Goal: Task Accomplishment & Management: Manage account settings

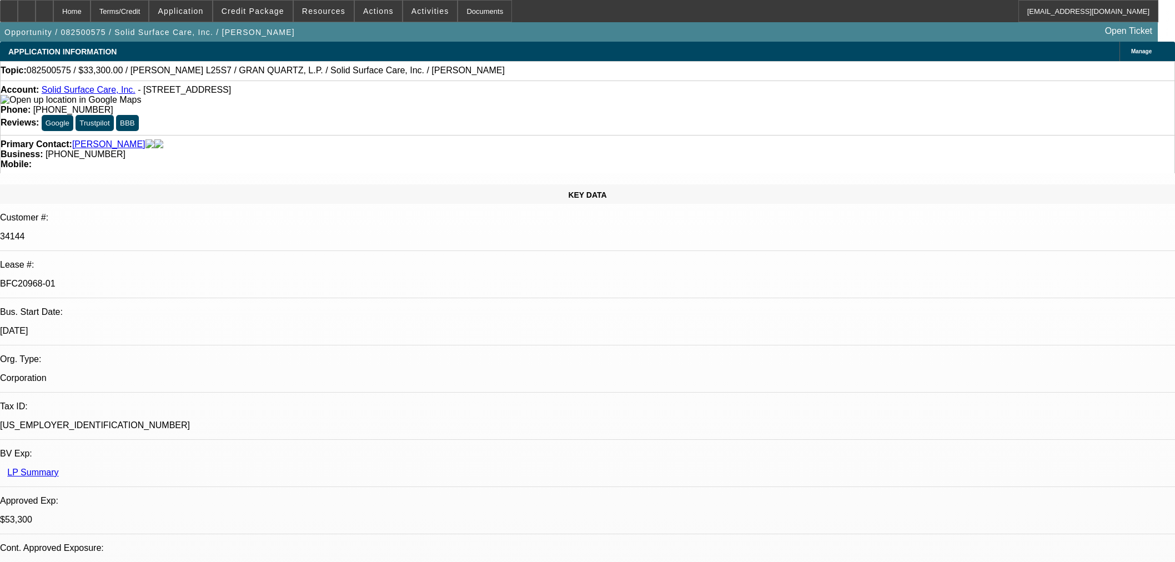
select select "0"
select select "2"
select select "0"
select select "6"
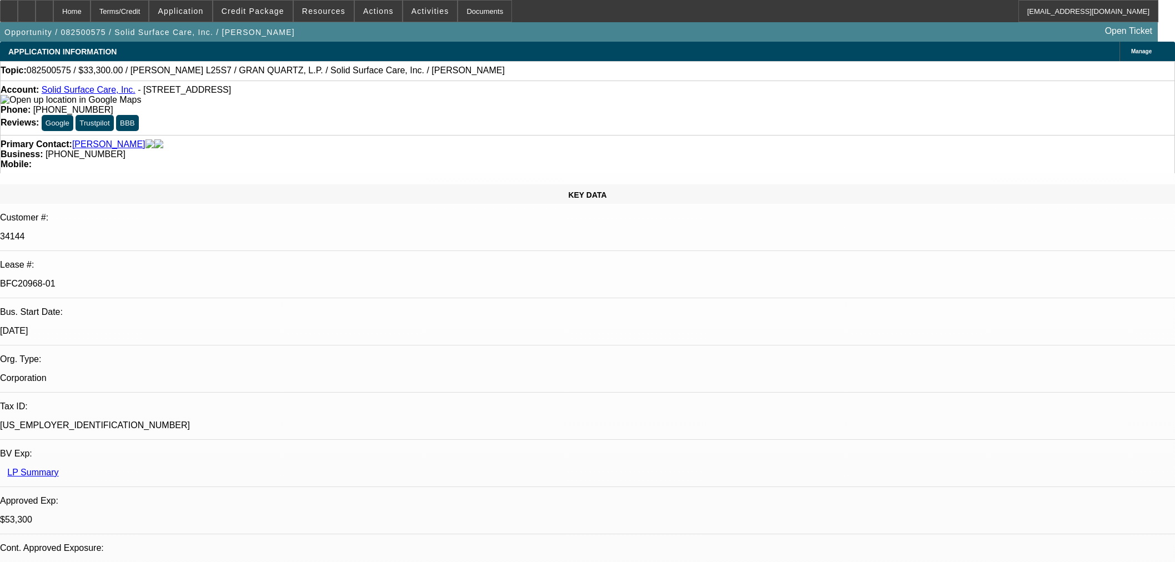
select select "0"
select select "2"
select select "0"
select select "6"
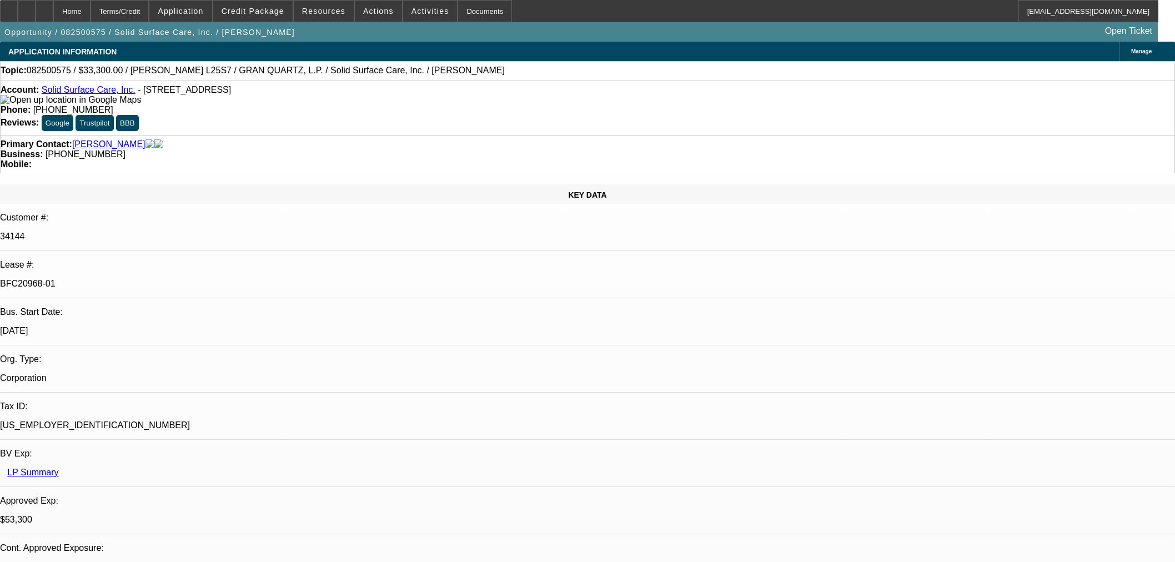
select select "0"
select select "2"
select select "0"
select select "6"
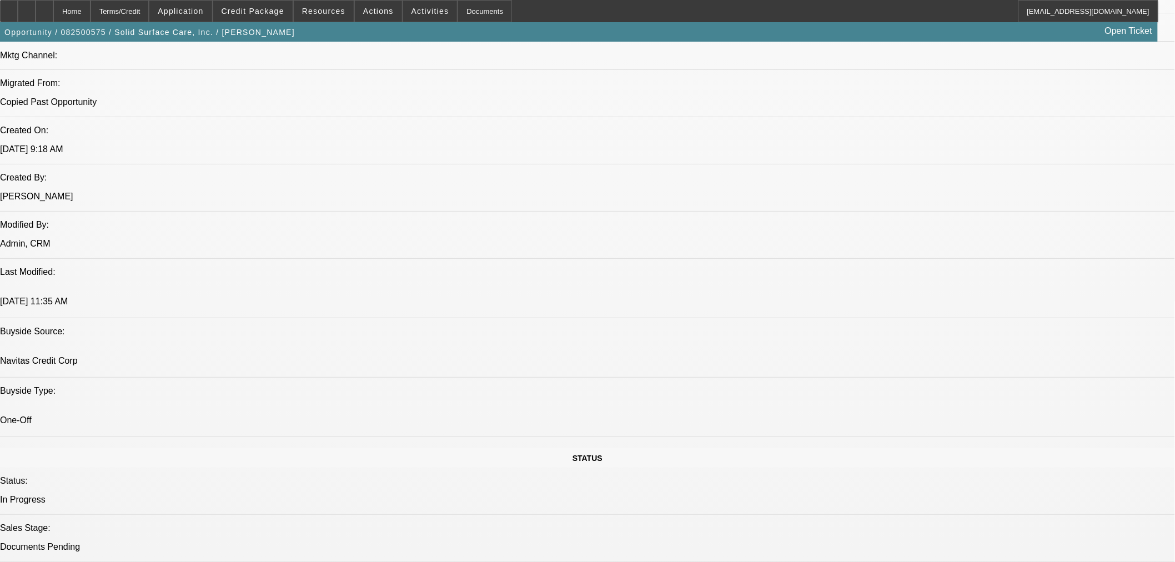
scroll to position [720, 0]
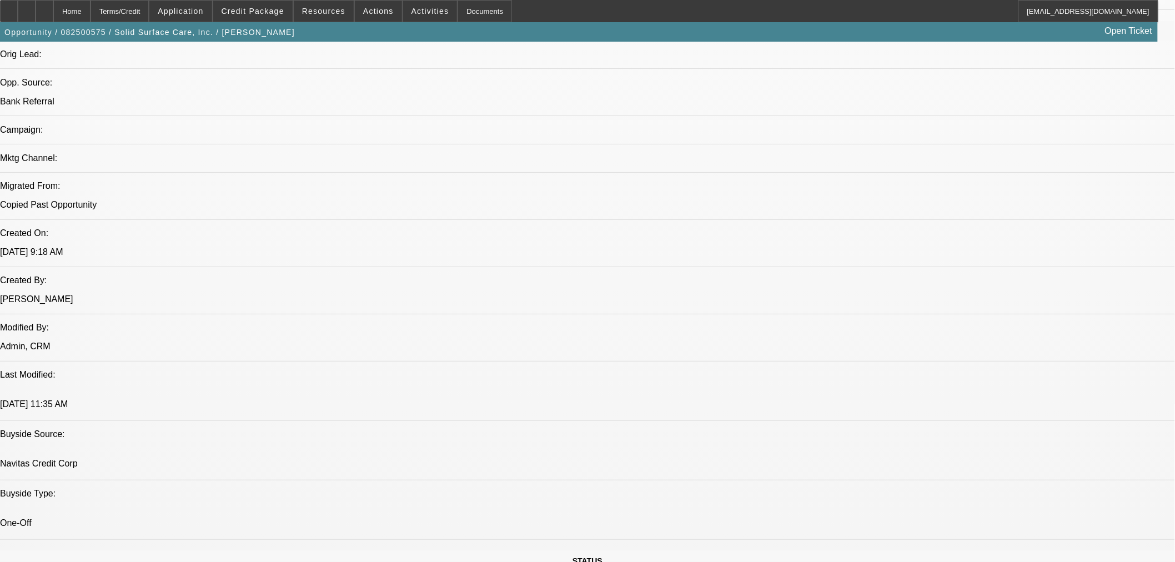
drag, startPoint x: 31, startPoint y: 107, endPoint x: 234, endPoint y: 128, distance: 203.7
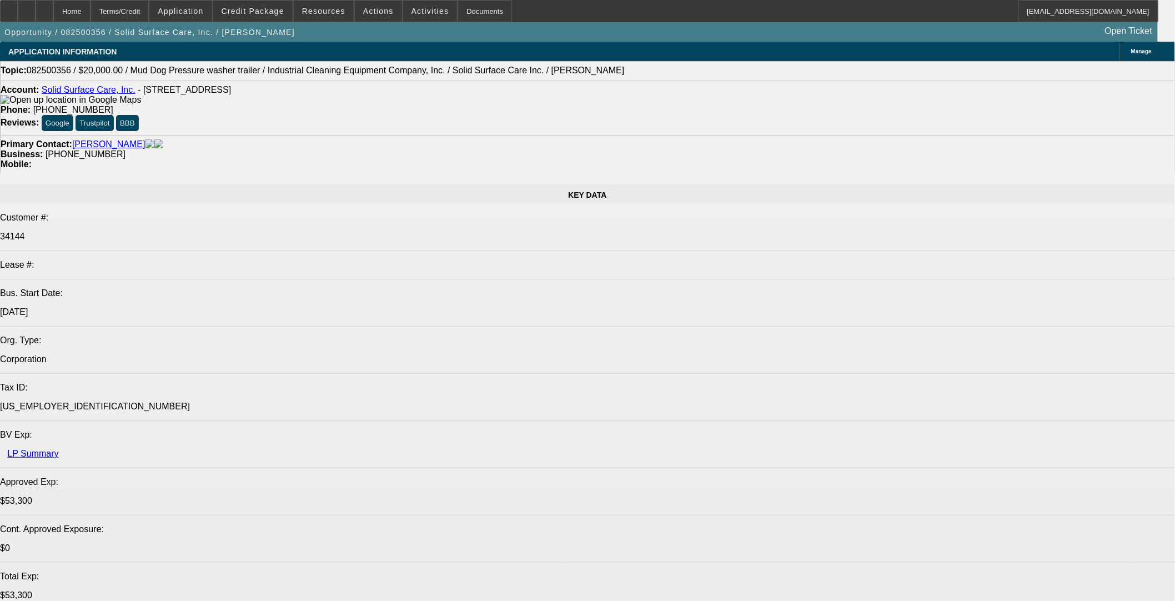
select select "0"
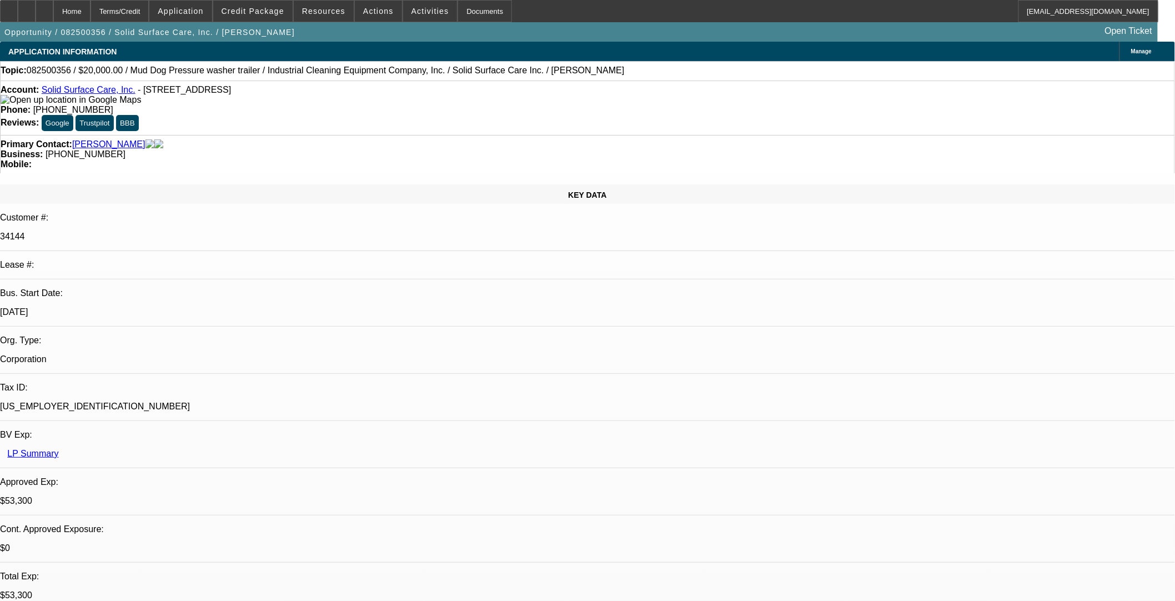
select select "2"
select select "0"
select select "6"
select select "0"
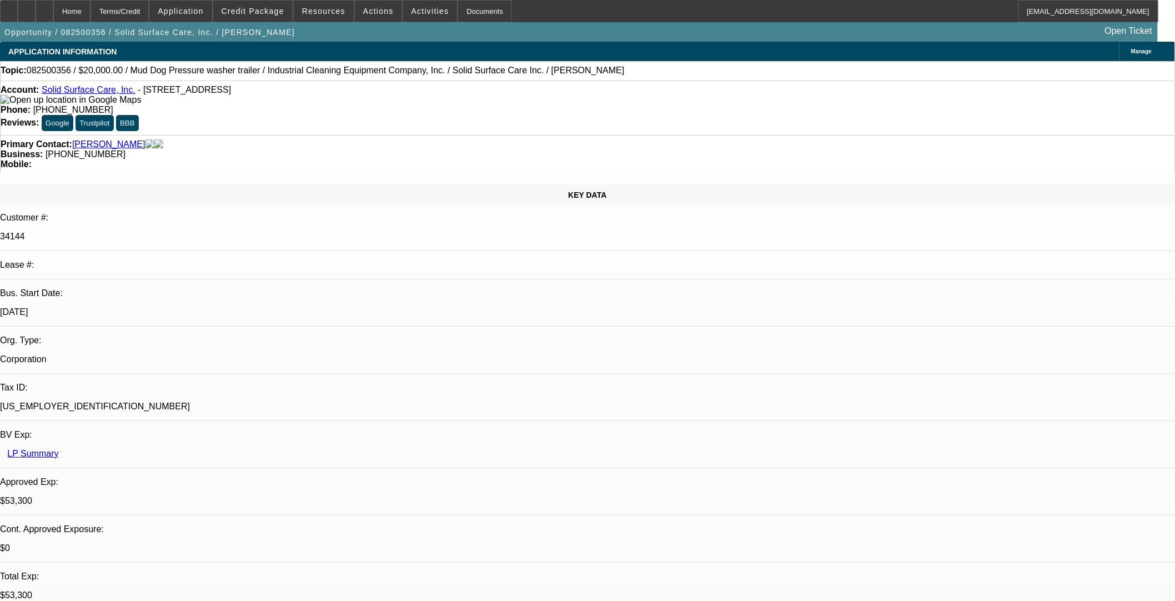
select select "2"
select select "0"
select select "6"
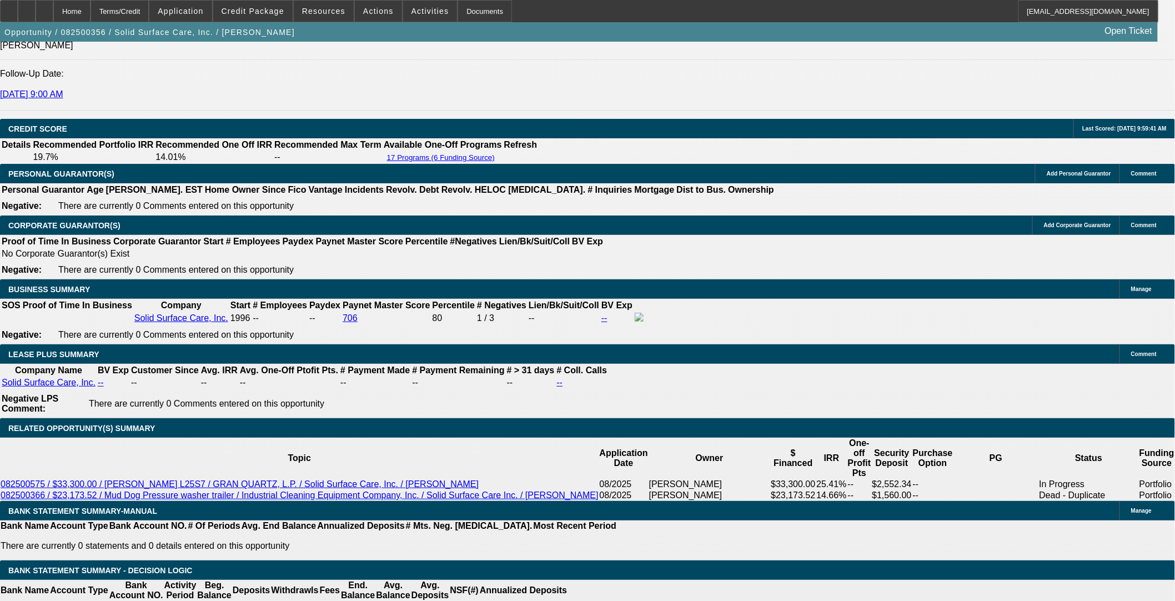
scroll to position [1542, 0]
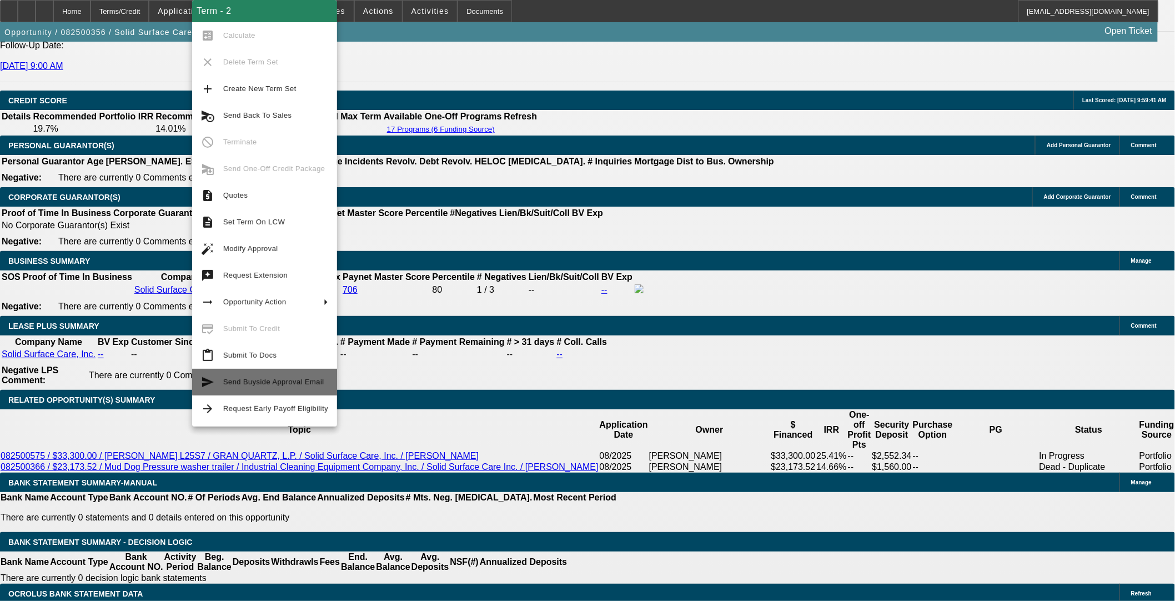
click at [279, 380] on span "Send Buyside Approval Email" at bounding box center [273, 382] width 101 height 8
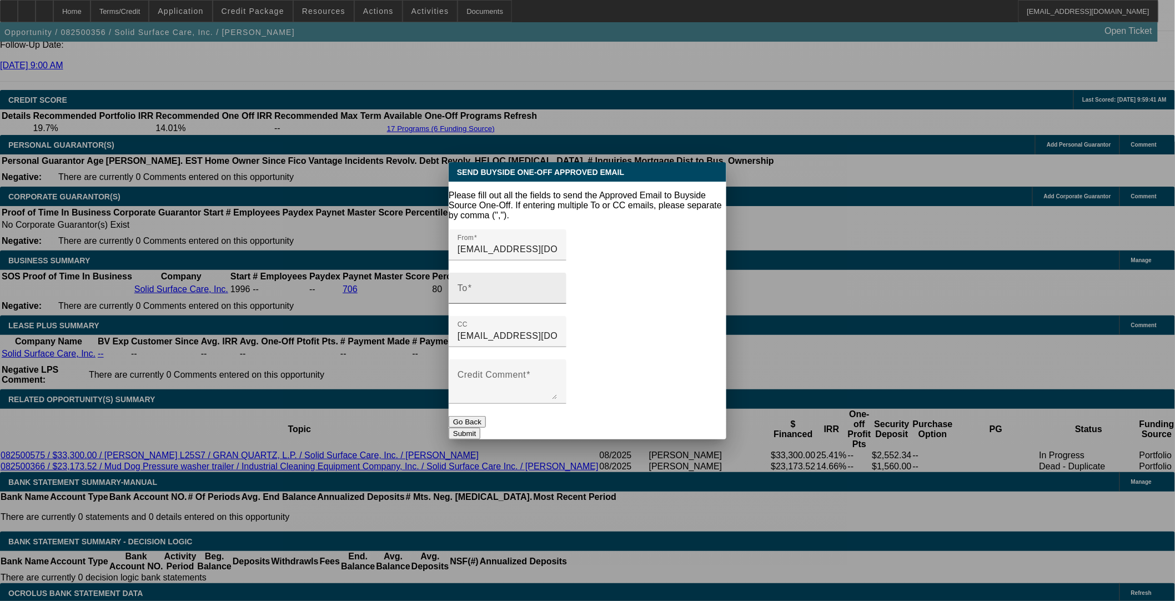
click at [510, 286] on input "To" at bounding box center [507, 292] width 100 height 13
paste input "tfurfari@navitascredit.com"
click at [557, 286] on input "tfurfari@navitascredit.com" at bounding box center [507, 292] width 100 height 13
paste input "mtankel@navitascredit.com"
click at [557, 286] on input "tfurfari@navitascredit.com,mtankel@navitascredit.com" at bounding box center [507, 292] width 100 height 13
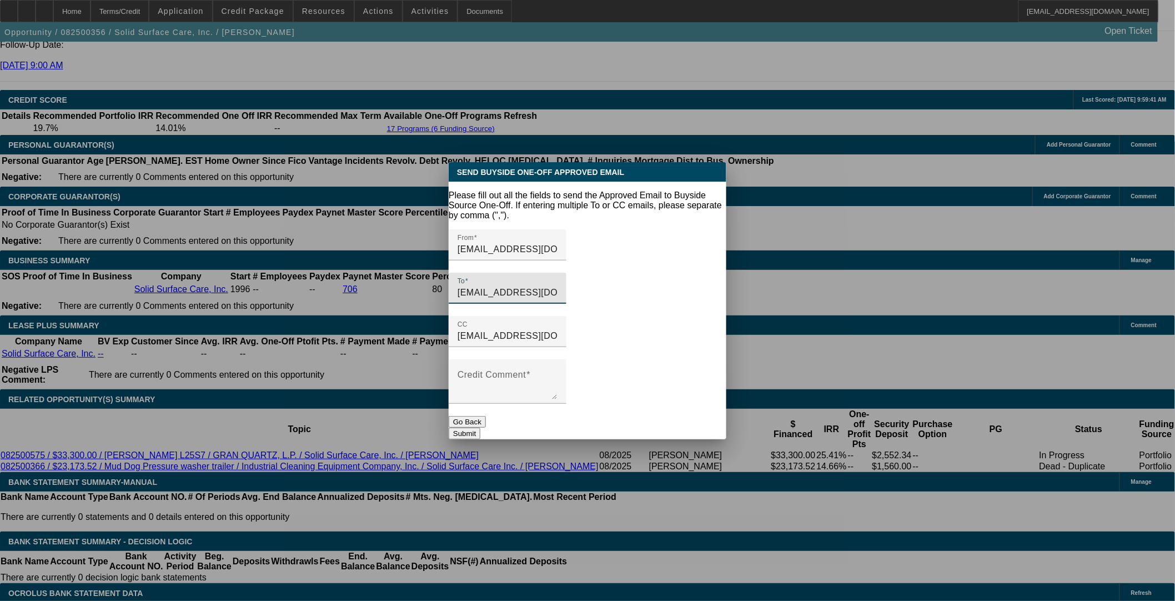
paste input "aleaver@navitascredit.com"
type input "tfurfari@navitascredit.com,mtankel@navitascredit.com,aleaver@navitascredit.com"
click at [557, 373] on textarea "Credit Comment" at bounding box center [507, 386] width 100 height 27
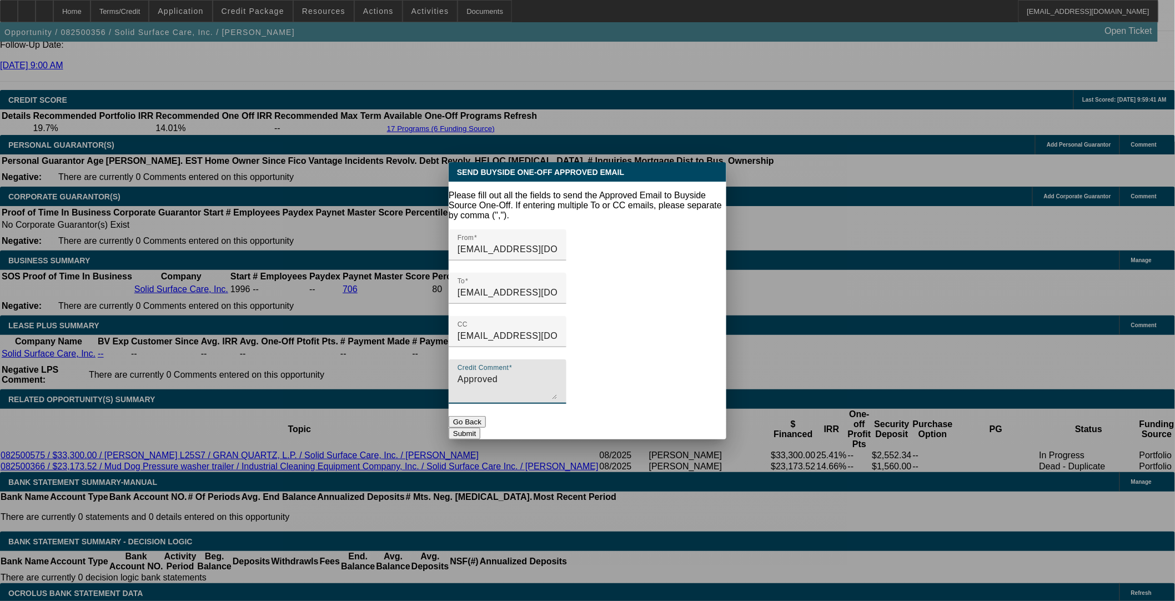
type textarea "Approved"
click at [480, 427] on button "Submit" at bounding box center [465, 433] width 32 height 12
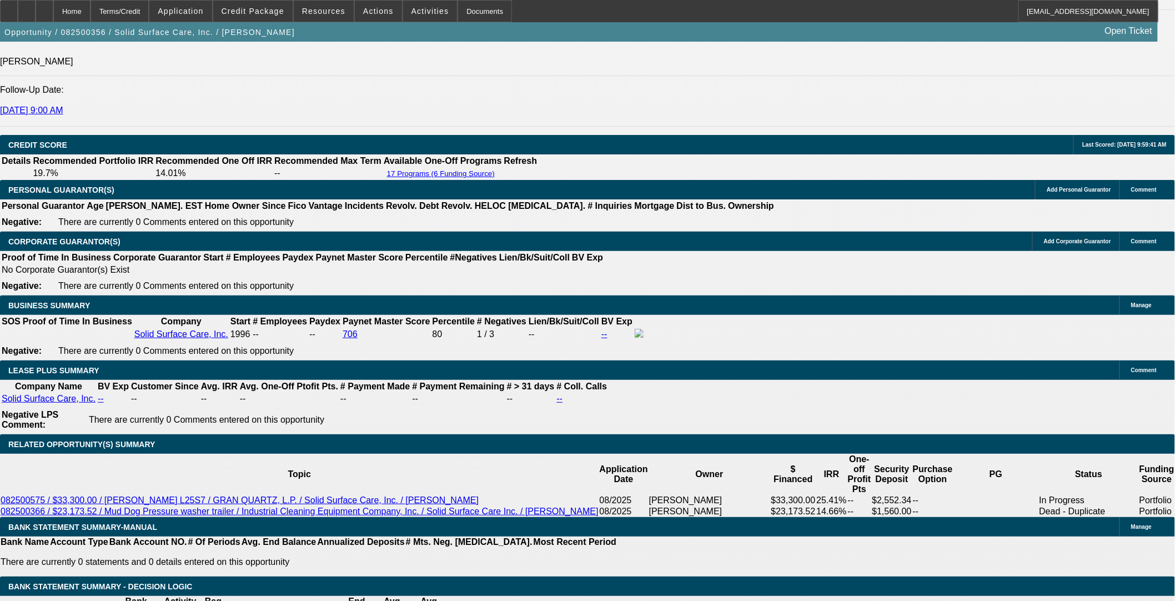
scroll to position [1542, 0]
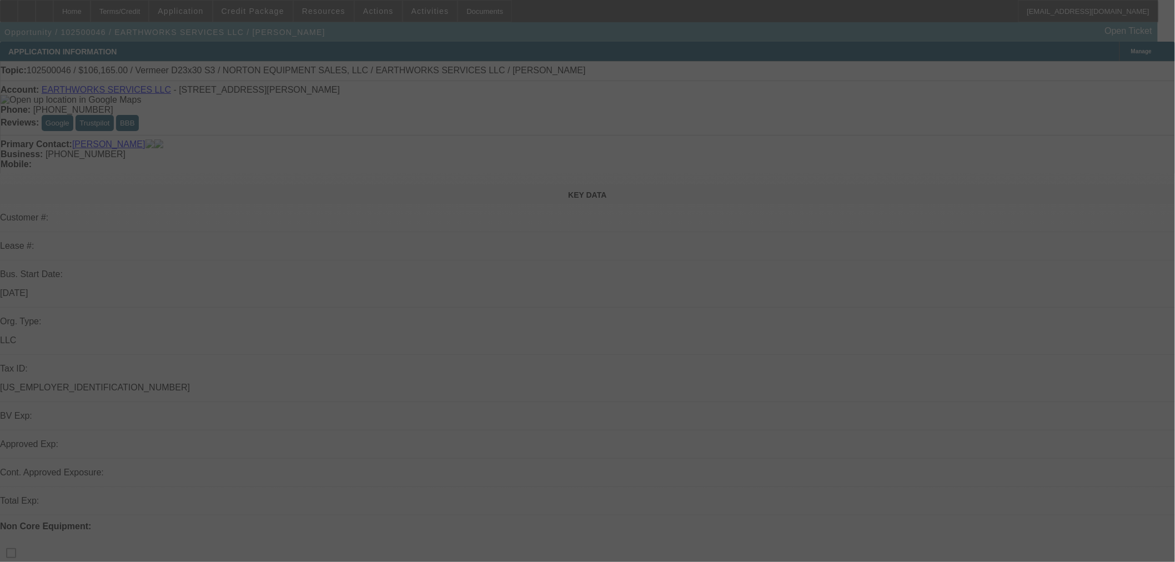
select select "0.15"
select select "2"
select select "0"
select select "6"
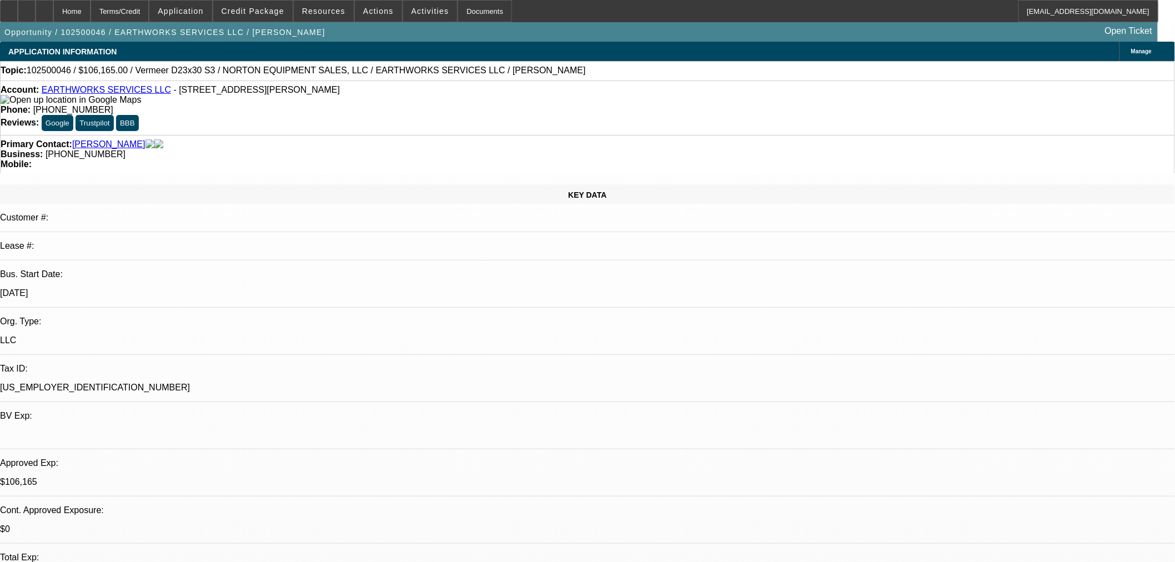
drag, startPoint x: 761, startPoint y: 375, endPoint x: 611, endPoint y: 394, distance: 151.7
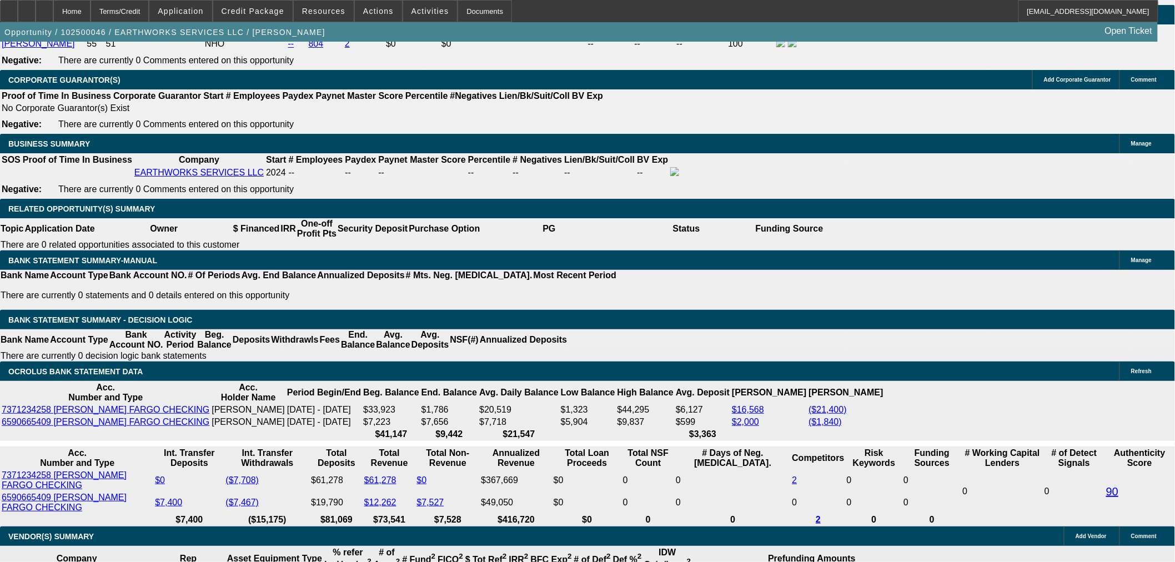
scroll to position [1747, 0]
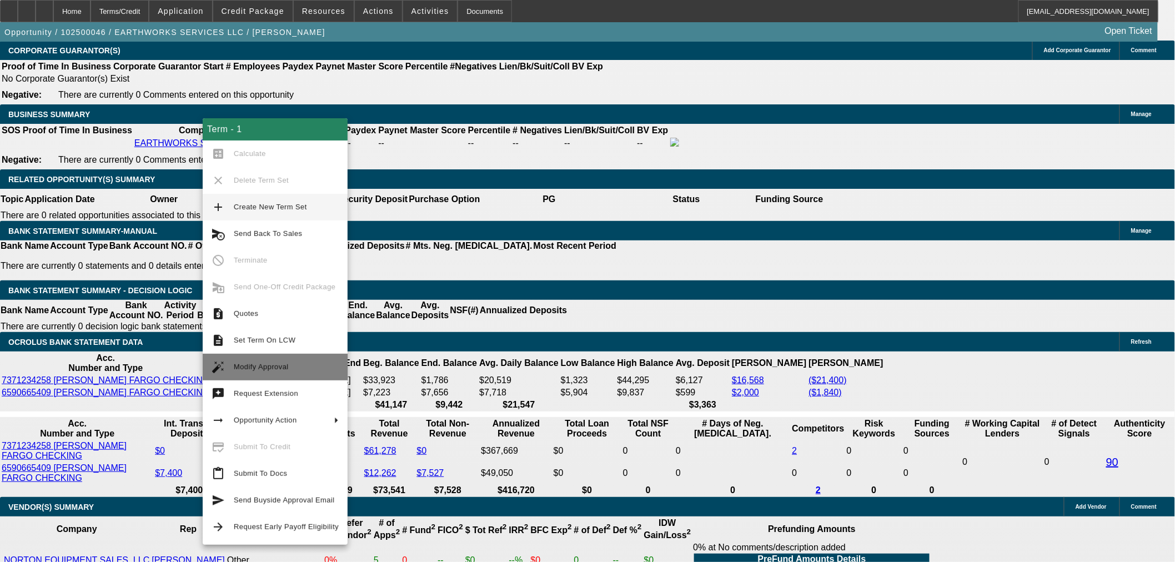
click at [278, 364] on span "Modify Approval" at bounding box center [261, 367] width 55 height 8
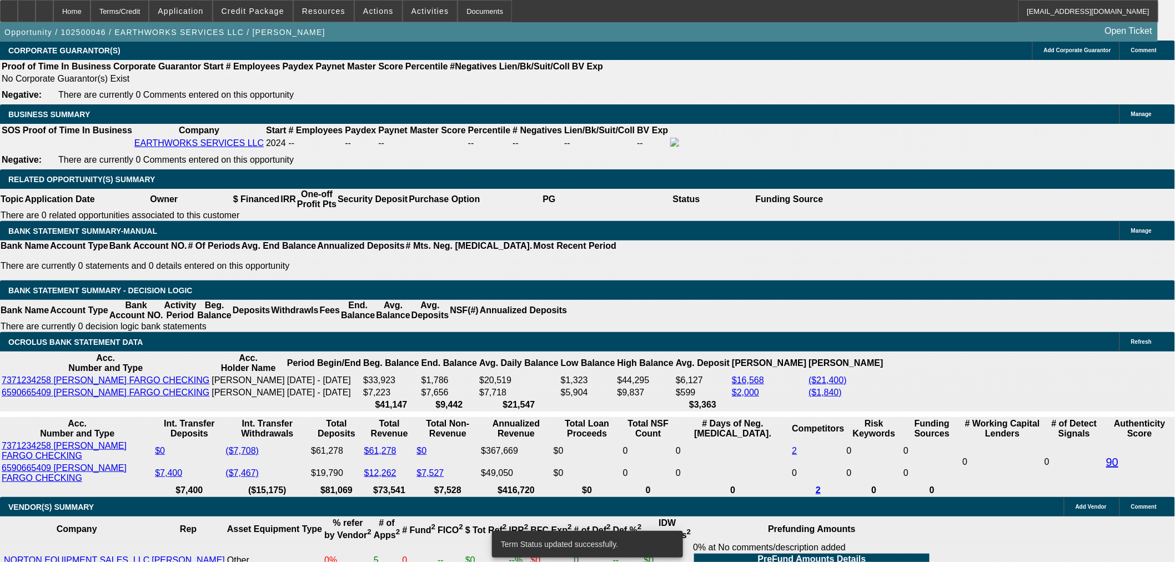
select select "0.15"
select select "2"
select select "0"
select select "6"
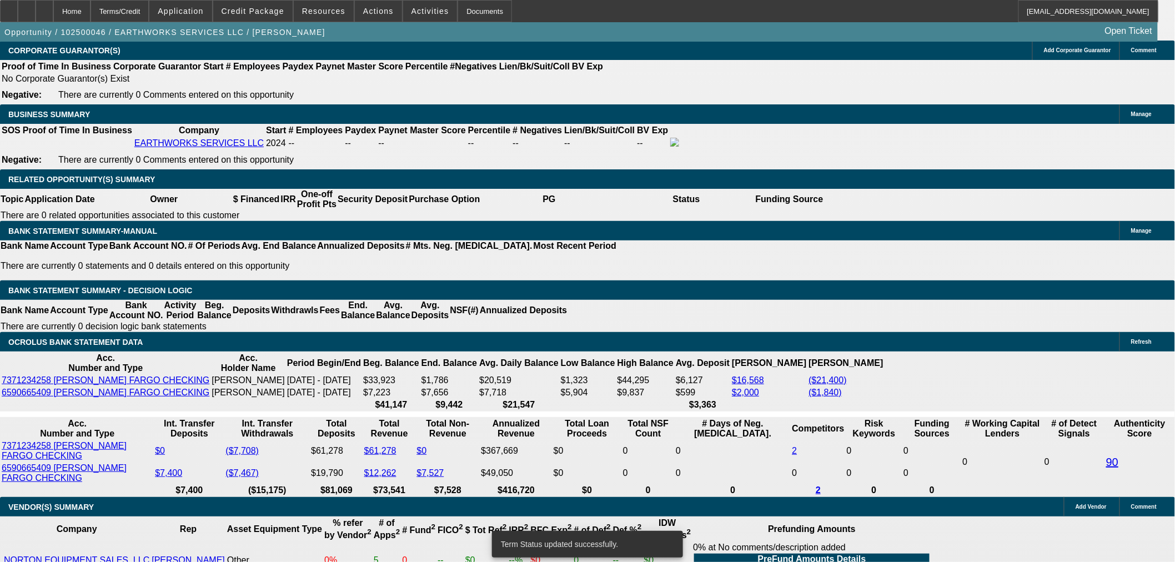
select select "0.15"
select select "2"
select select "0"
select select "6"
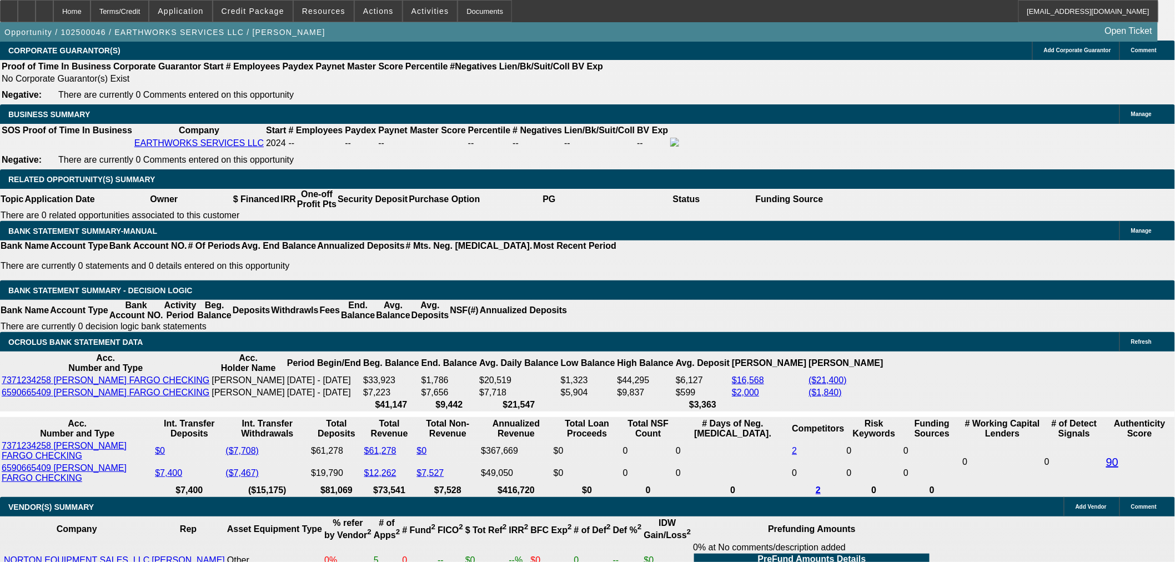
type input "34"
type input "$68.00"
type input "UNKNOWN"
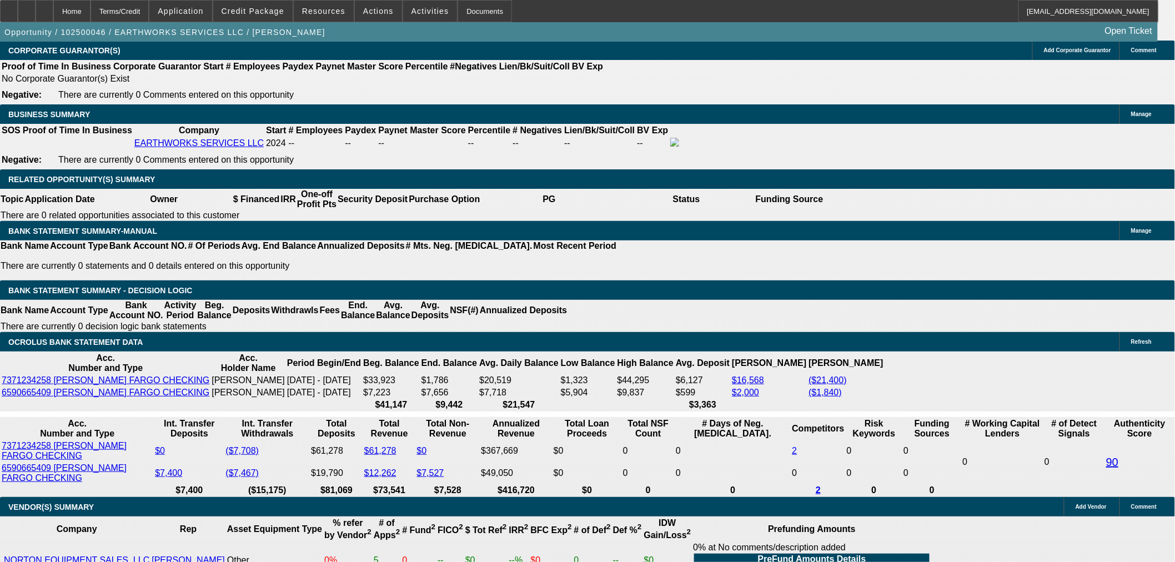
type input "3456"
type input "23.9"
type input "$6,912.00"
type input "$3,456.00"
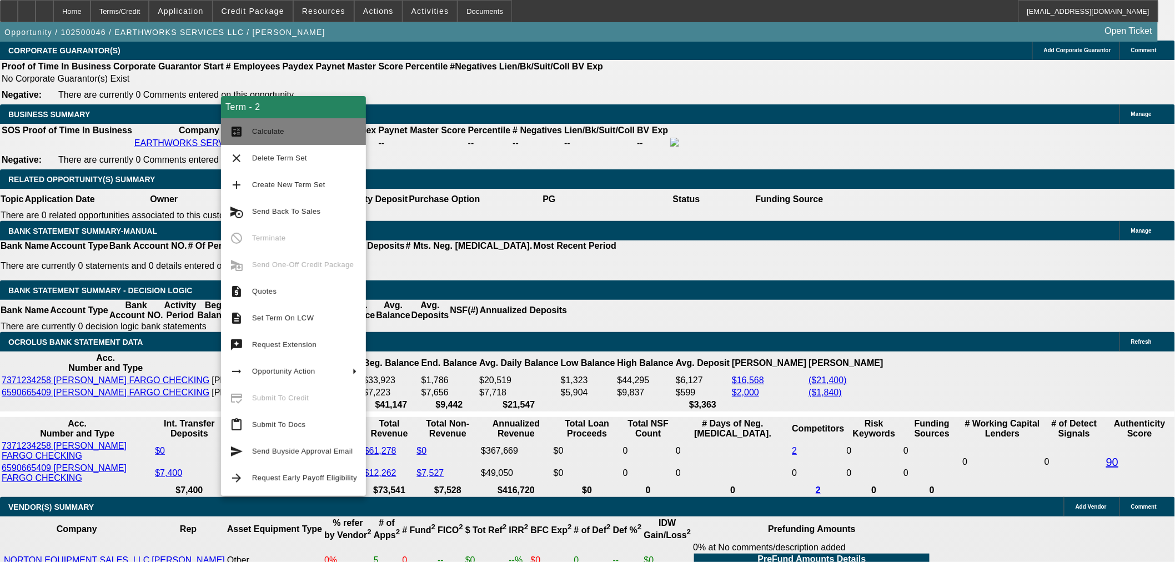
click at [261, 129] on span "Calculate" at bounding box center [268, 131] width 32 height 8
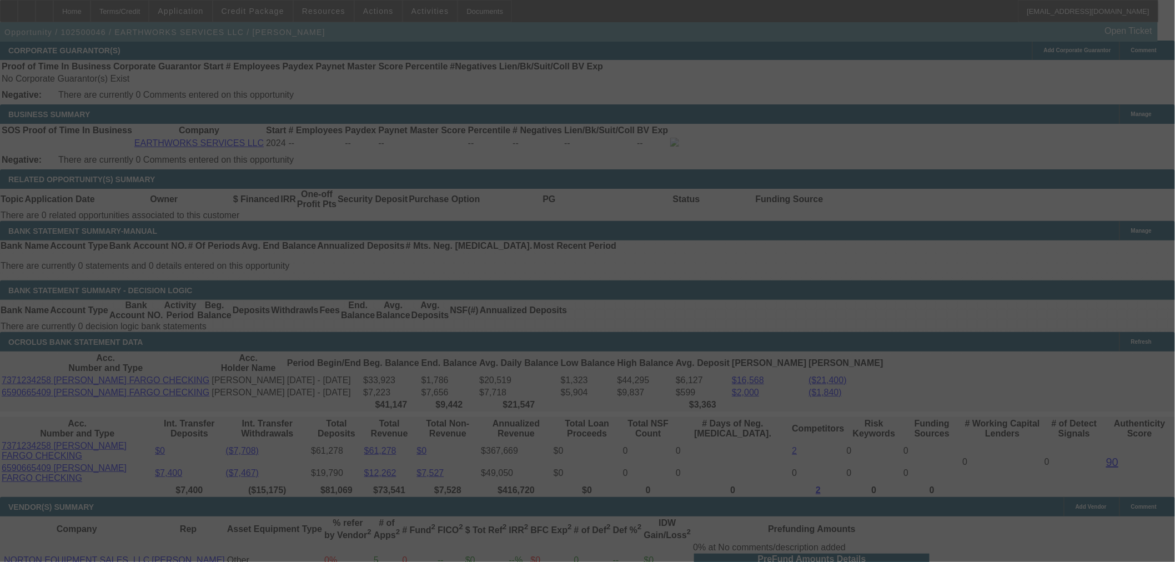
select select "0.15"
select select "2"
select select "0"
select select "6"
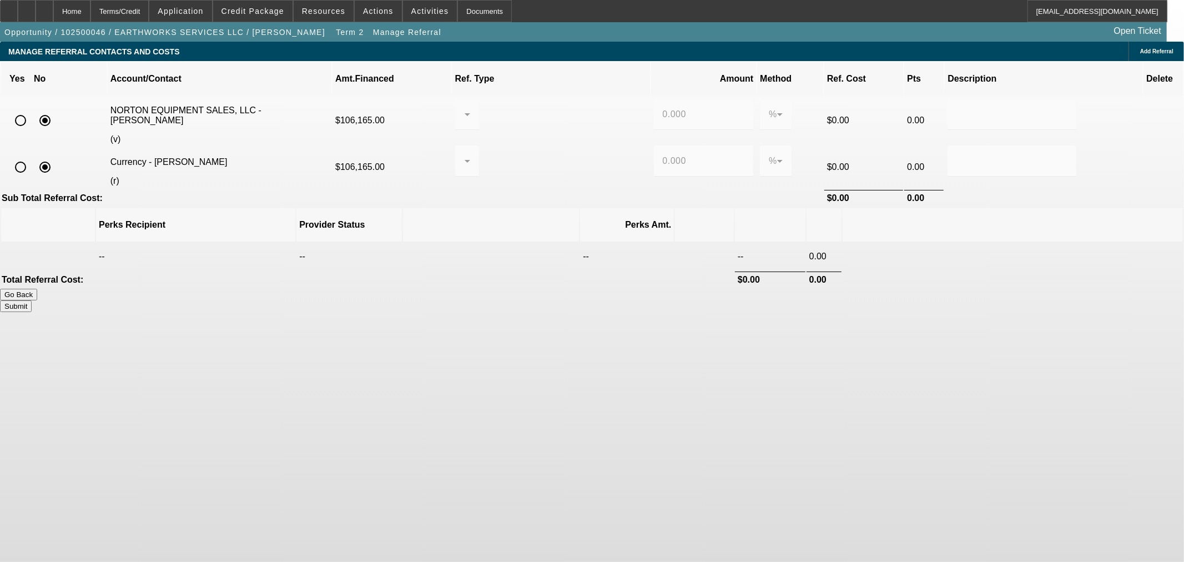
click at [32, 156] on input "radio" at bounding box center [20, 167] width 22 height 22
radio input "true"
click at [465, 154] on div at bounding box center [464, 160] width 1 height 13
click at [565, 202] on span "Pay vendor COMPANY" at bounding box center [558, 199] width 97 height 13
click at [654, 145] on div "0.000" at bounding box center [704, 160] width 100 height 31
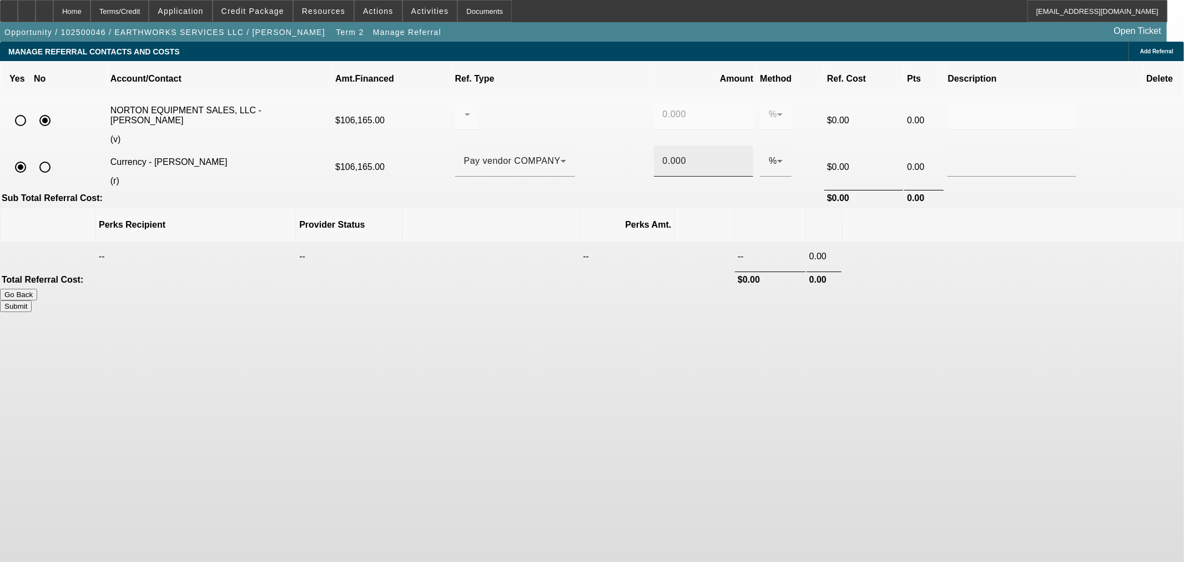
click at [654, 145] on div "0.000" at bounding box center [704, 160] width 100 height 31
click at [663, 154] on input "0.000" at bounding box center [704, 160] width 82 height 13
type input "8"
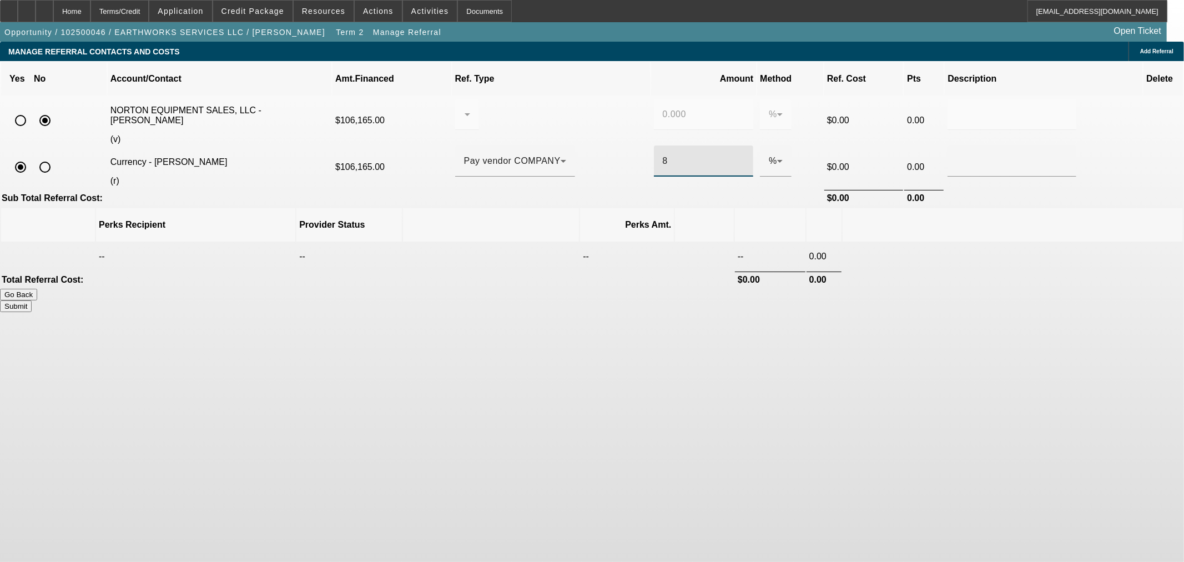
click at [32, 300] on button "Submit" at bounding box center [16, 306] width 32 height 12
type input "0.000"
type input "8.000"
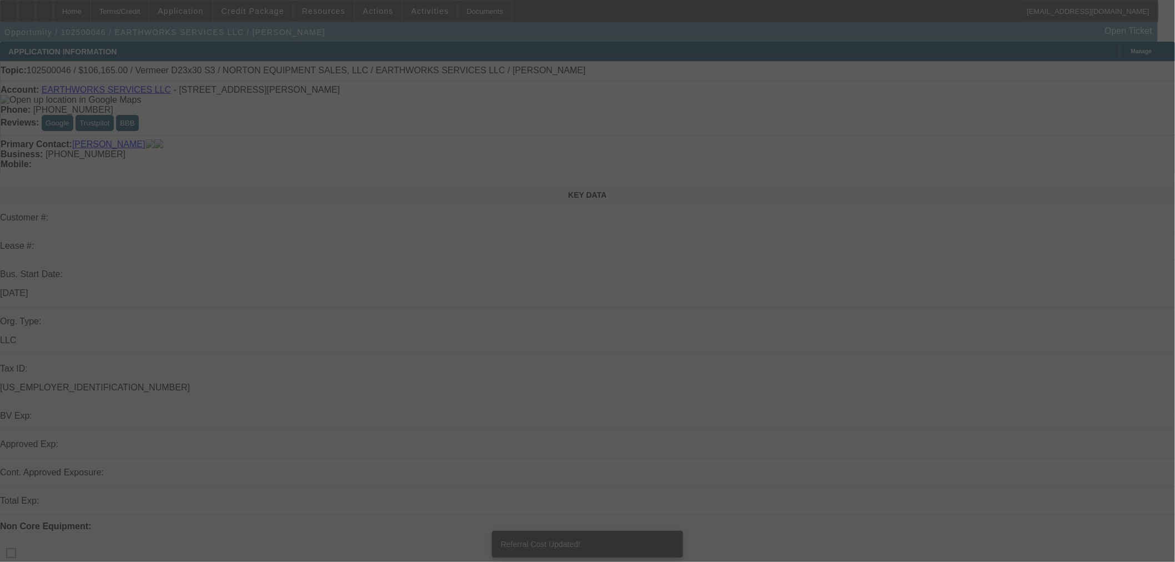
select select "0.15"
select select "2"
select select "0"
select select "6"
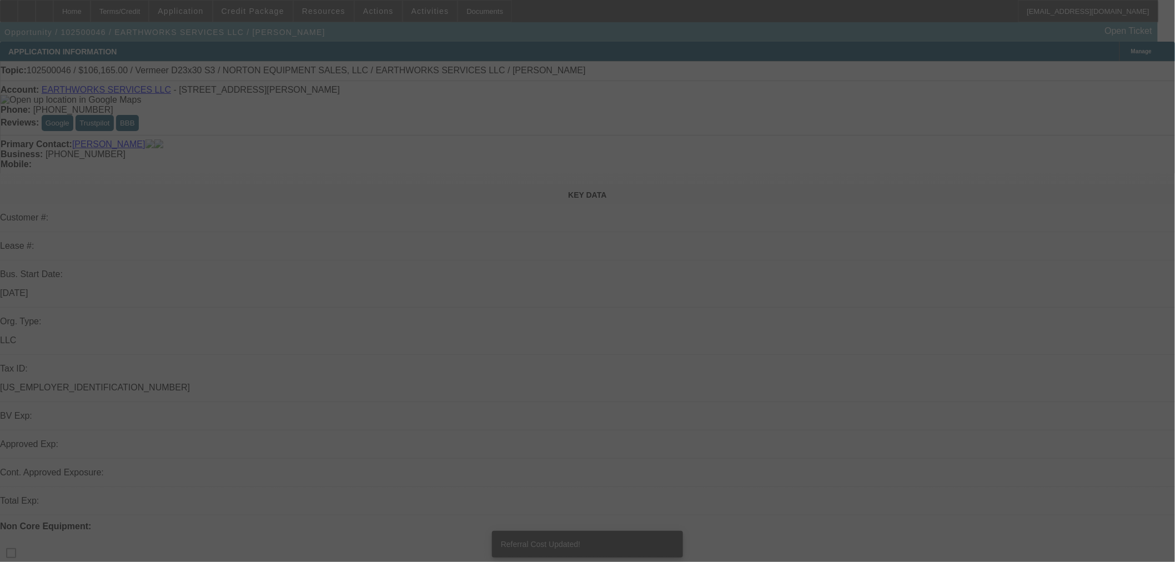
select select "0.15"
select select "2"
select select "0"
select select "6"
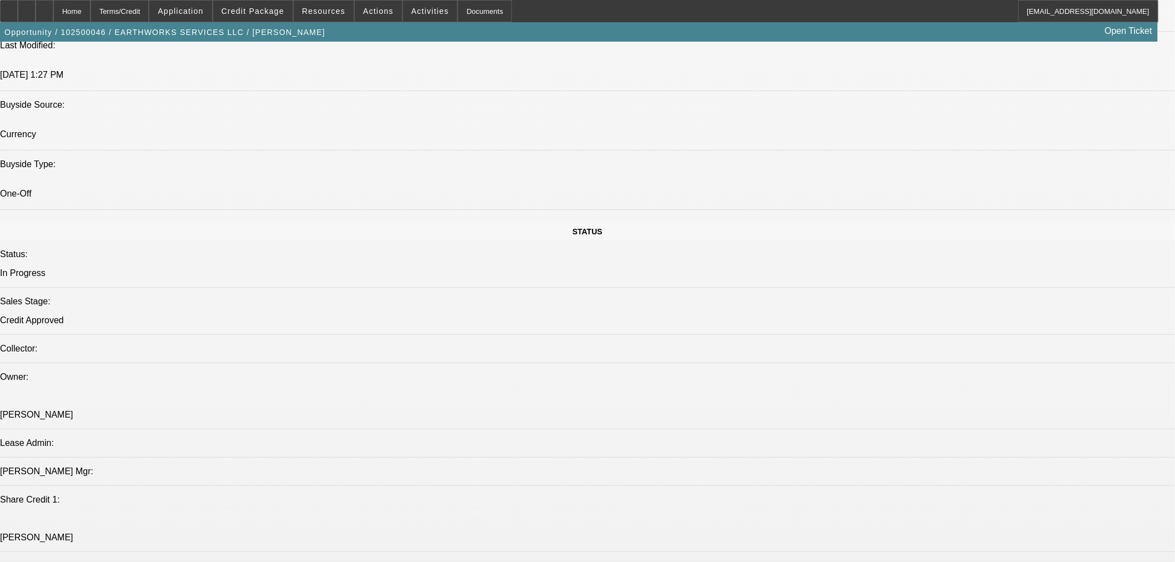
scroll to position [1130, 0]
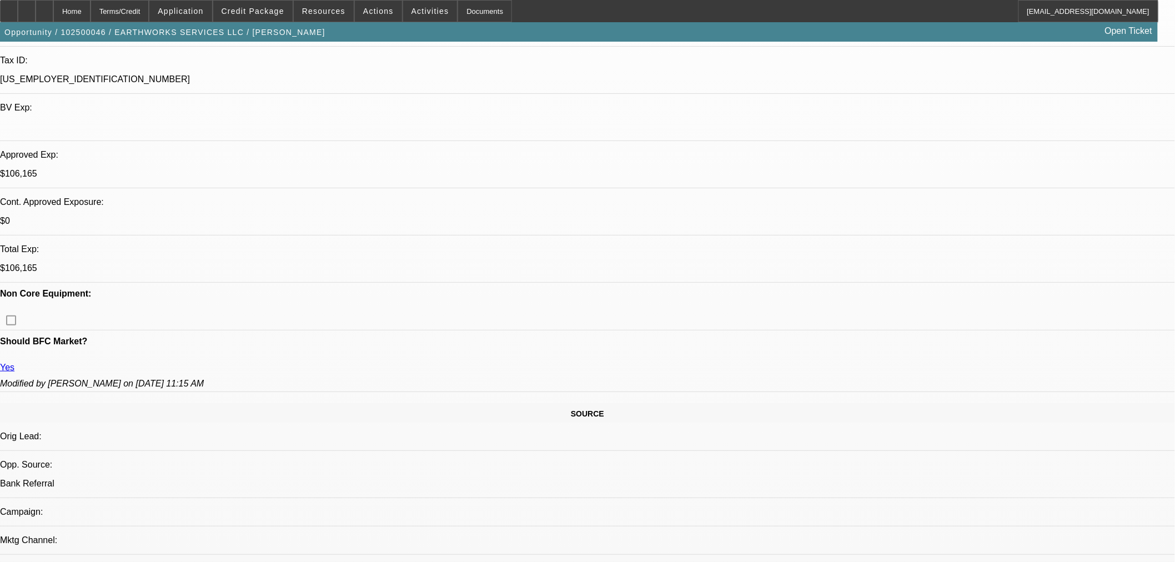
scroll to position [205, 0]
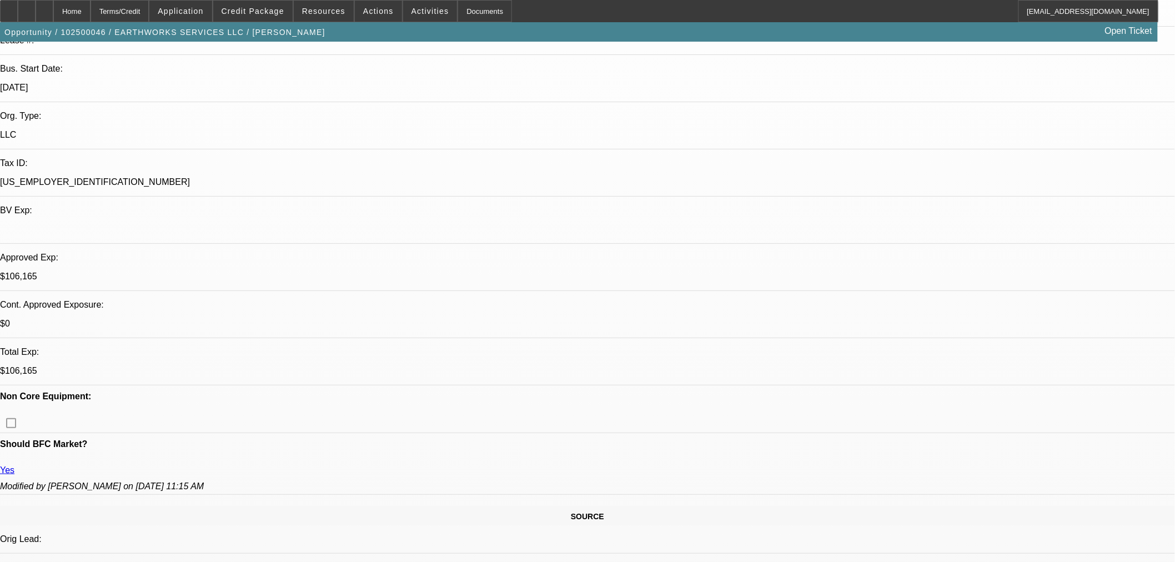
drag, startPoint x: 1030, startPoint y: 484, endPoint x: 901, endPoint y: 491, distance: 129.0
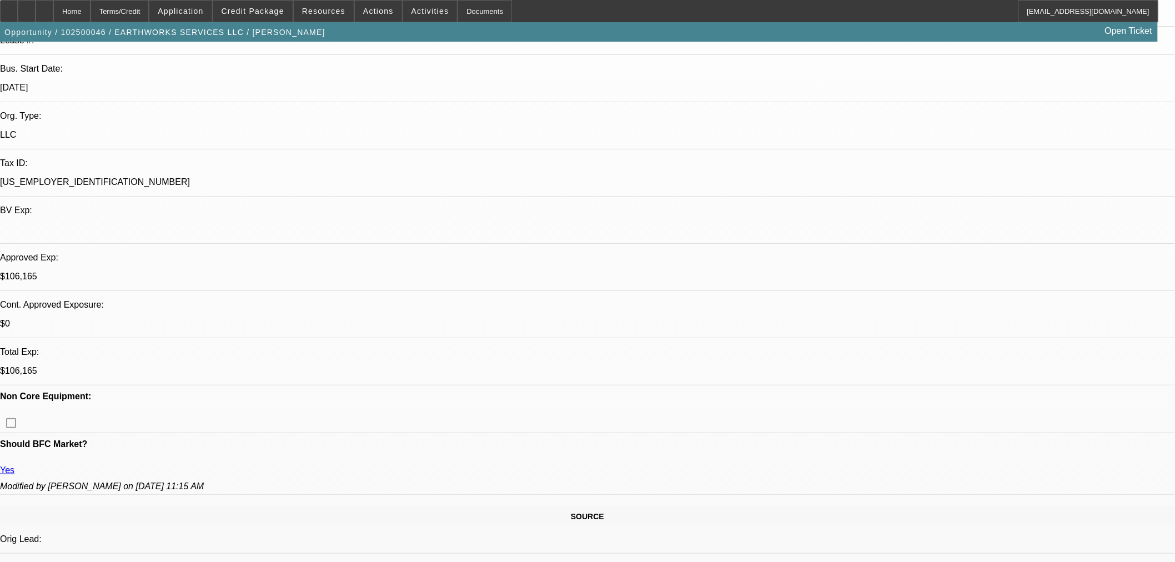
drag, startPoint x: 953, startPoint y: 497, endPoint x: 892, endPoint y: 498, distance: 61.1
copy td "(402) 858-2635"
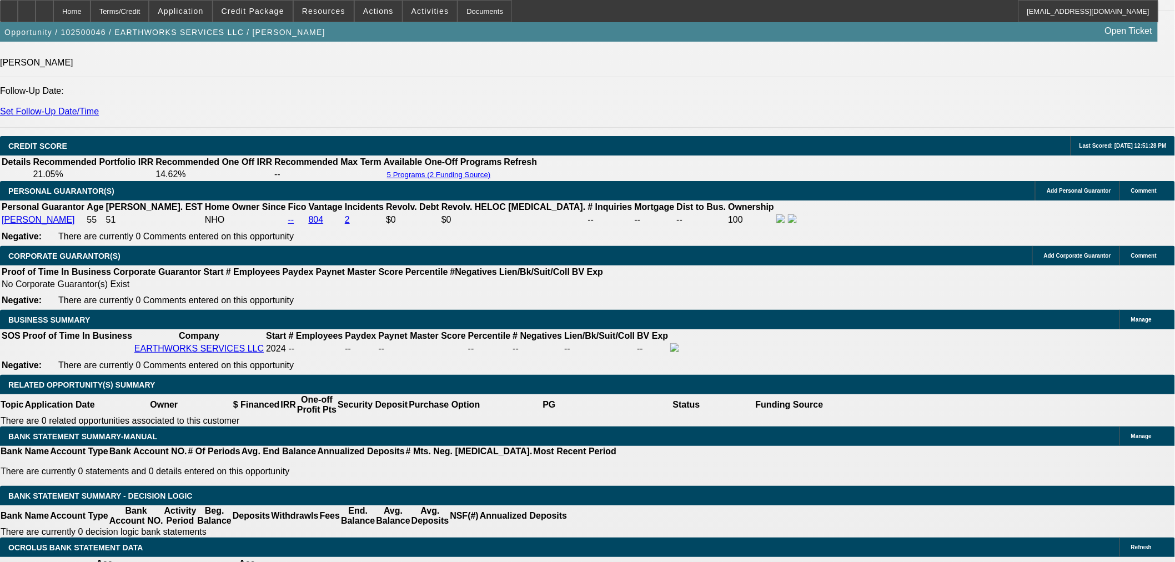
scroll to position [1645, 0]
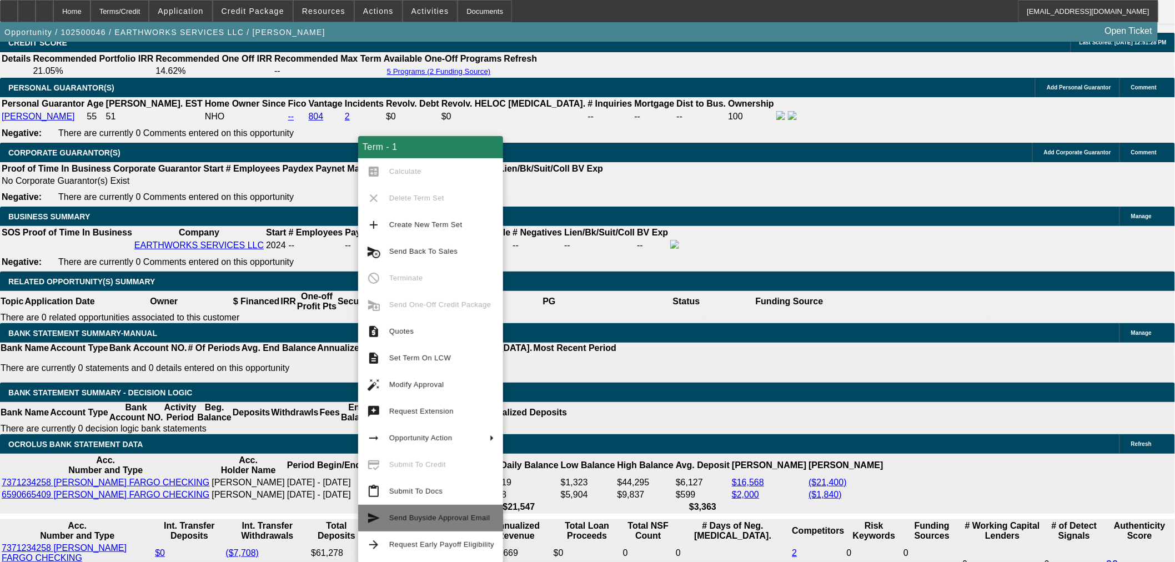
click at [454, 522] on span "Send Buyside Approval Email" at bounding box center [441, 517] width 105 height 13
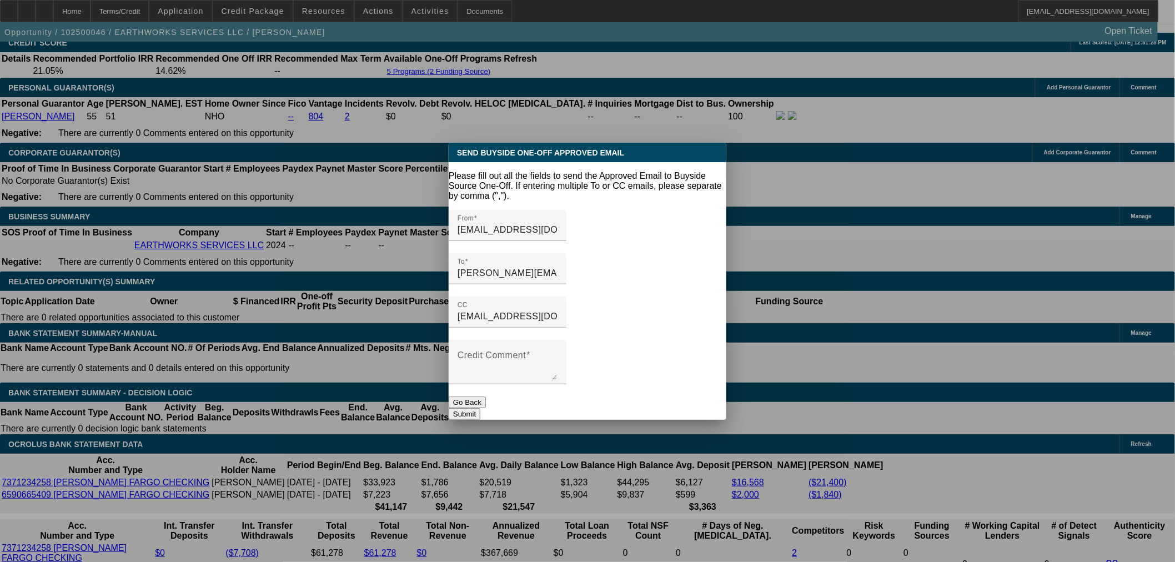
scroll to position [0, 0]
click at [557, 353] on textarea "Credit Comment" at bounding box center [507, 366] width 100 height 27
type textarea "V"
type textarea "Approved."
click at [486, 396] on button "Go Back" at bounding box center [467, 402] width 37 height 12
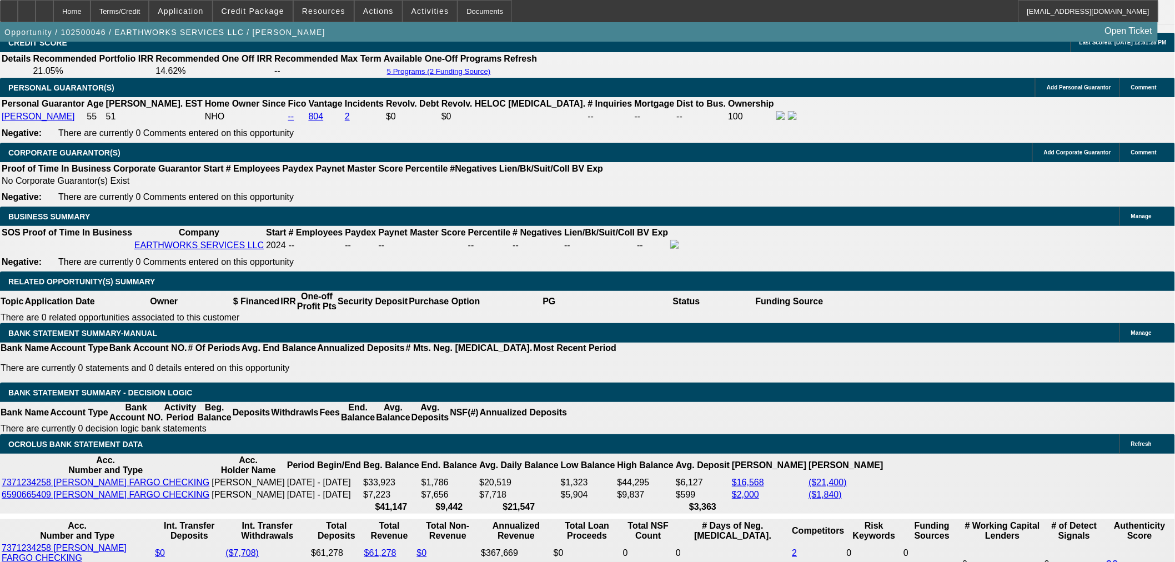
scroll to position [117, 0]
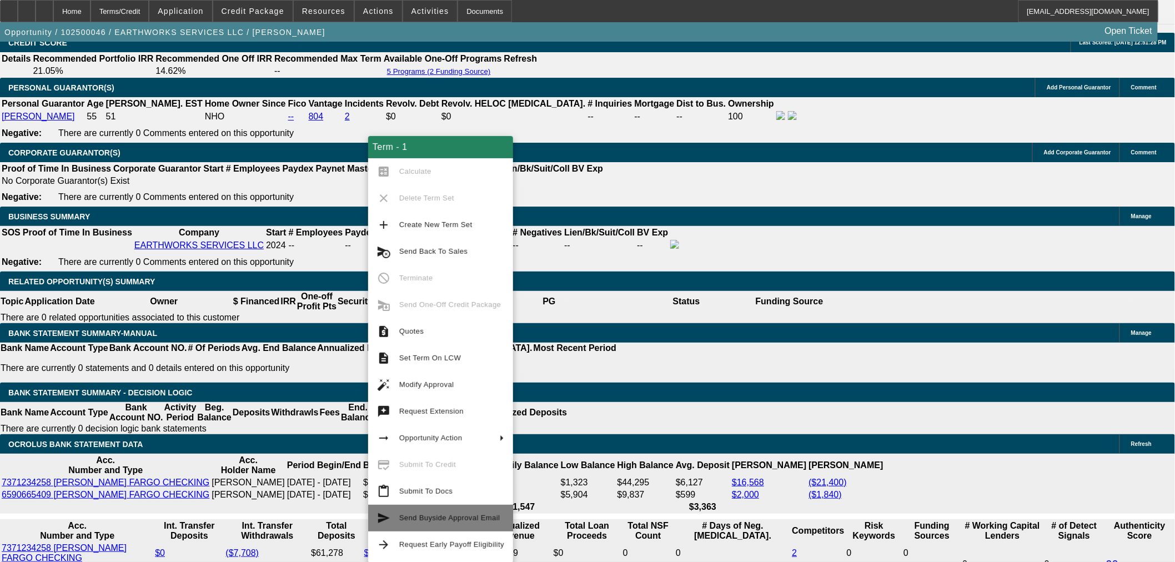
click at [465, 520] on span "Send Buyside Approval Email" at bounding box center [449, 518] width 101 height 8
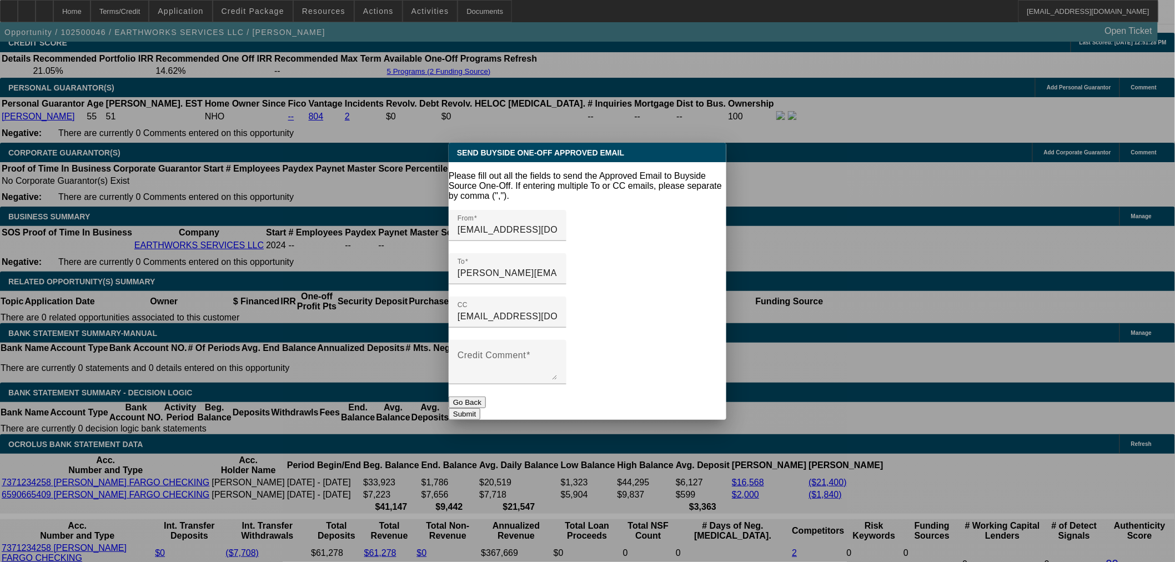
scroll to position [0, 0]
click at [555, 353] on textarea "Credit Comment" at bounding box center [507, 366] width 100 height 27
type textarea "Approved. Vendor Approved"
click at [480, 408] on button "Submit" at bounding box center [465, 414] width 32 height 12
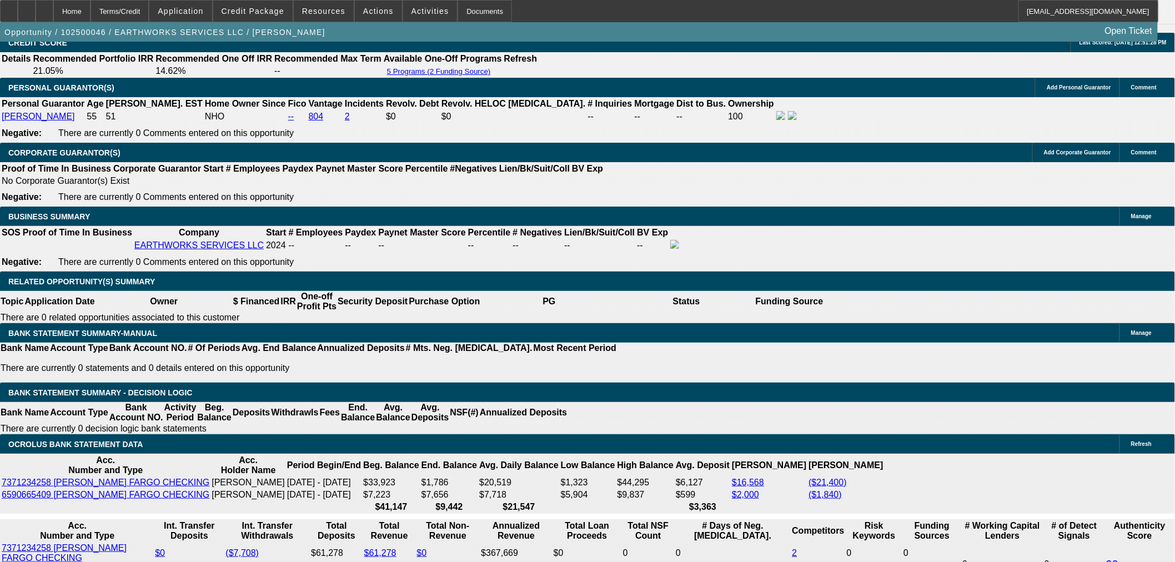
scroll to position [205, 0]
drag, startPoint x: 947, startPoint y: 497, endPoint x: 887, endPoint y: 502, distance: 60.2
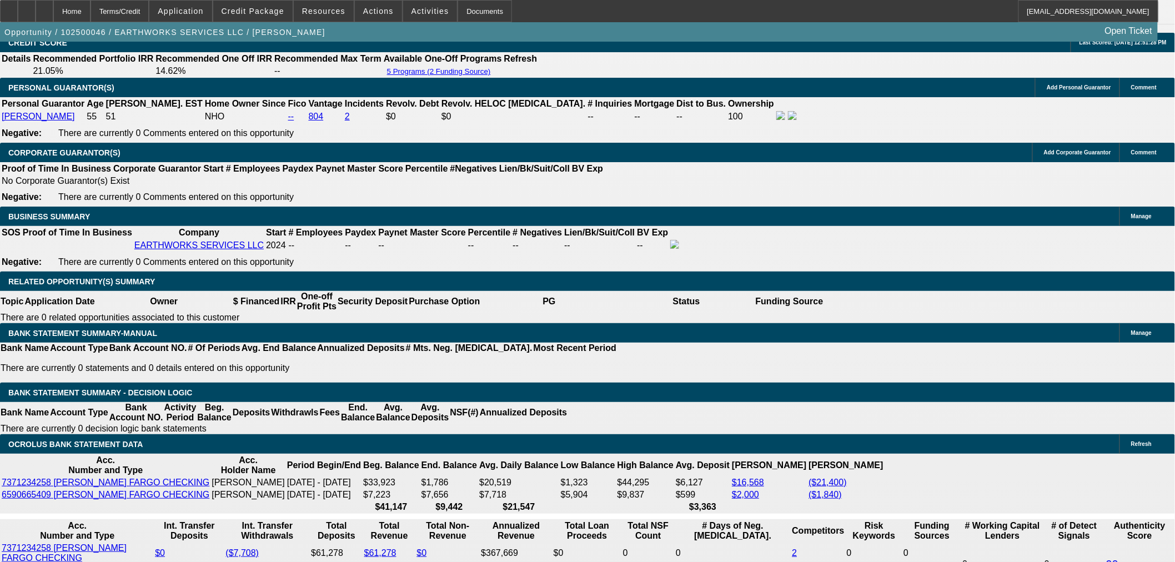
copy tr "(402) 858-2635"
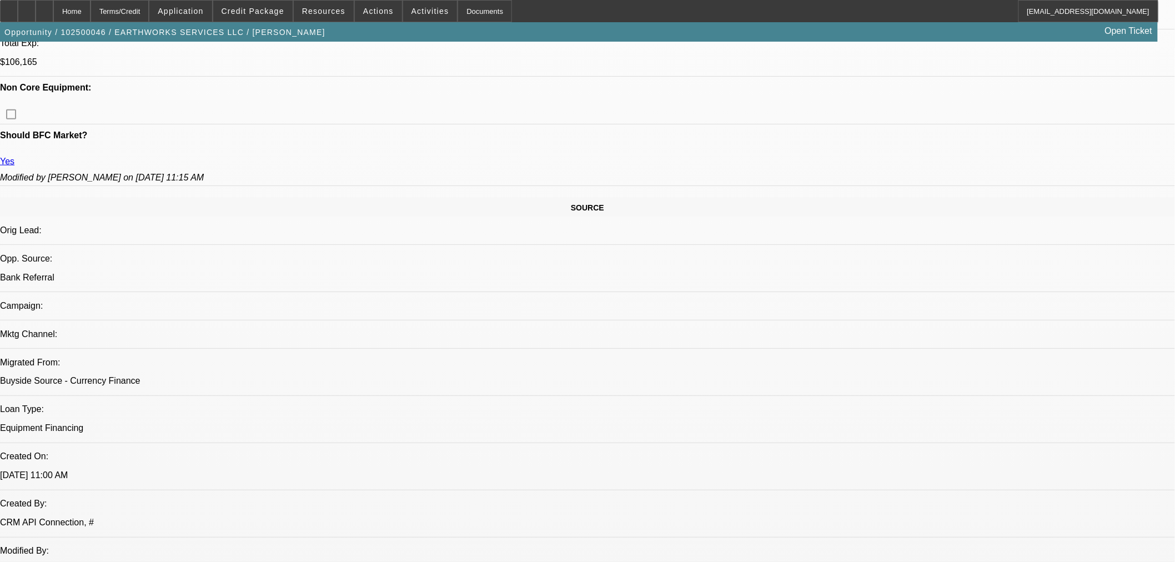
scroll to position [0, 0]
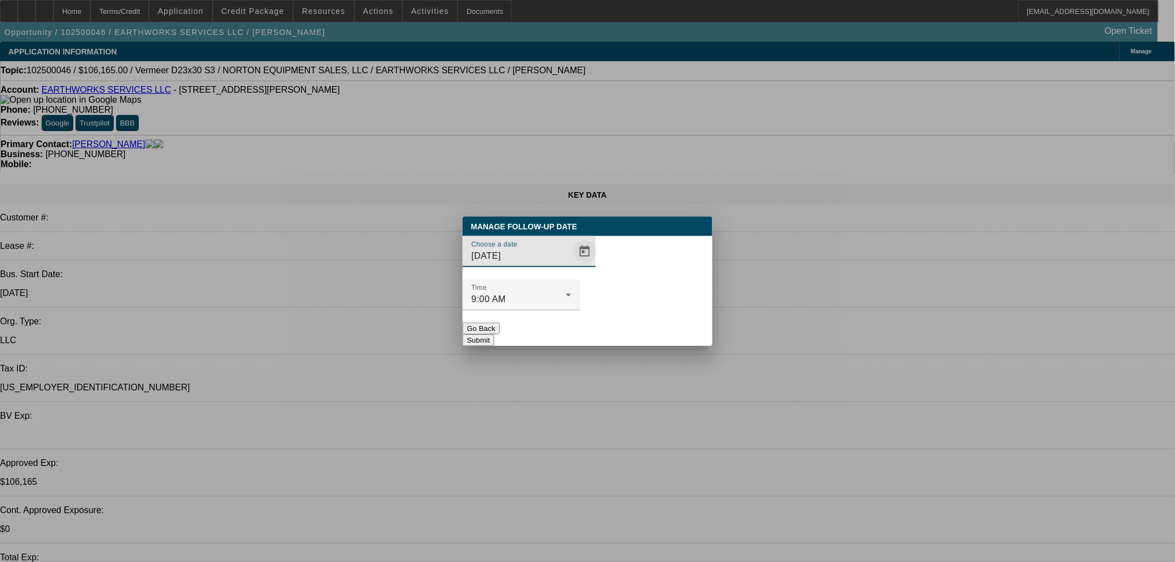
click at [571, 265] on span "Open calendar" at bounding box center [584, 251] width 27 height 27
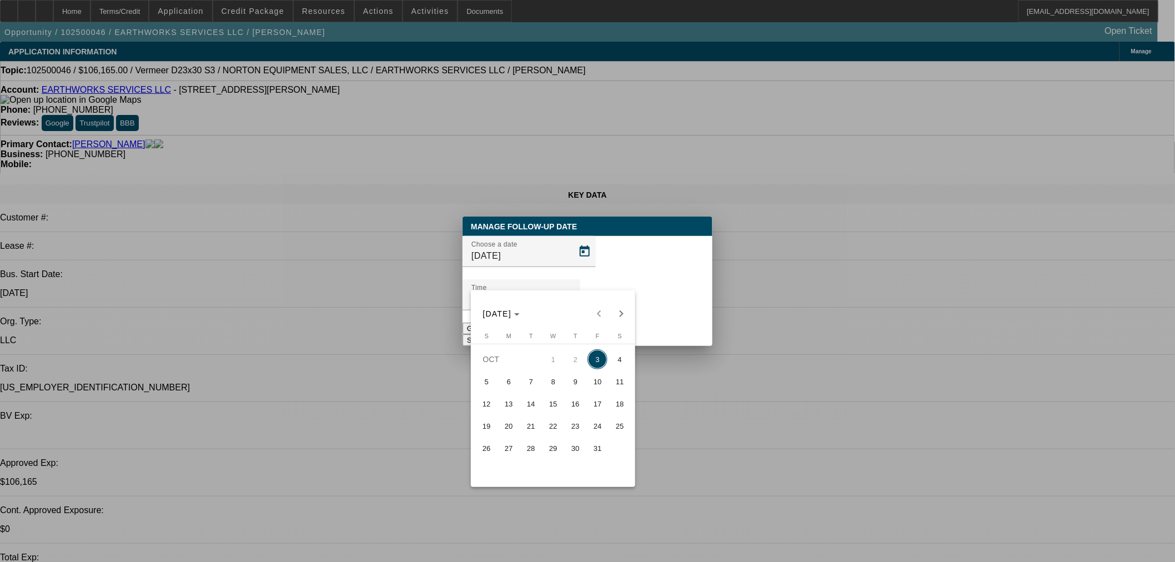
click at [602, 359] on span "3" at bounding box center [597, 359] width 20 height 20
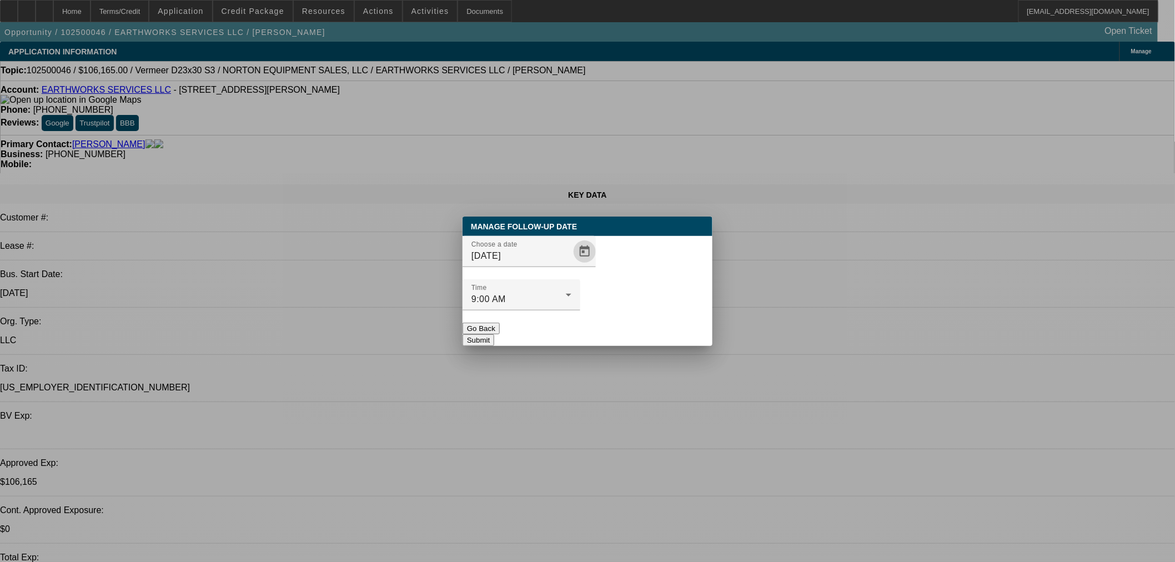
click at [494, 334] on button "Submit" at bounding box center [478, 340] width 32 height 12
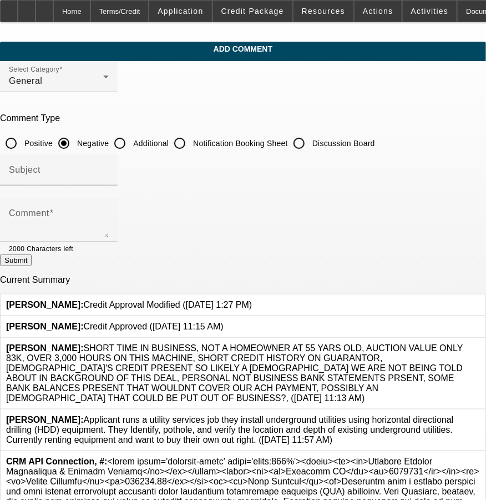
click at [310, 138] on input "Discussion Board" at bounding box center [299, 143] width 22 height 22
radio input "true"
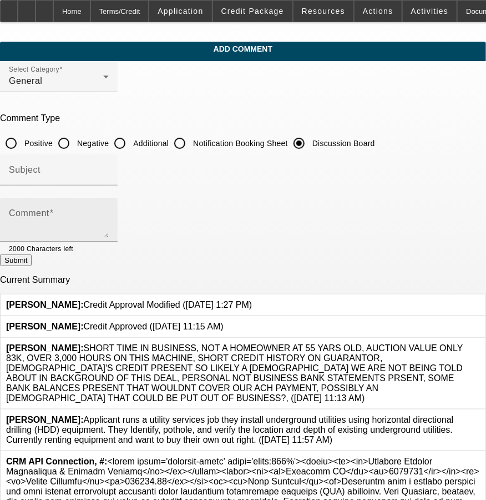
click at [109, 207] on div "Comment" at bounding box center [59, 220] width 100 height 44
click at [109, 211] on textarea "Comment" at bounding box center [59, 224] width 100 height 27
click at [109, 218] on textarea "$59723 - Total financing costs." at bounding box center [59, 224] width 100 height 27
click at [109, 217] on textarea "$59723 - Total financing costs. $14,930 per year -" at bounding box center [59, 224] width 100 height 27
click at [109, 215] on textarea "$59723 - Total financing costs. $14,930 per year - 1244.23 per payment" at bounding box center [59, 224] width 100 height 27
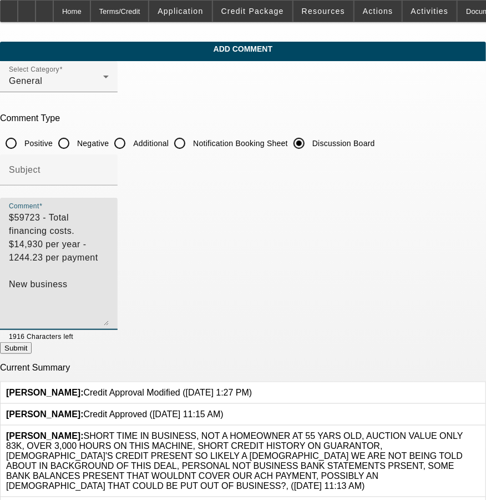
drag, startPoint x: 427, startPoint y: 234, endPoint x: 426, endPoint y: 323, distance: 88.3
click at [109, 323] on textarea "$59723 - Total financing costs. $14,930 per year - 1244.23 per payment New busi…" at bounding box center [59, 268] width 100 height 114
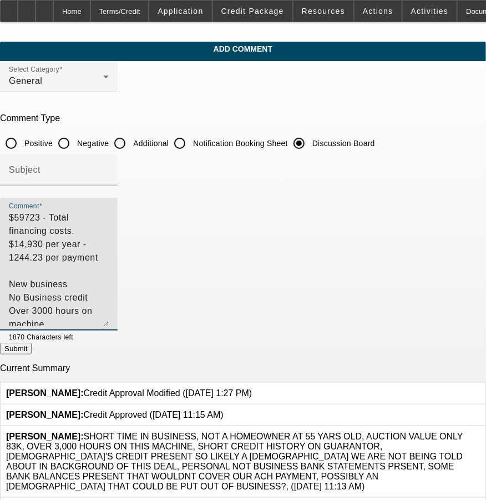
click at [109, 271] on textarea "$59723 - Total financing costs. $14,930 per year - 1244.23 per payment New busi…" at bounding box center [59, 268] width 100 height 115
click at [109, 288] on textarea "$59723 - Total financing costs. $14,930 per year - 1244.23 per payment New busi…" at bounding box center [59, 268] width 100 height 115
click at [109, 217] on textarea "$59723 - Total financing costs. $14,930 per year - 1244.23 per payment New busi…" at bounding box center [59, 268] width 100 height 115
click at [109, 234] on textarea "$59723 - Total financing costs. $14,930 per year - 1244.23 per payment--- New b…" at bounding box center [59, 268] width 100 height 115
click at [109, 241] on textarea "$59723 - Total financing costs. $14,930 per year - 1244.23 per payment--- New b…" at bounding box center [59, 268] width 100 height 115
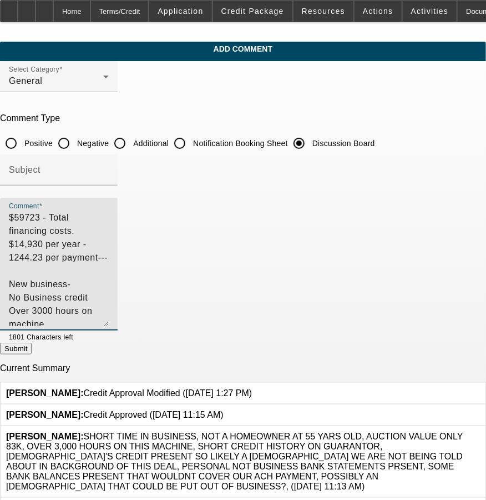
click at [109, 249] on textarea "$59723 - Total financing costs. $14,930 per year - 1244.23 per payment--- New b…" at bounding box center [59, 268] width 100 height 115
click at [109, 265] on textarea "$59723 - Total financing costs. $14,930 per year - 1244.23 per payment--- New b…" at bounding box center [59, 268] width 100 height 115
click at [109, 255] on textarea "$59723 - Total financing costs. $14,930 per year - 1244.23 per payment--- New b…" at bounding box center [59, 268] width 100 height 115
click at [109, 272] on textarea "$59723 - Total financing costs. $14,930 per year - 1244.23 per payment--- New b…" at bounding box center [59, 268] width 100 height 115
click at [109, 284] on textarea "$59723 - Total financing costs. $14,930 per year - 1244.23 per payment--- New b…" at bounding box center [59, 268] width 100 height 115
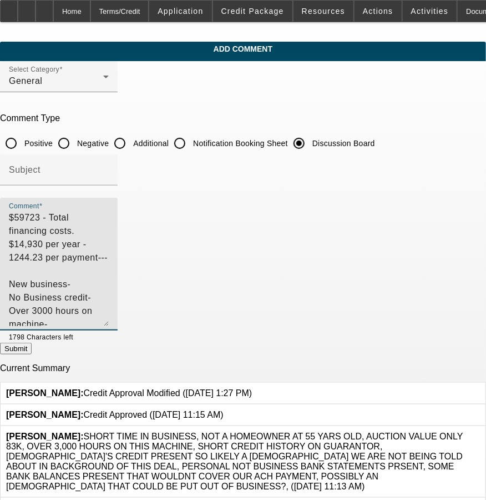
click at [109, 298] on textarea "$59723 - Total financing costs. $14,930 per year - 1244.23 per payment--- New b…" at bounding box center [59, 268] width 100 height 115
type textarea "$59723 - Total financing costs. $14,930 per year - 1244.23 per payment--- New b…"
click at [32, 354] on button "Submit" at bounding box center [16, 349] width 32 height 12
radio input "true"
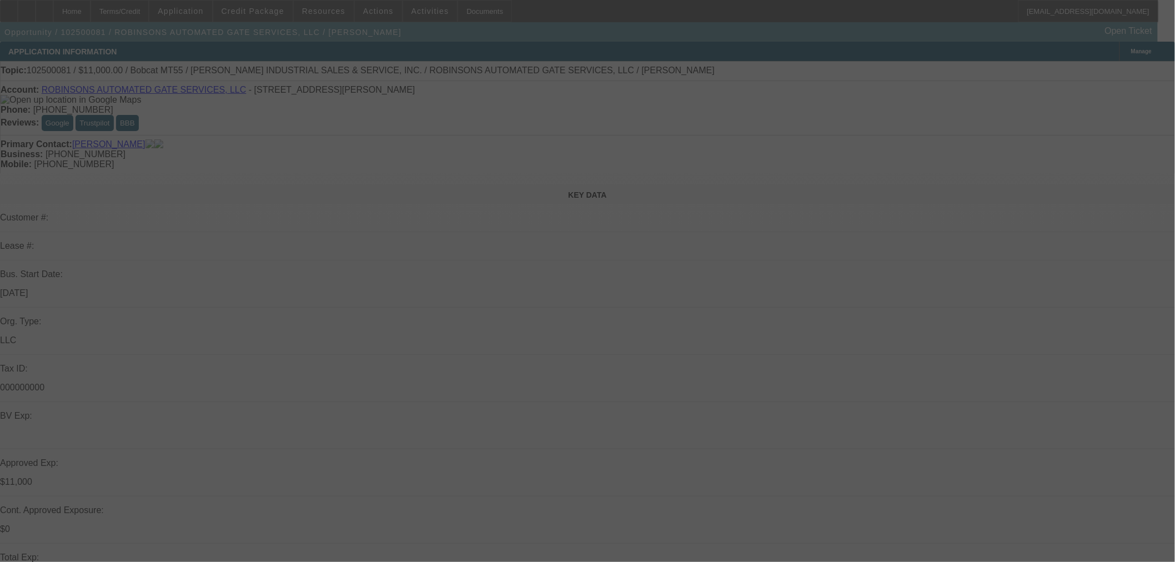
select select "0"
select select "2"
select select "0"
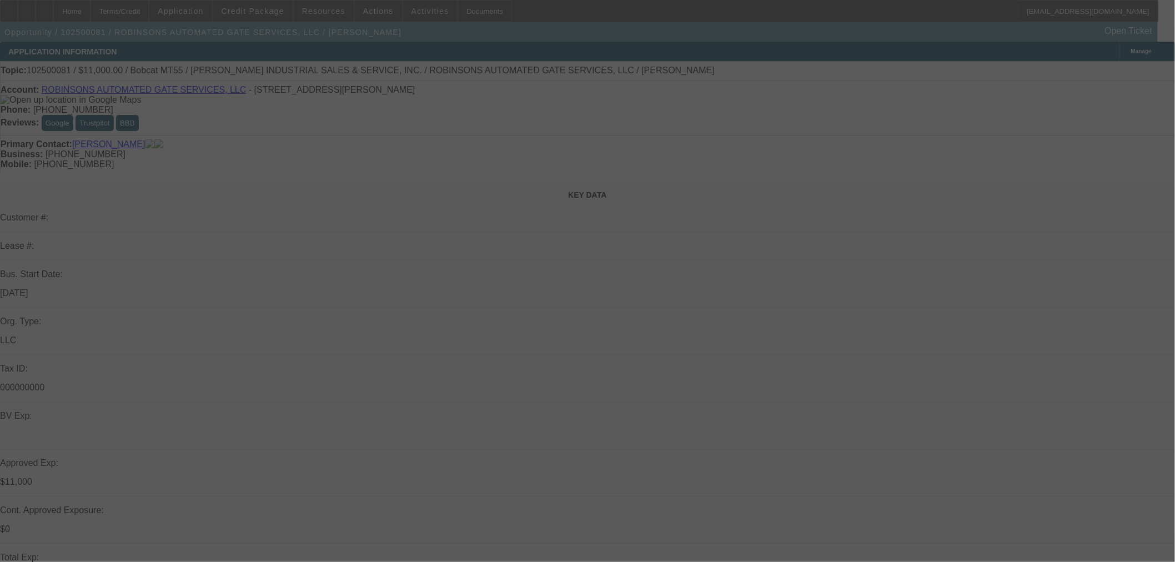
select select "2"
select select "0"
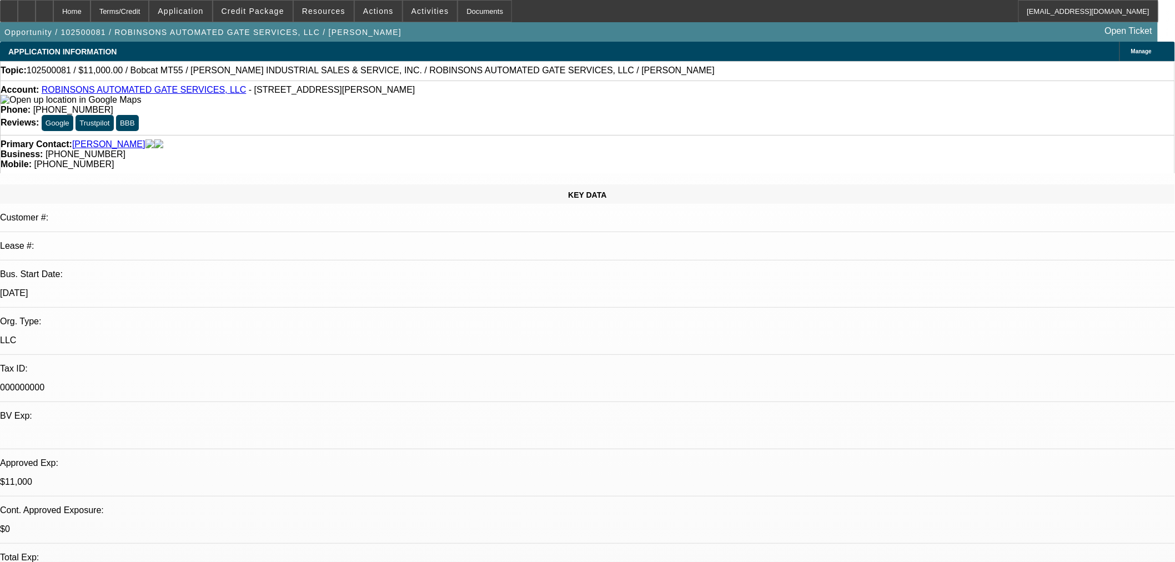
select select "6"
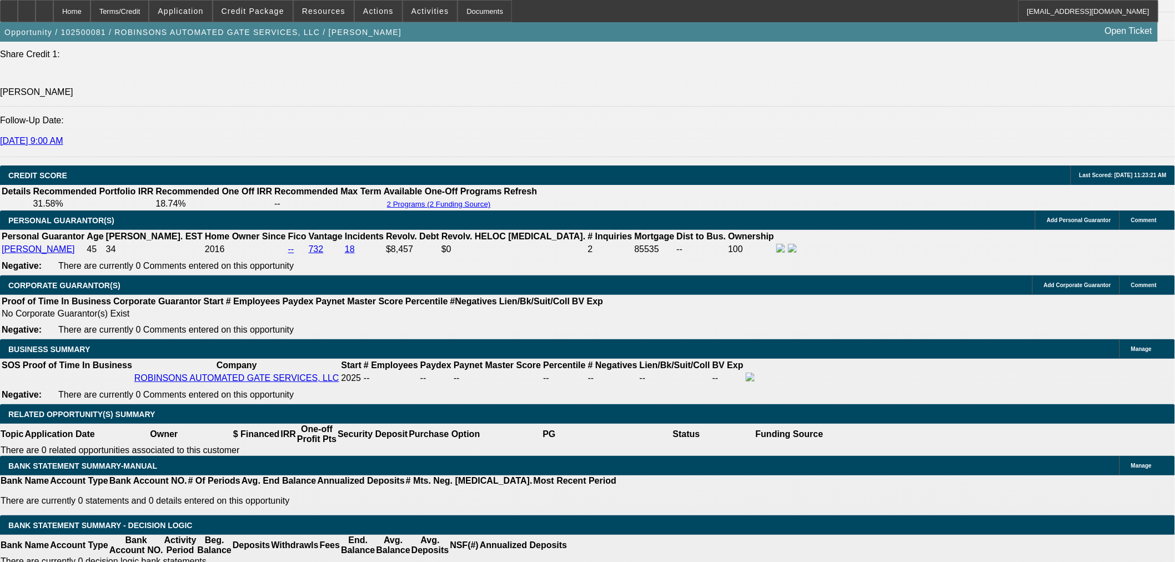
scroll to position [1542, 0]
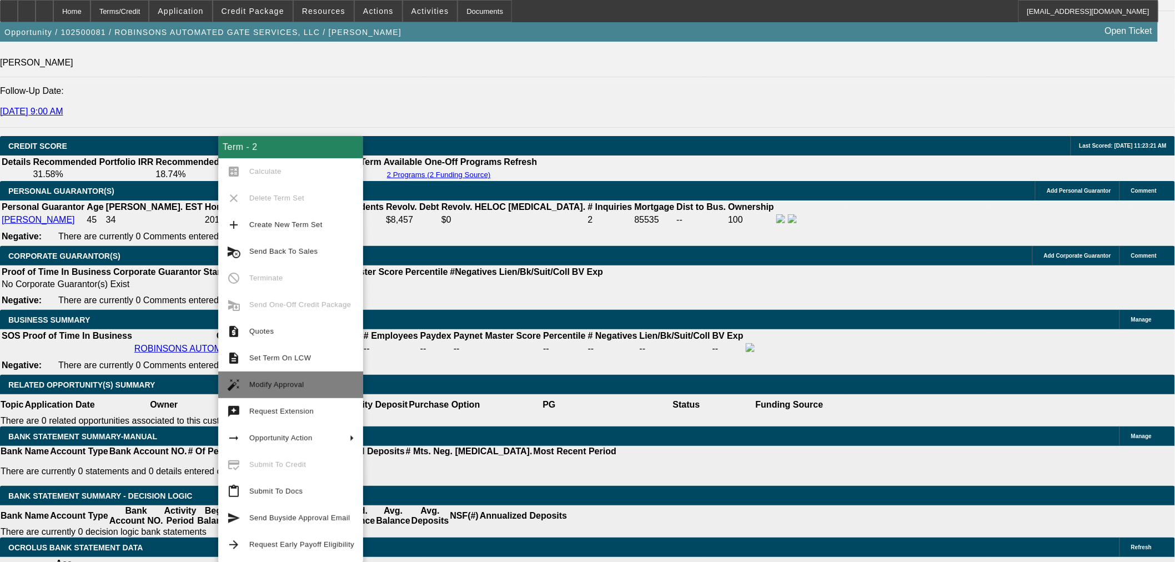
drag, startPoint x: 306, startPoint y: 379, endPoint x: 326, endPoint y: 379, distance: 20.0
click at [307, 380] on span "Modify Approval" at bounding box center [301, 384] width 105 height 13
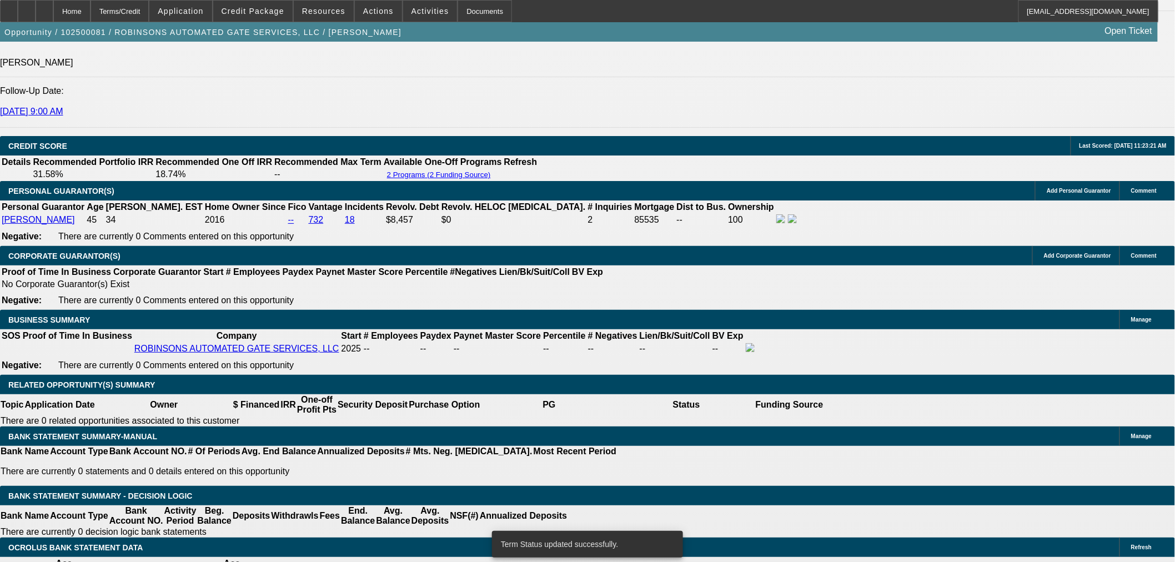
select select "0"
select select "2"
select select "0"
select select "6"
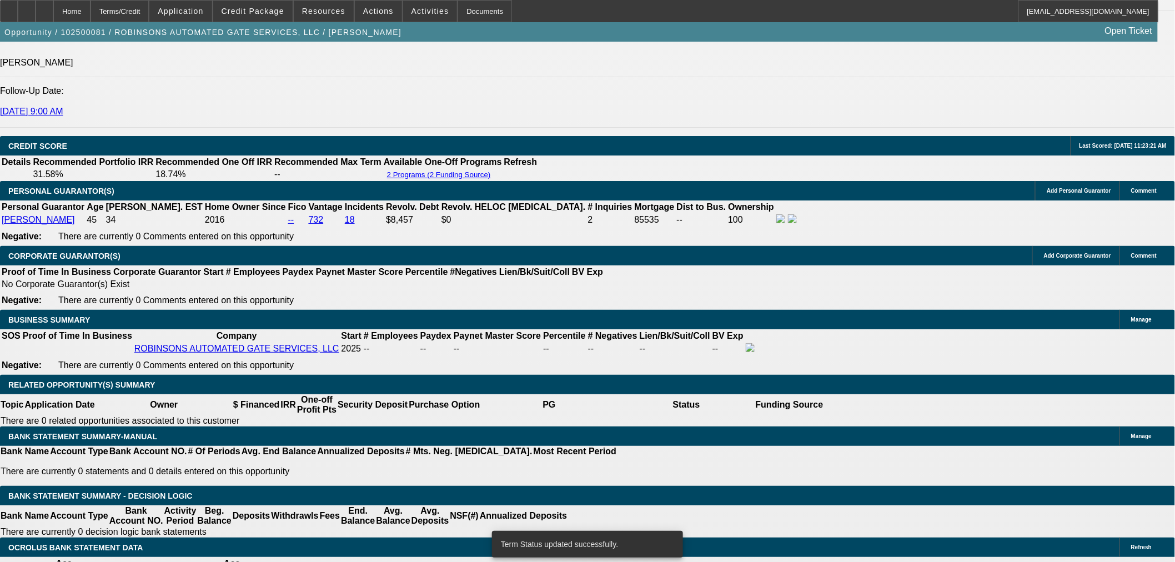
select select "0"
select select "2"
select select "0"
select select "6"
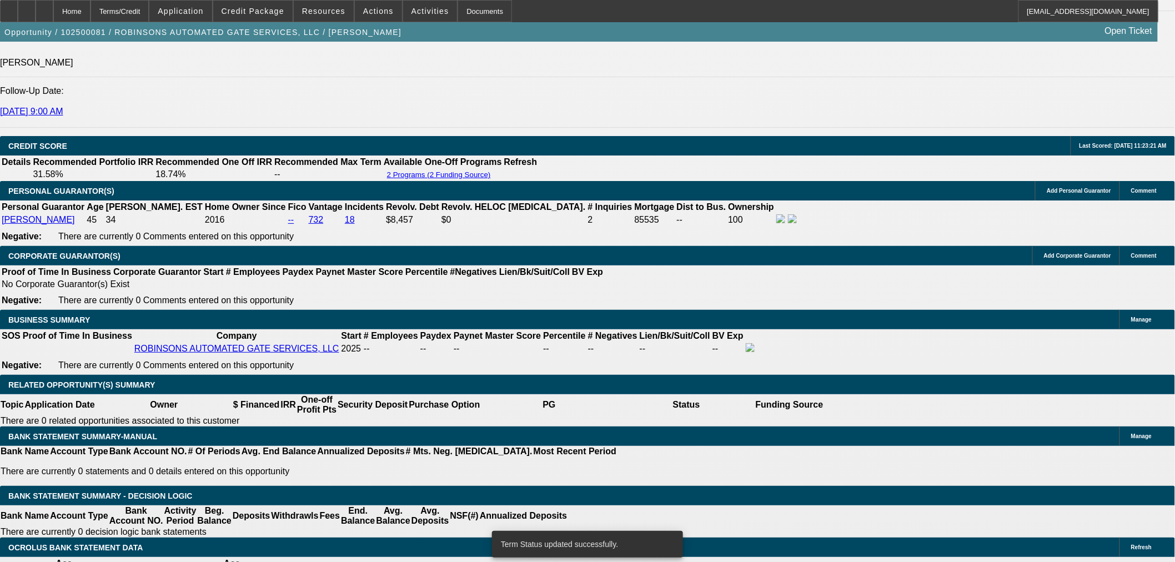
select select "0"
select select "2"
select select "0"
select select "6"
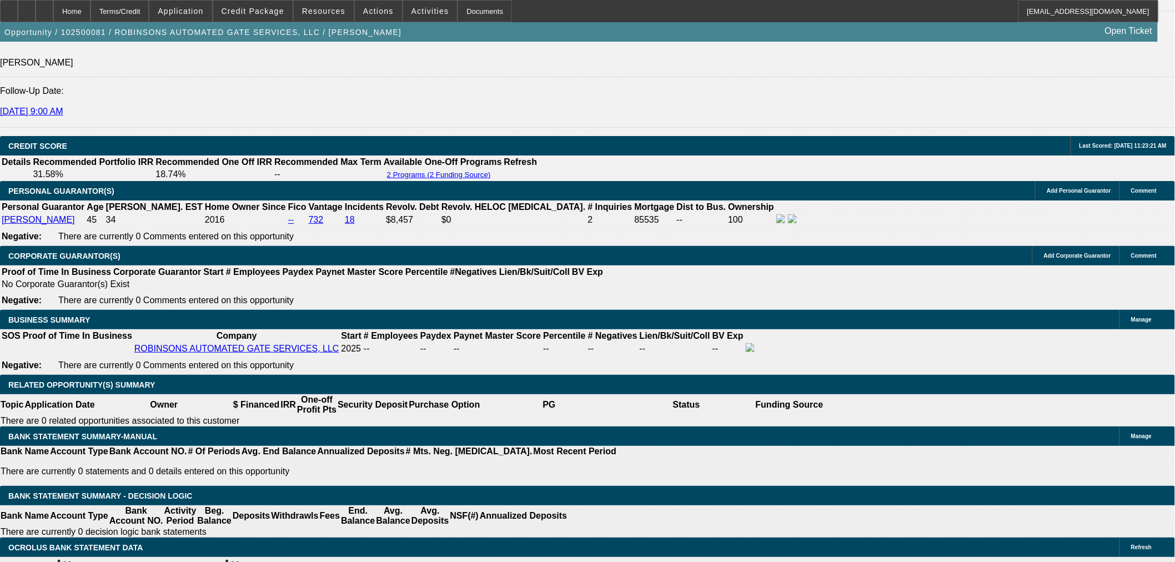
scroll to position [1606, 0]
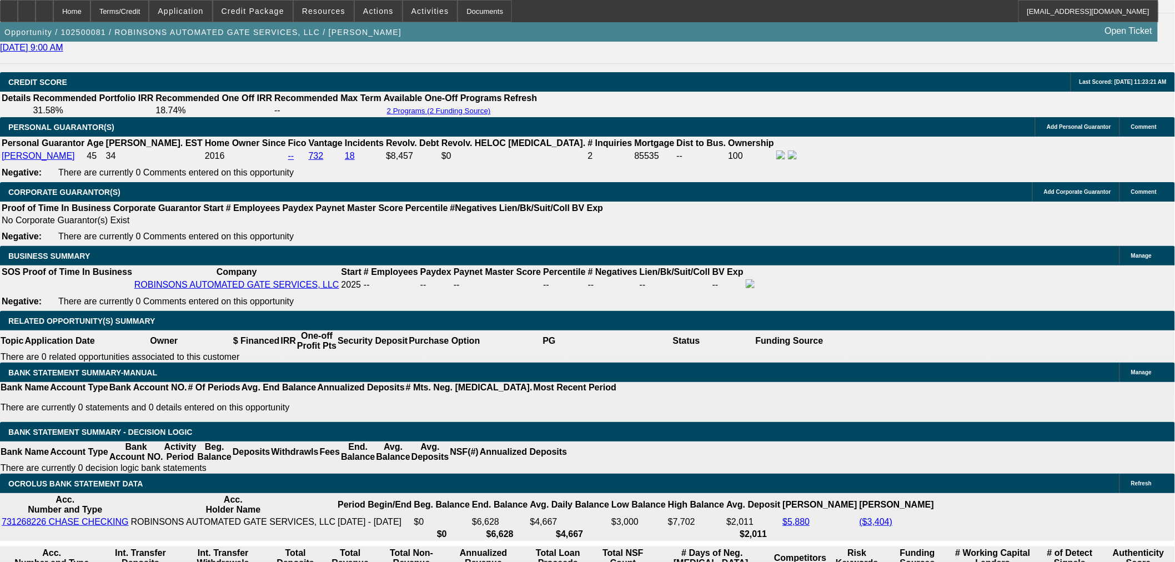
drag, startPoint x: 203, startPoint y: 330, endPoint x: 373, endPoint y: 341, distance: 169.7
type input "53"
type input "$10.00"
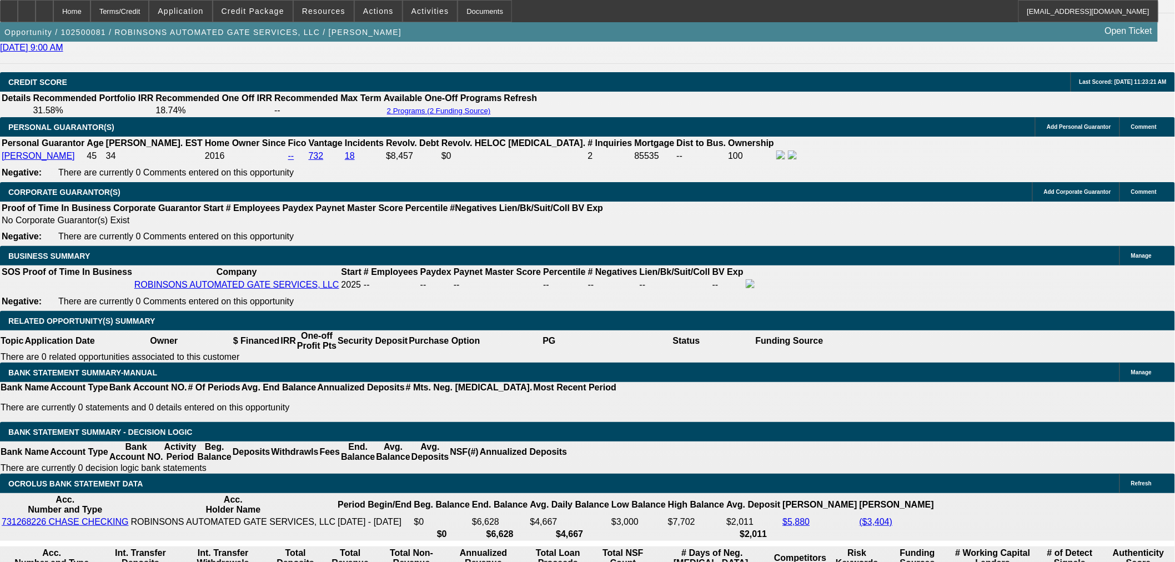
type input "UNKNOWN"
type input "538"
type input "32.1"
type input "$1,076.00"
type input "538.9"
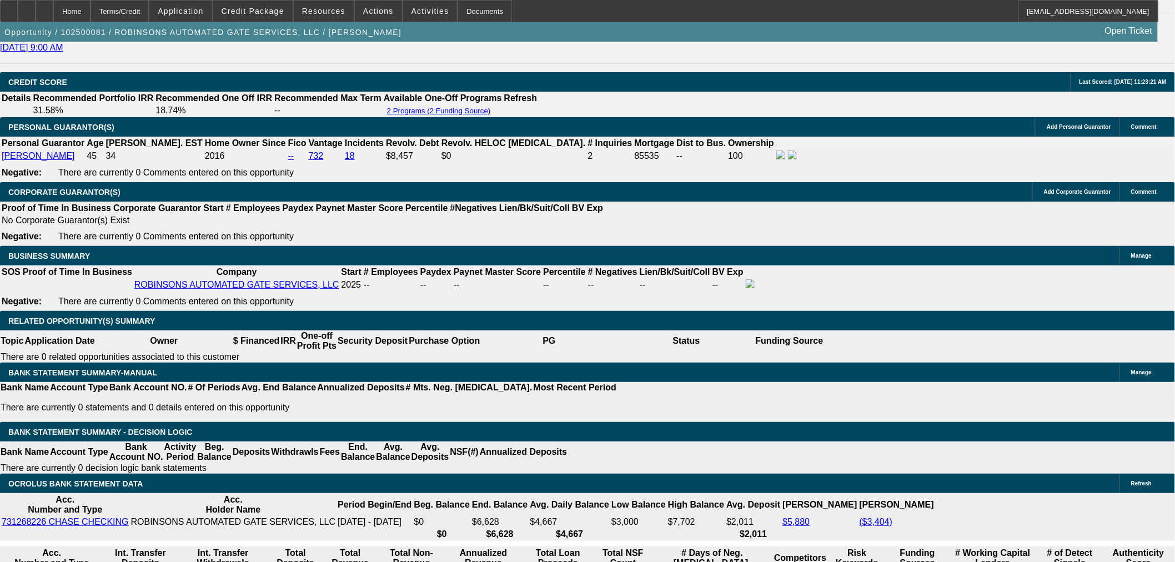
type input "$1,077.80"
type input "32.3"
type input "538.92"
type input "$1,077.84"
type input "$538.92"
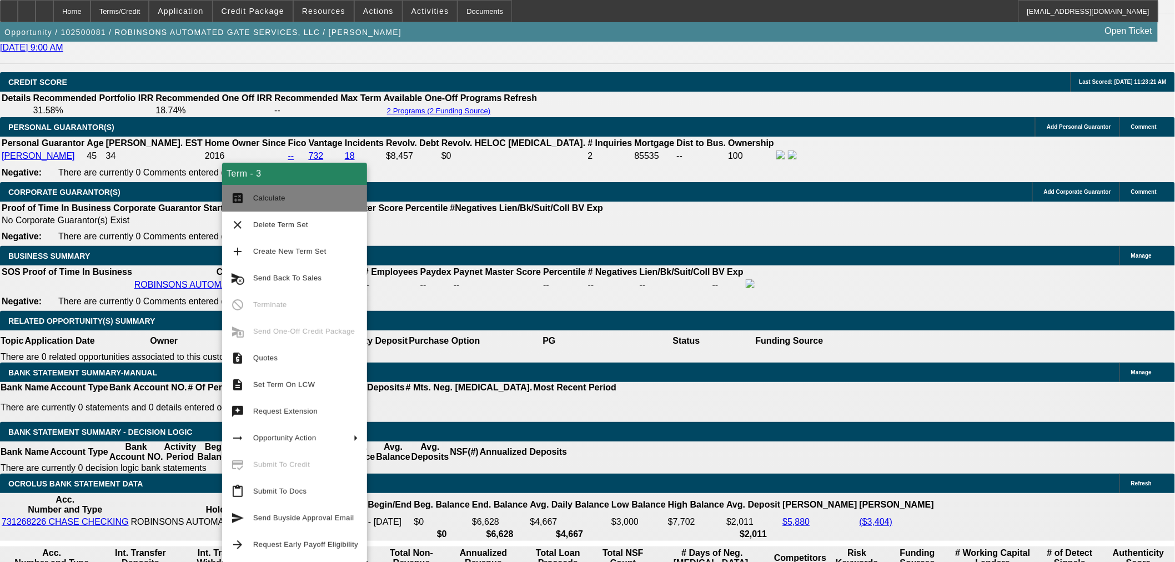
click at [274, 202] on span "Calculate" at bounding box center [305, 198] width 105 height 13
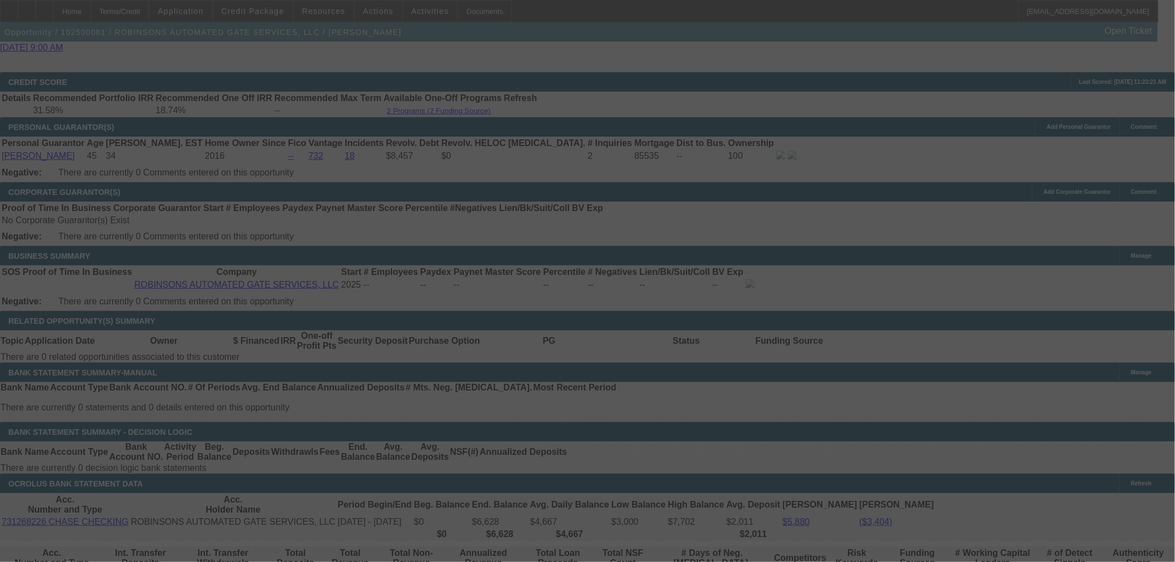
select select "0"
select select "2"
select select "0"
select select "6"
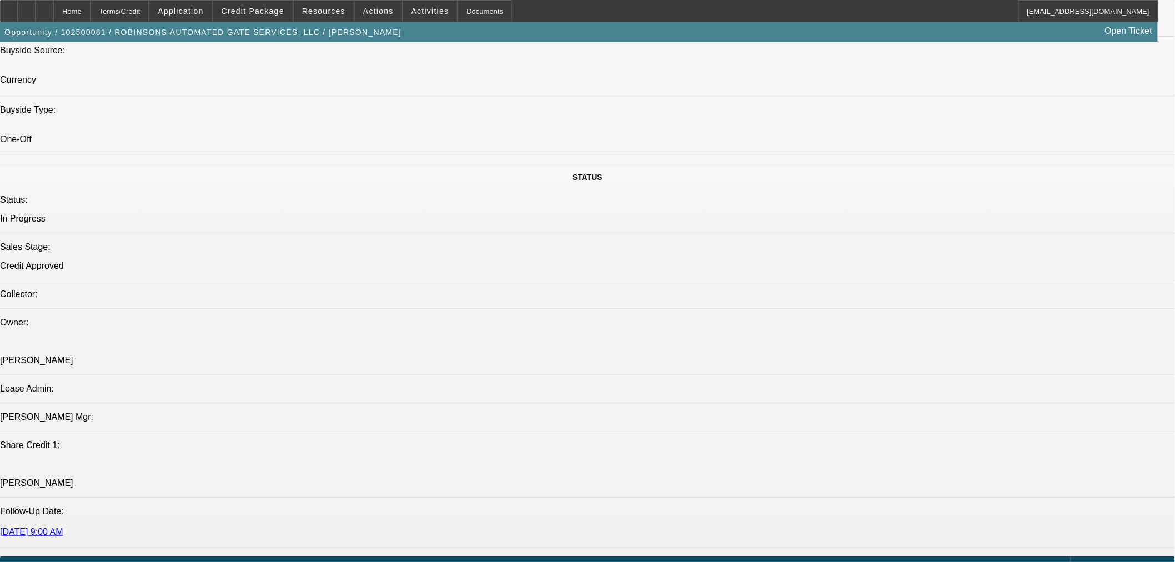
scroll to position [1091, 0]
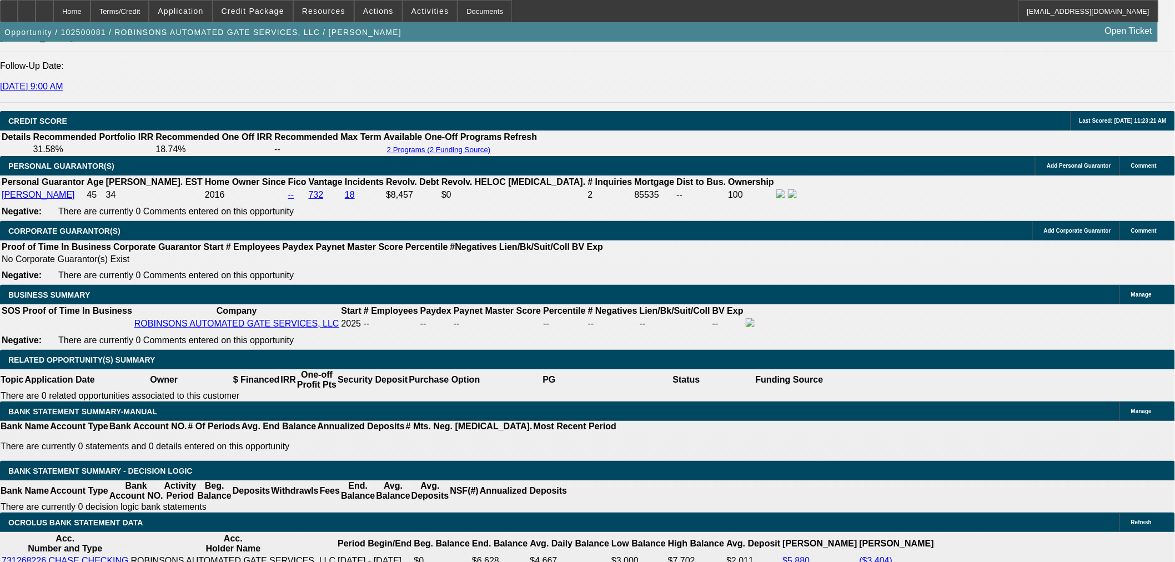
scroll to position [1606, 0]
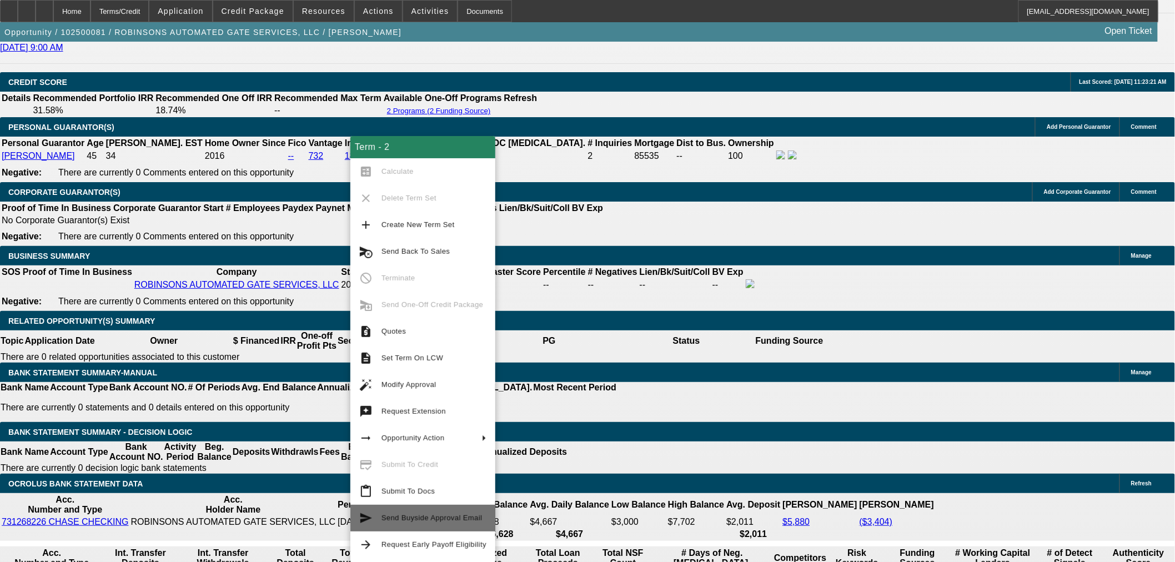
click at [434, 522] on span "Send Buyside Approval Email" at bounding box center [433, 517] width 105 height 13
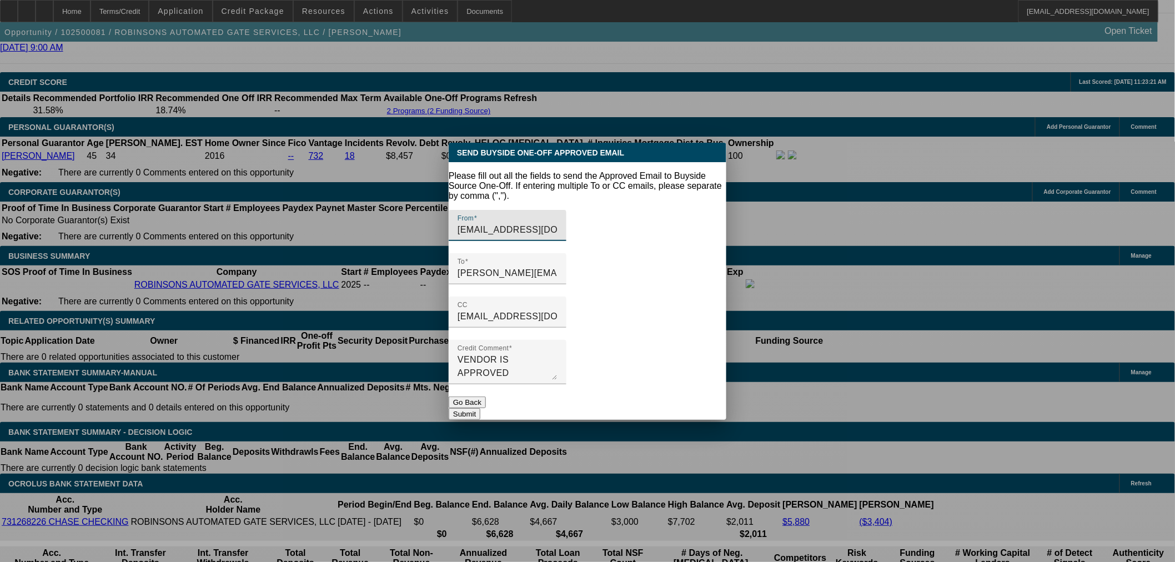
scroll to position [0, 0]
click at [480, 408] on button "Submit" at bounding box center [465, 414] width 32 height 12
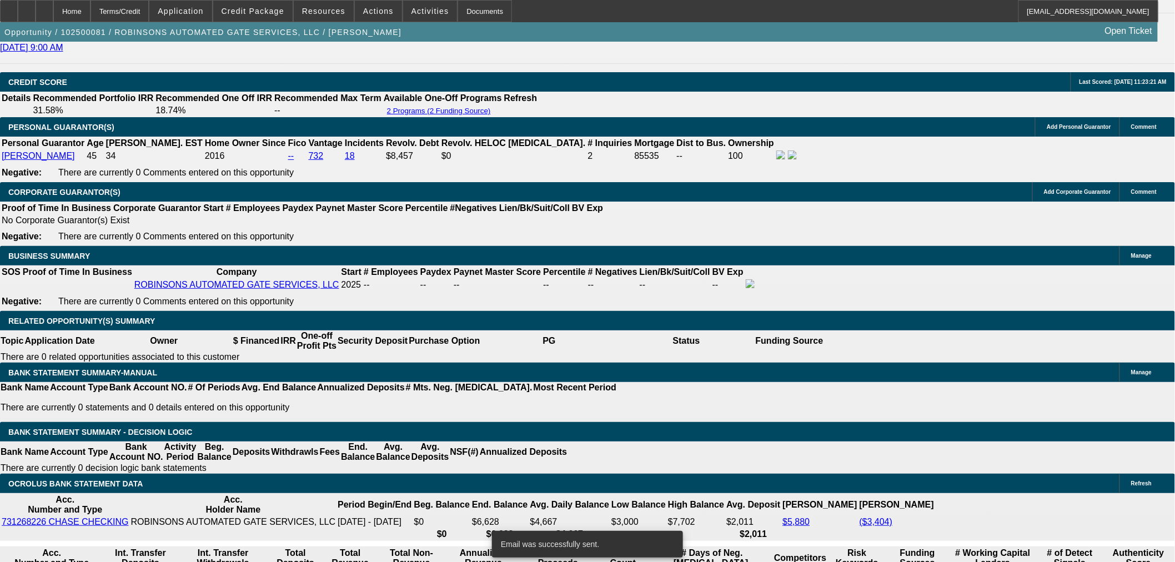
scroll to position [1606, 0]
drag, startPoint x: 797, startPoint y: 52, endPoint x: 834, endPoint y: 73, distance: 42.8
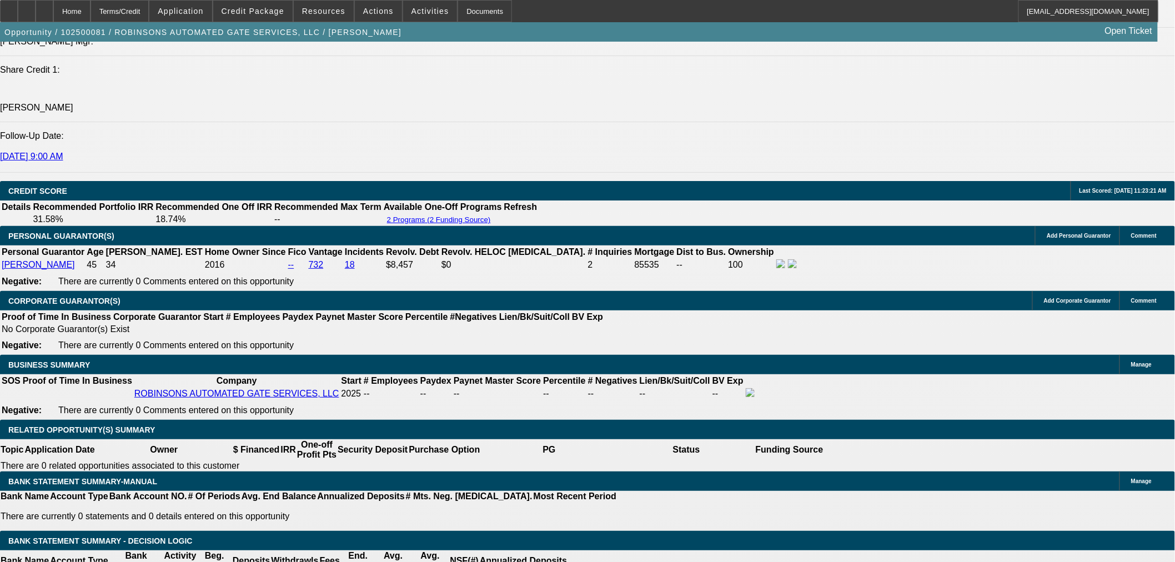
scroll to position [1502, 0]
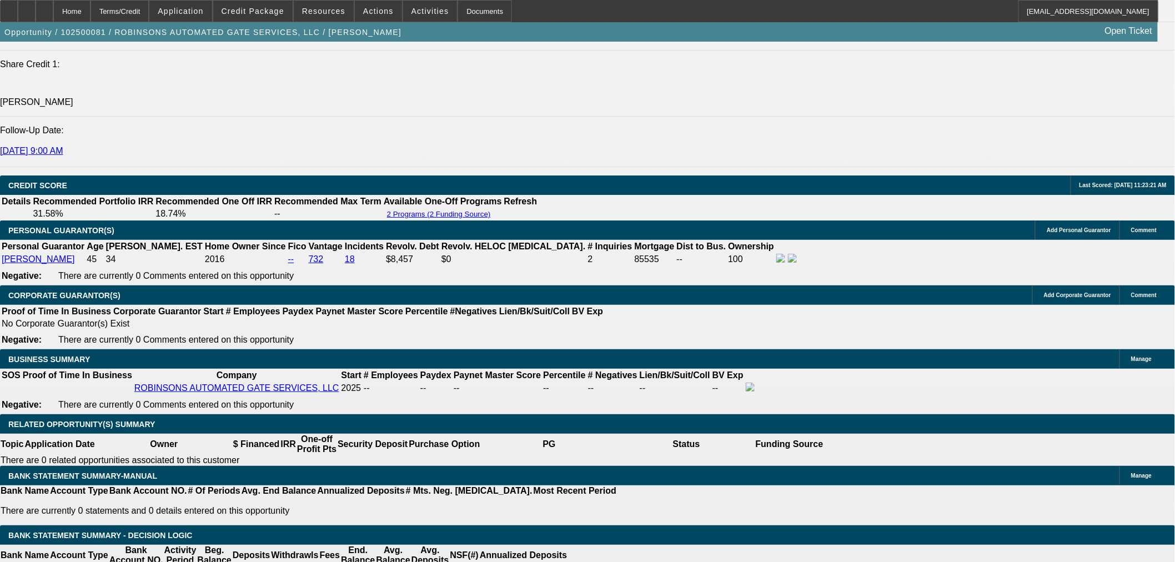
drag, startPoint x: 69, startPoint y: 8, endPoint x: 98, endPoint y: 16, distance: 29.9
click at [44, 7] on icon at bounding box center [44, 7] width 0 height 0
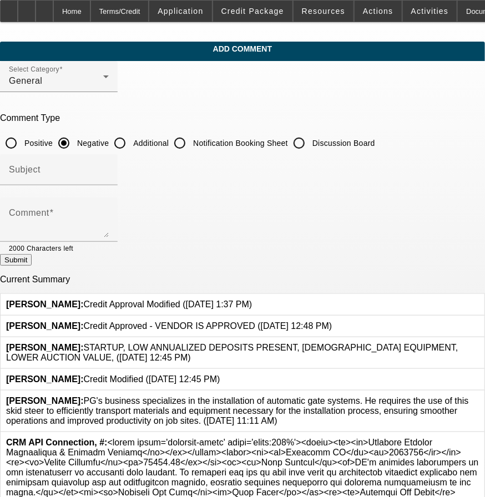
drag, startPoint x: 344, startPoint y: 140, endPoint x: 333, endPoint y: 117, distance: 25.8
click at [310, 140] on input "Discussion Board" at bounding box center [299, 143] width 22 height 22
radio input "true"
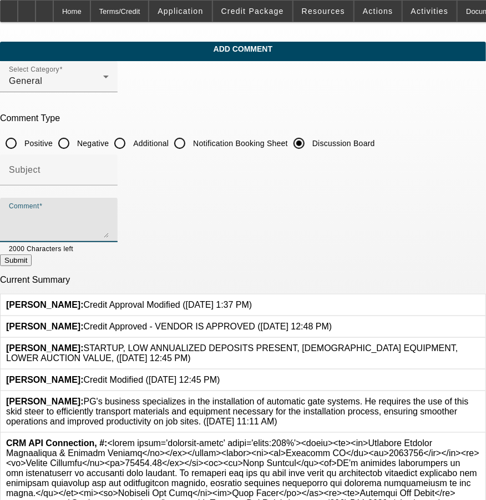
click at [105, 211] on textarea "Comment" at bounding box center [59, 224] width 100 height 27
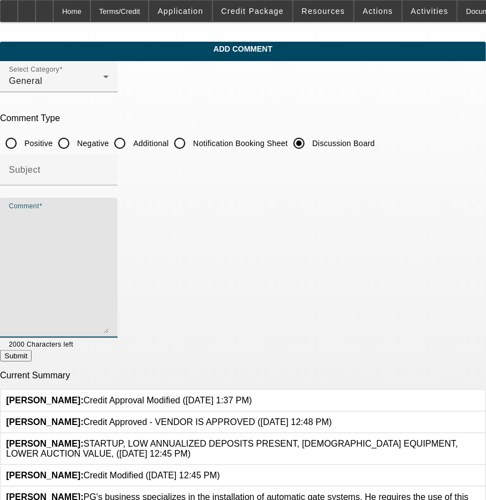
drag, startPoint x: 432, startPoint y: 234, endPoint x: 369, endPoint y: 324, distance: 110.0
click at [109, 330] on textarea "Comment" at bounding box center [59, 272] width 100 height 122
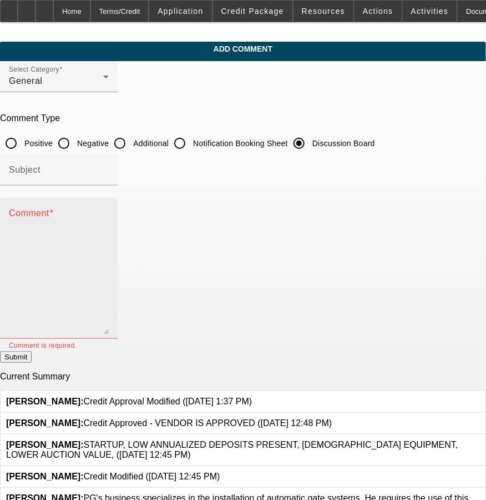
click at [54, 215] on span at bounding box center [51, 212] width 4 height 9
click at [96, 215] on textarea "Comment" at bounding box center [59, 272] width 100 height 123
click at [109, 224] on textarea "5167.60 in total financing charges - /30" at bounding box center [59, 272] width 100 height 123
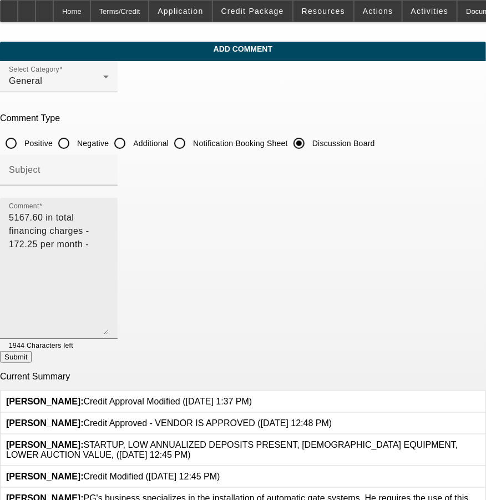
click at [109, 217] on textarea "5167.60 in total financing charges - 172.25 per month -" at bounding box center [59, 272] width 100 height 123
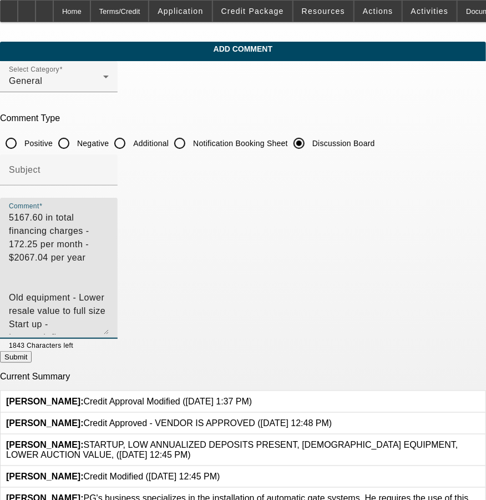
type textarea "5167.60 in total financing charges - 172.25 per month - $2067.04 per year Old e…"
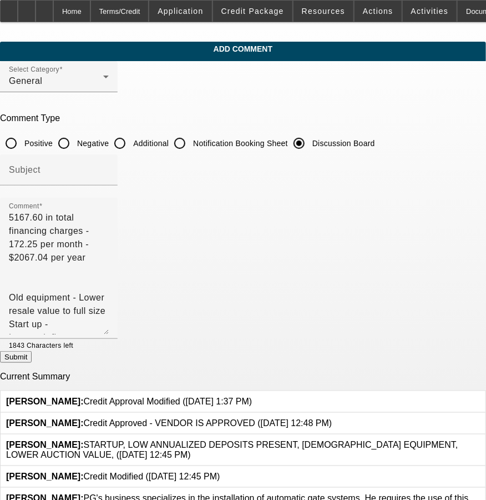
click at [32, 359] on button "Submit" at bounding box center [16, 357] width 32 height 12
radio input "true"
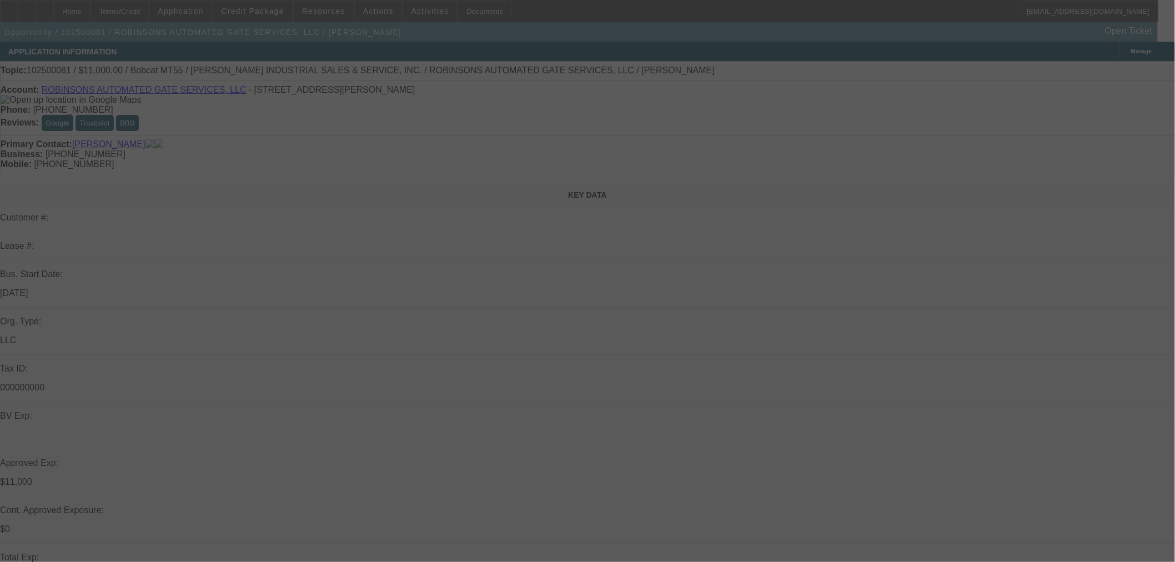
select select "0"
select select "2"
select select "0"
select select "6"
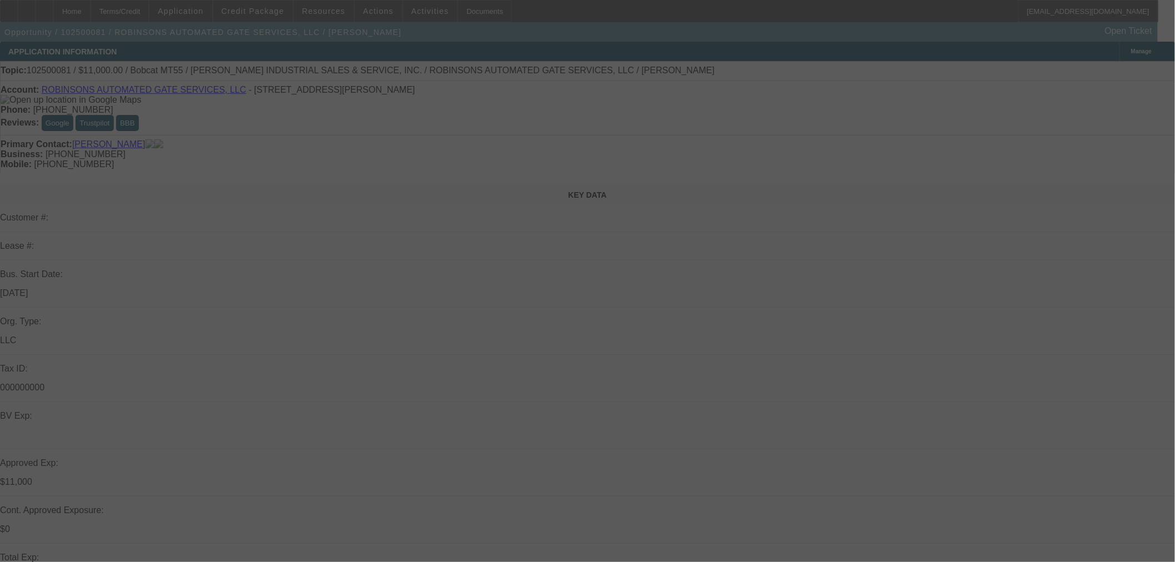
select select "0"
select select "2"
select select "0"
select select "6"
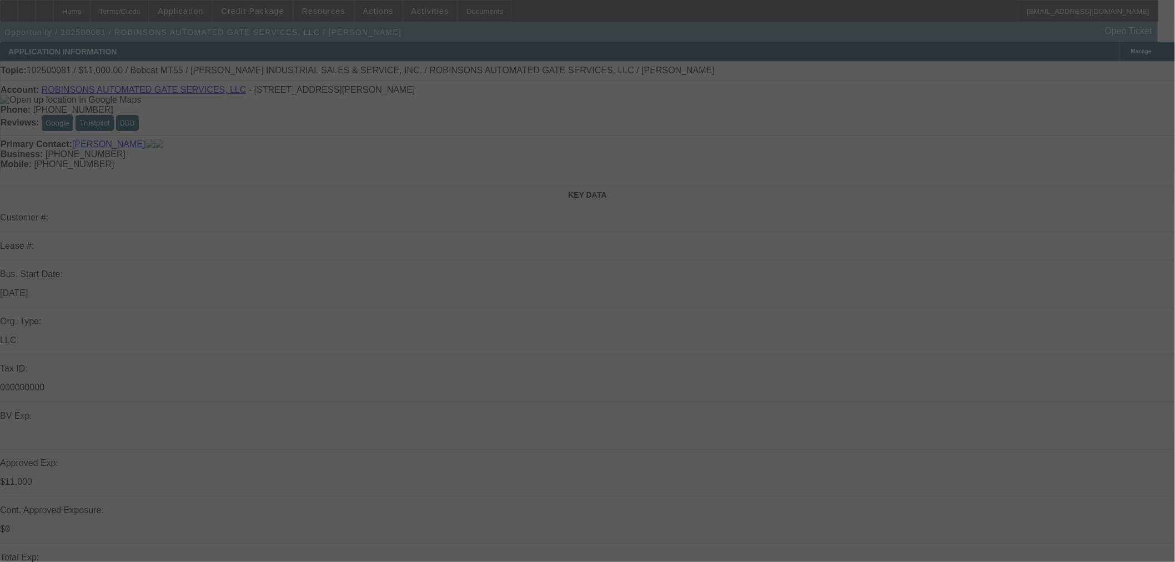
select select "0"
select select "2"
select select "0"
select select "6"
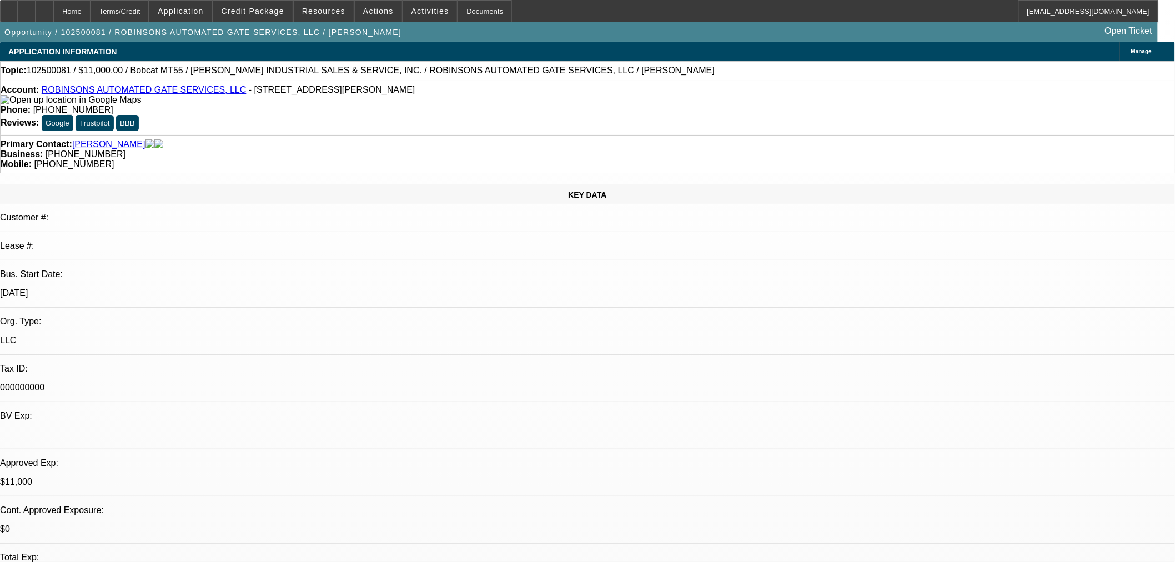
drag, startPoint x: 68, startPoint y: 8, endPoint x: 212, endPoint y: 52, distance: 151.0
click at [44, 7] on icon at bounding box center [44, 7] width 0 height 0
select select "0"
select select "2"
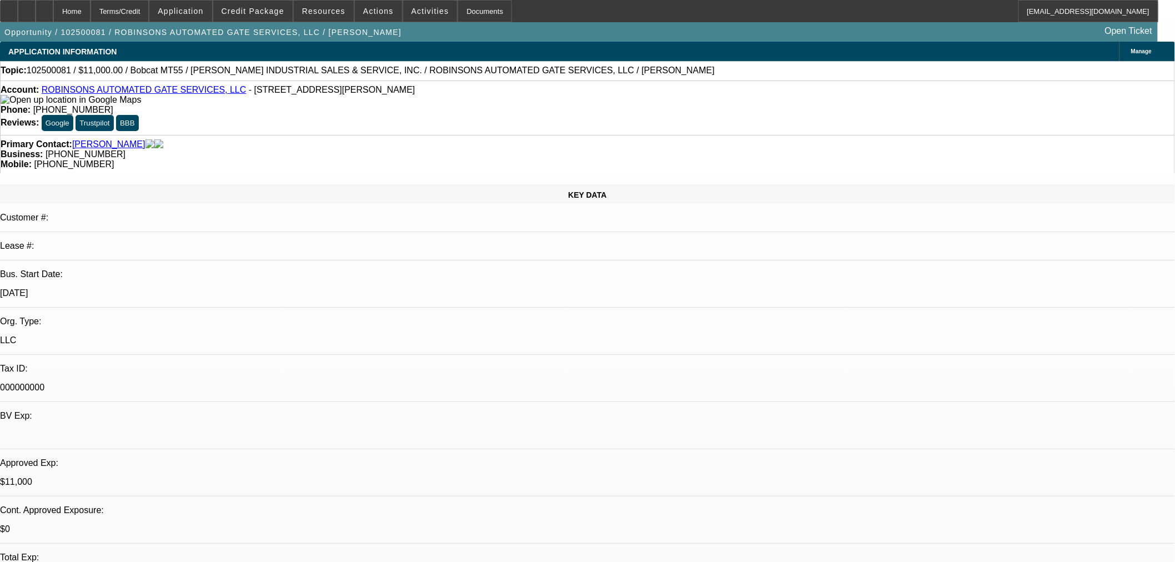
select select "0"
select select "6"
select select "0"
select select "2"
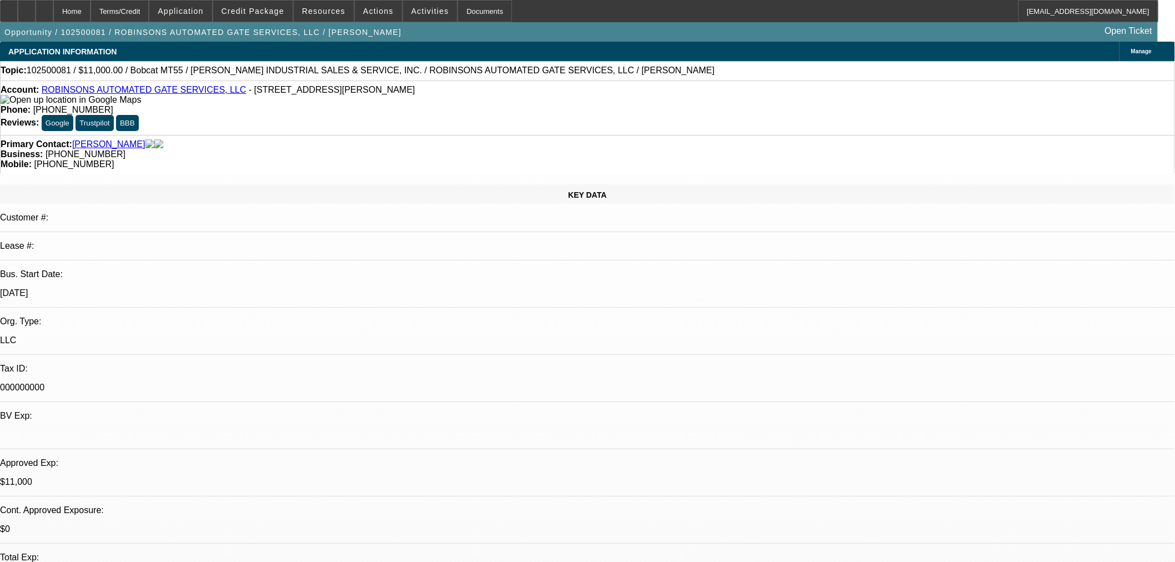
select select "0"
select select "6"
select select "0"
select select "2"
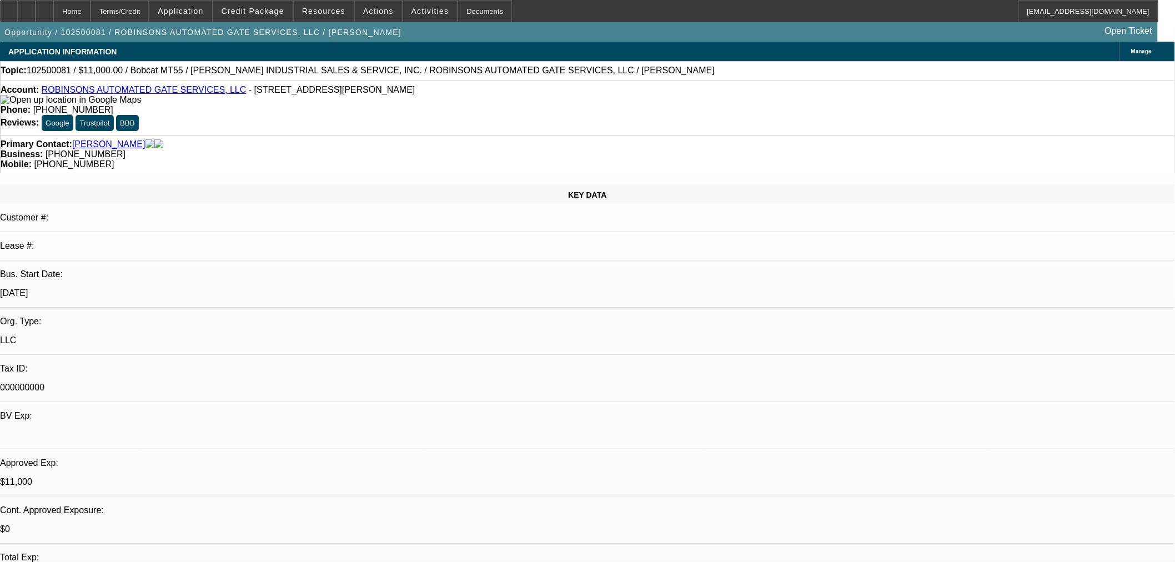
select select "0"
select select "6"
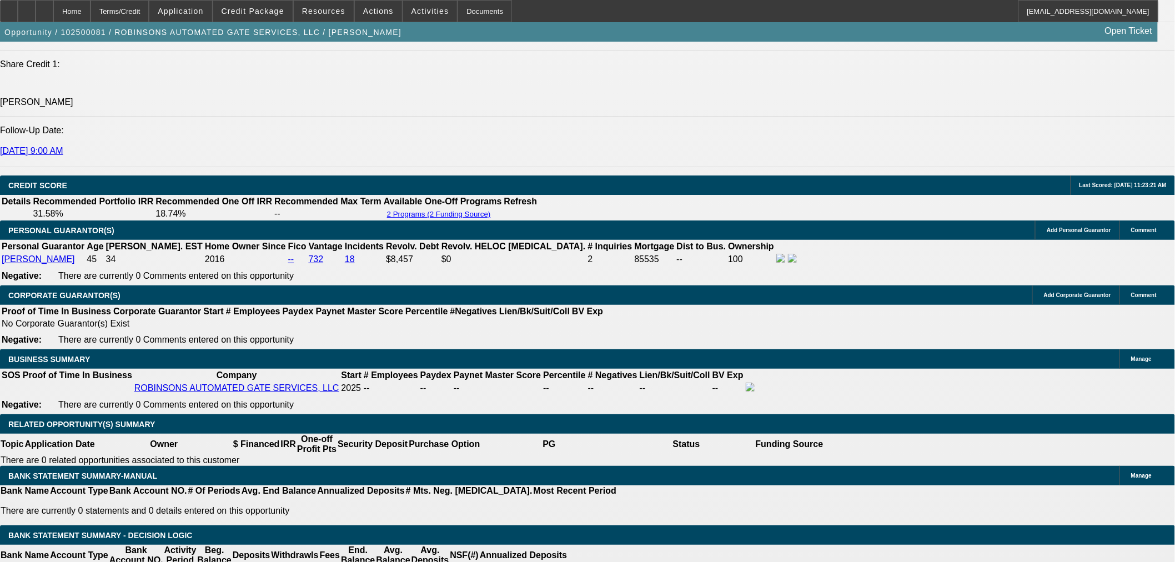
scroll to position [1542, 0]
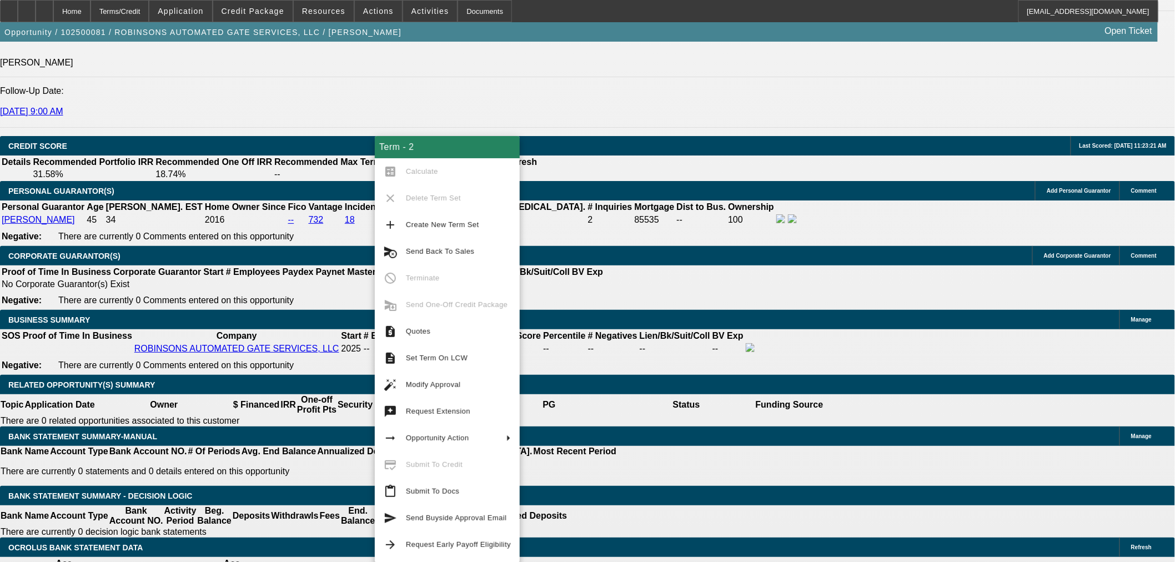
click at [471, 519] on span "Send Buyside Approval Email" at bounding box center [456, 518] width 101 height 8
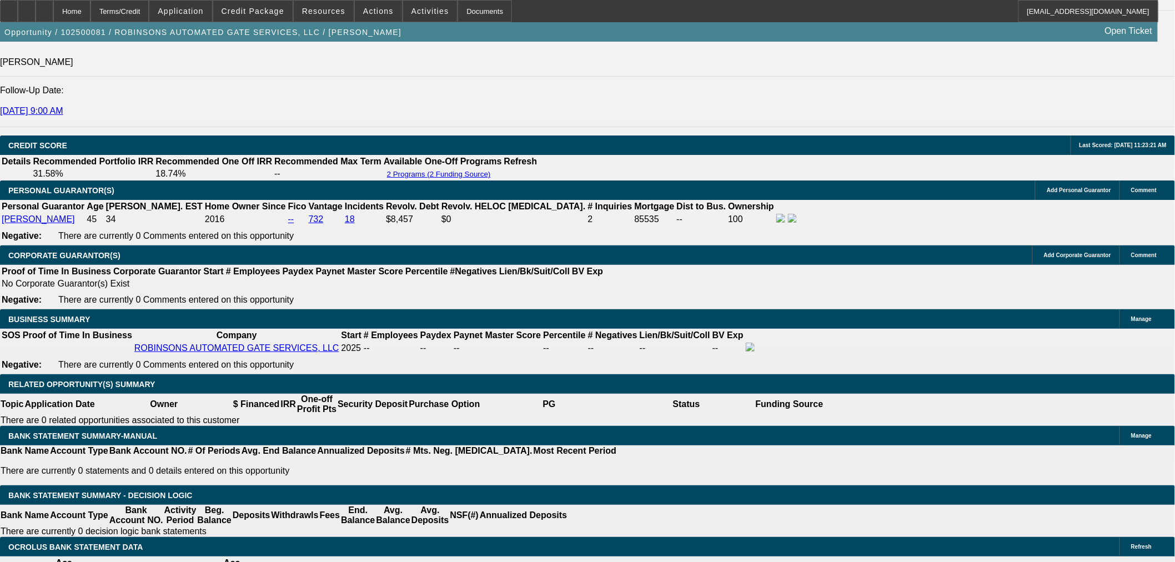
scroll to position [0, 0]
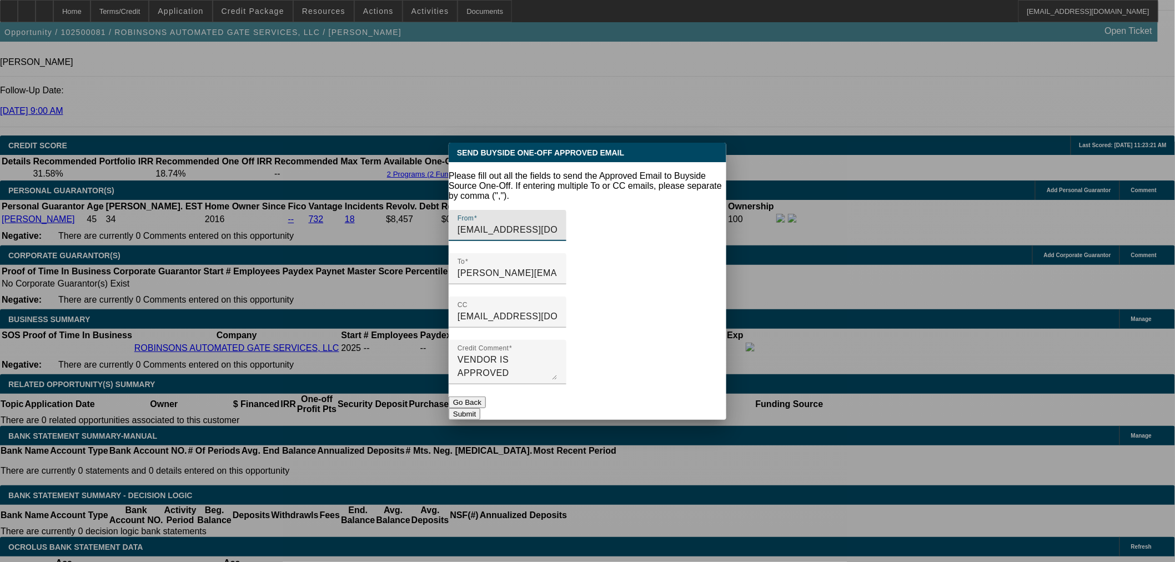
click at [480, 408] on button "Submit" at bounding box center [465, 414] width 32 height 12
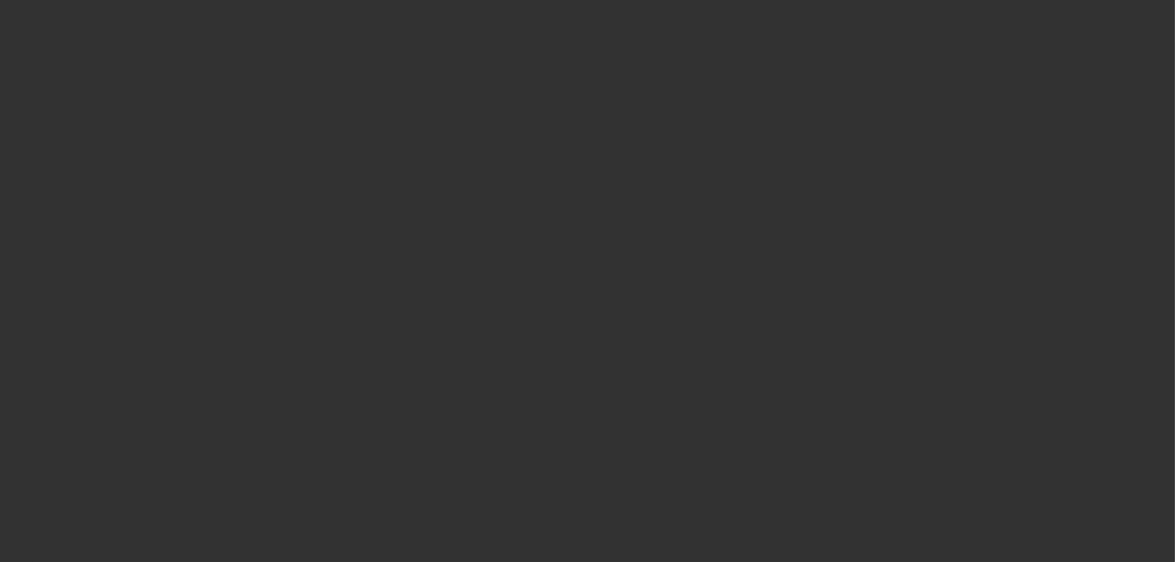
scroll to position [1542, 0]
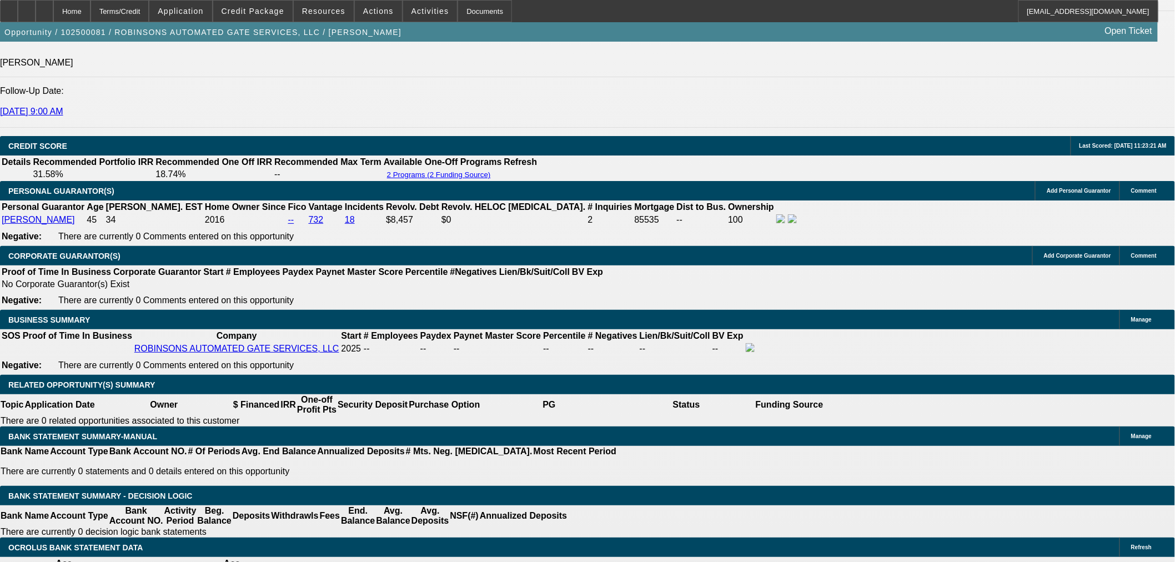
drag, startPoint x: 949, startPoint y: 497, endPoint x: 891, endPoint y: 497, distance: 58.3
copy td "[PHONE_NUMBER]"
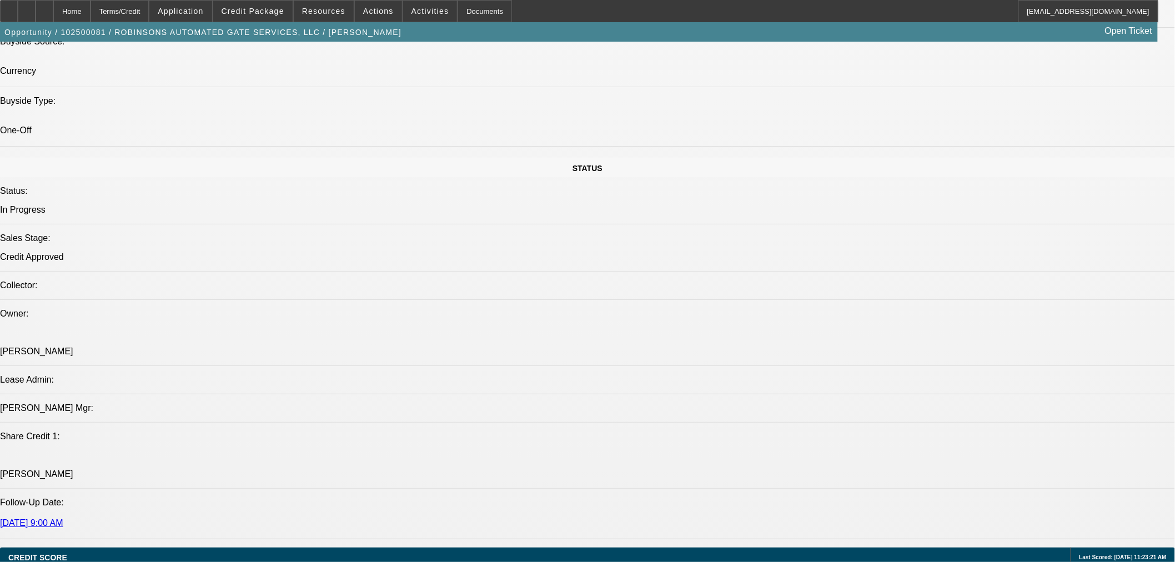
scroll to position [0, 0]
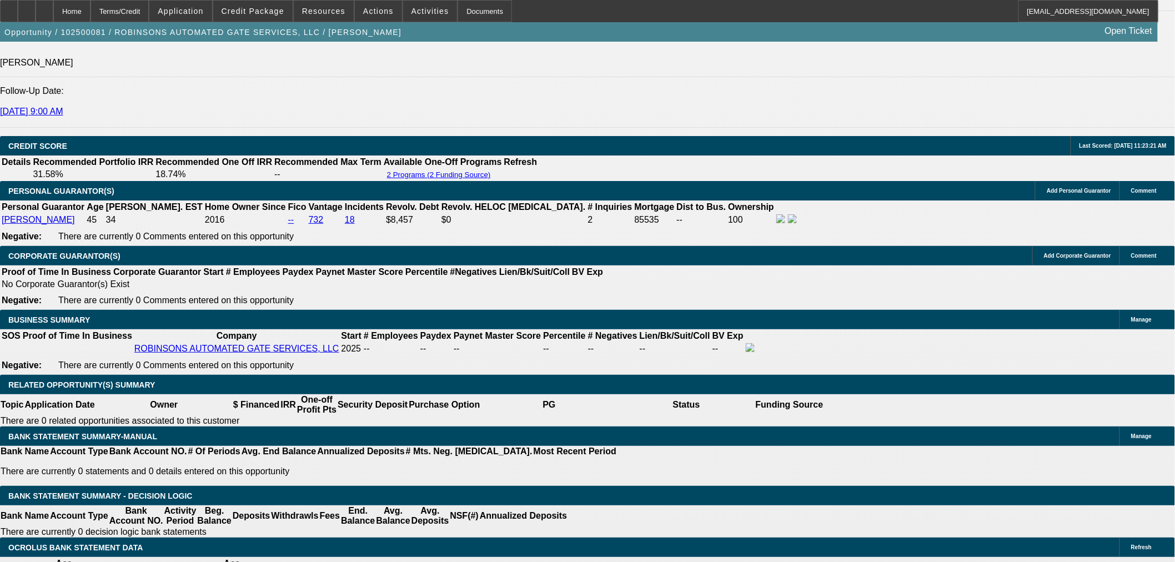
scroll to position [1645, 0]
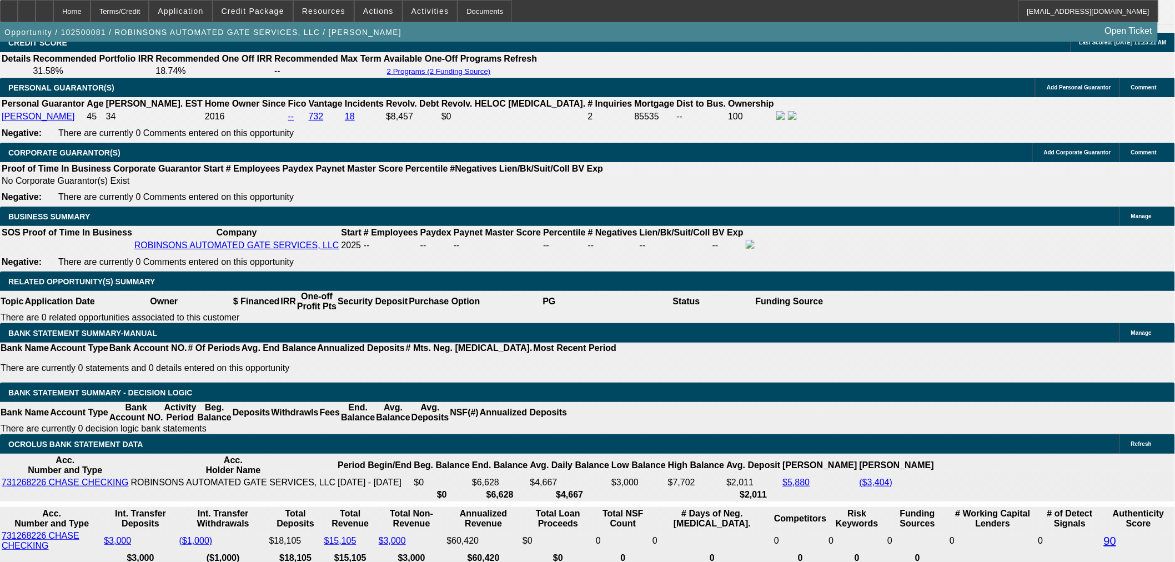
drag, startPoint x: 261, startPoint y: 436, endPoint x: 359, endPoint y: 425, distance: 98.4
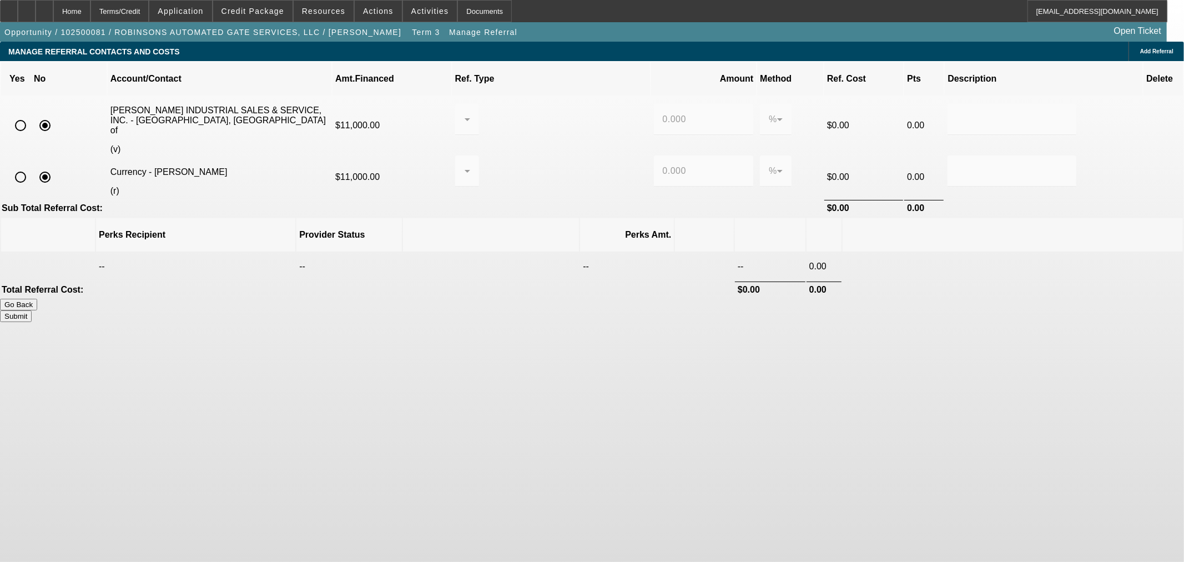
click at [32, 166] on input "radio" at bounding box center [20, 177] width 22 height 22
radio input "true"
click at [663, 164] on input "0.000" at bounding box center [704, 170] width 82 height 13
type input "8"
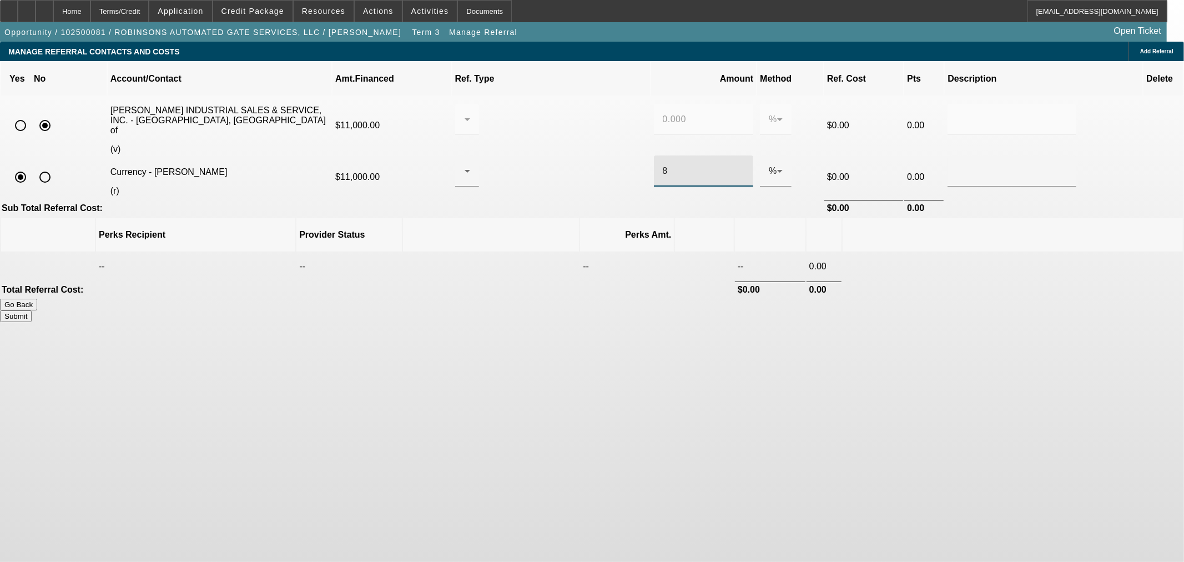
click at [32, 310] on button "Submit" at bounding box center [16, 316] width 32 height 12
type input "0.000"
type input "8.000"
drag, startPoint x: 807, startPoint y: 239, endPoint x: 731, endPoint y: 280, distance: 86.7
click at [32, 310] on button "Submit" at bounding box center [16, 316] width 32 height 12
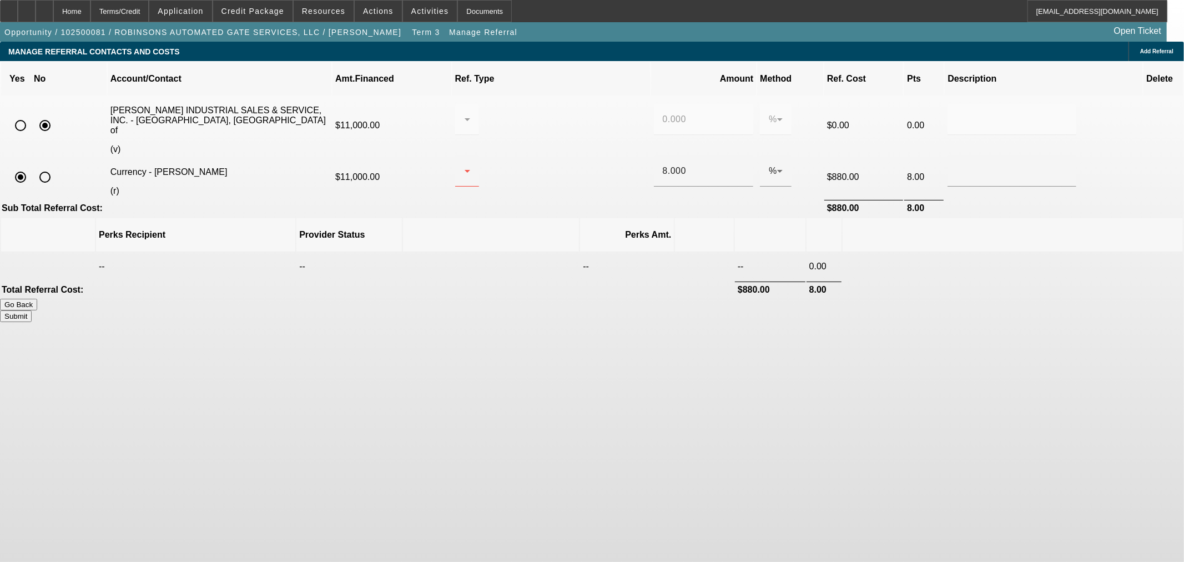
click at [32, 310] on button "Submit" at bounding box center [16, 316] width 32 height 12
drag, startPoint x: 606, startPoint y: 381, endPoint x: 613, endPoint y: 378, distance: 8.2
click at [609, 379] on body "Home Terms/Credit Application Credit Package Resources Actions Activities Docum…" at bounding box center [592, 281] width 1184 height 562
click at [32, 310] on button "Submit" at bounding box center [16, 316] width 32 height 12
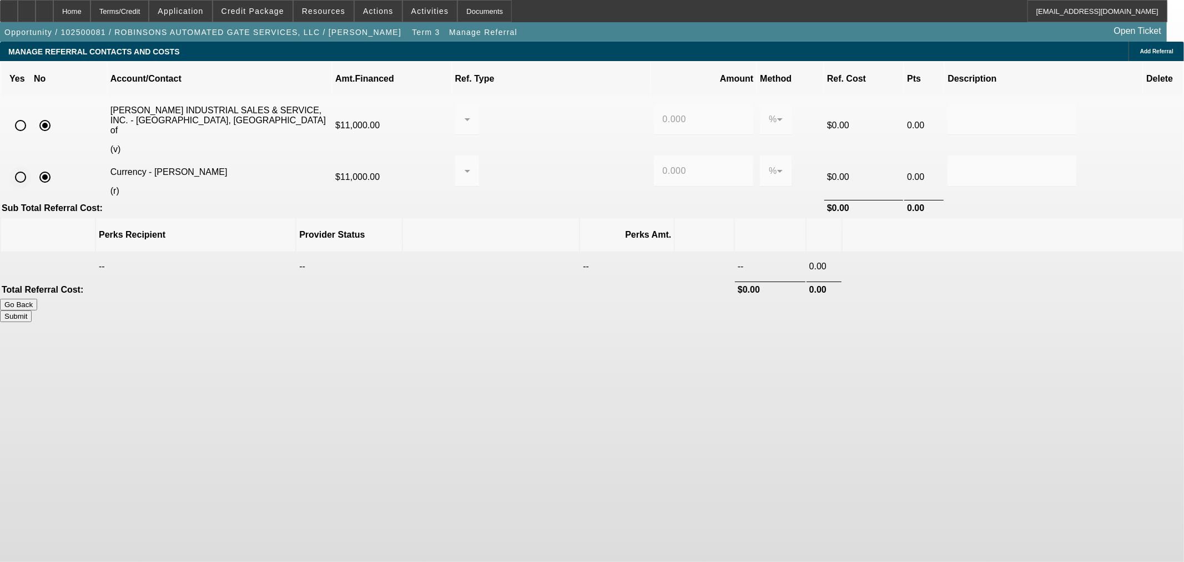
click at [32, 166] on input "radio" at bounding box center [20, 177] width 22 height 22
radio input "true"
click at [465, 164] on div at bounding box center [464, 170] width 1 height 13
click at [585, 202] on span "Pay vendor COMPANY" at bounding box center [558, 199] width 97 height 13
click at [663, 164] on input "0.000" at bounding box center [704, 170] width 82 height 13
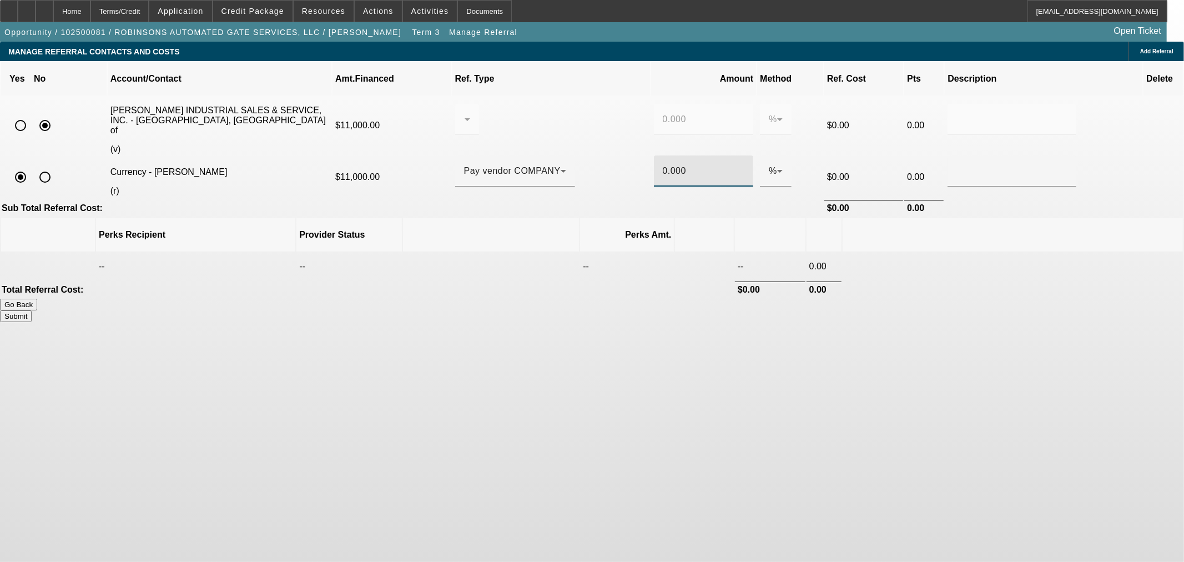
click at [663, 164] on input "0.000" at bounding box center [704, 170] width 82 height 13
type input "8"
click at [931, 360] on body "Home Terms/Credit Application Credit Package Resources Actions Activities Docum…" at bounding box center [592, 281] width 1184 height 562
click at [32, 310] on button "Submit" at bounding box center [16, 316] width 32 height 12
type input "0.000"
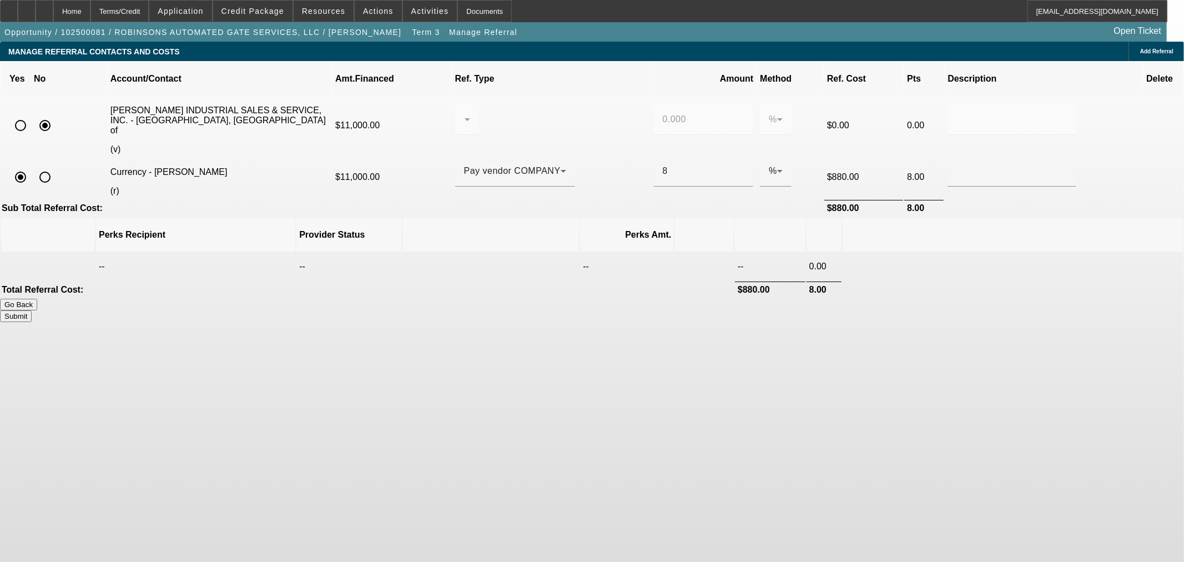
type input "8.000"
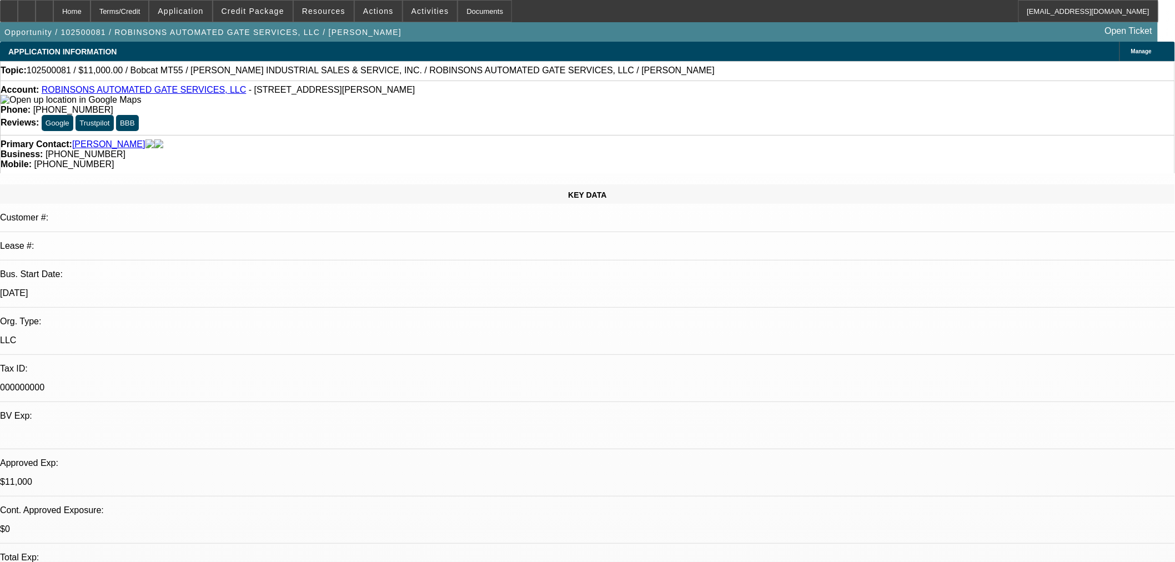
select select "0"
select select "2"
select select "0"
select select "6"
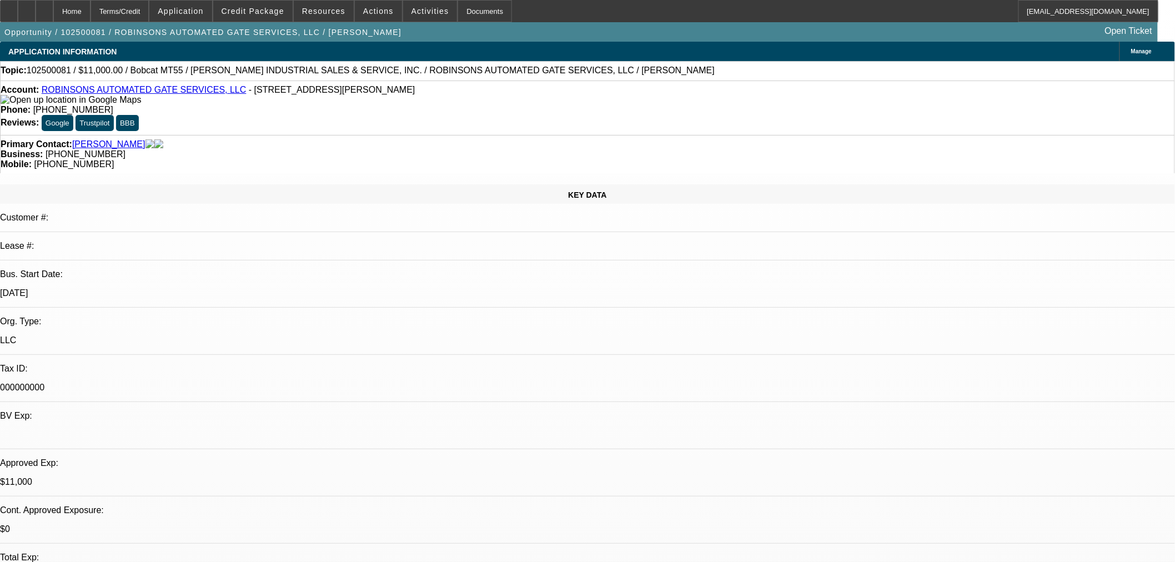
select select "0"
select select "2"
select select "0"
select select "6"
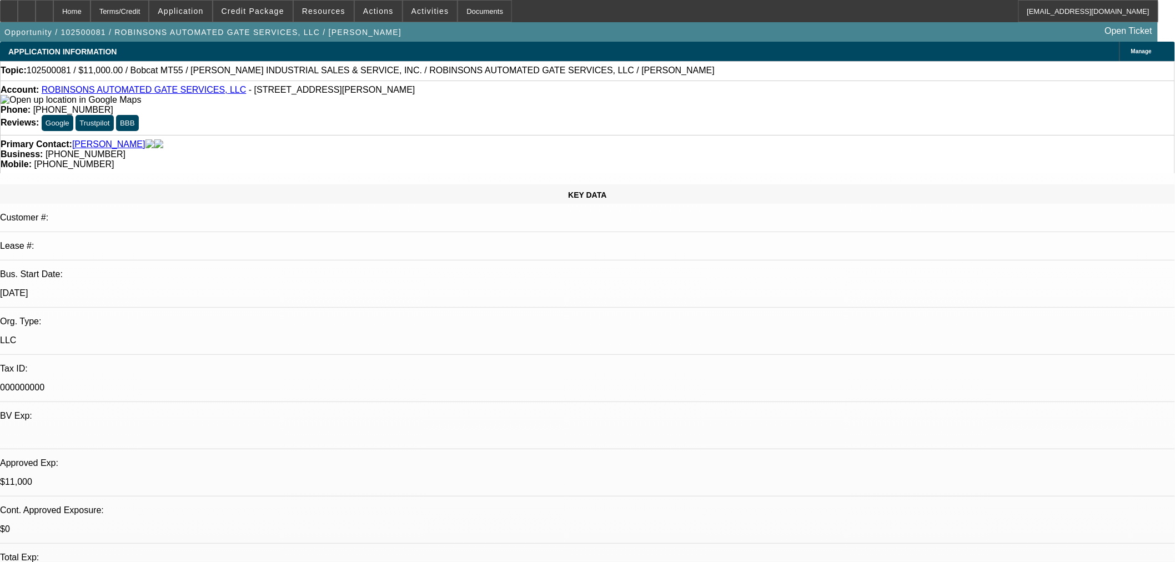
select select "0"
select select "2"
select select "0"
select select "6"
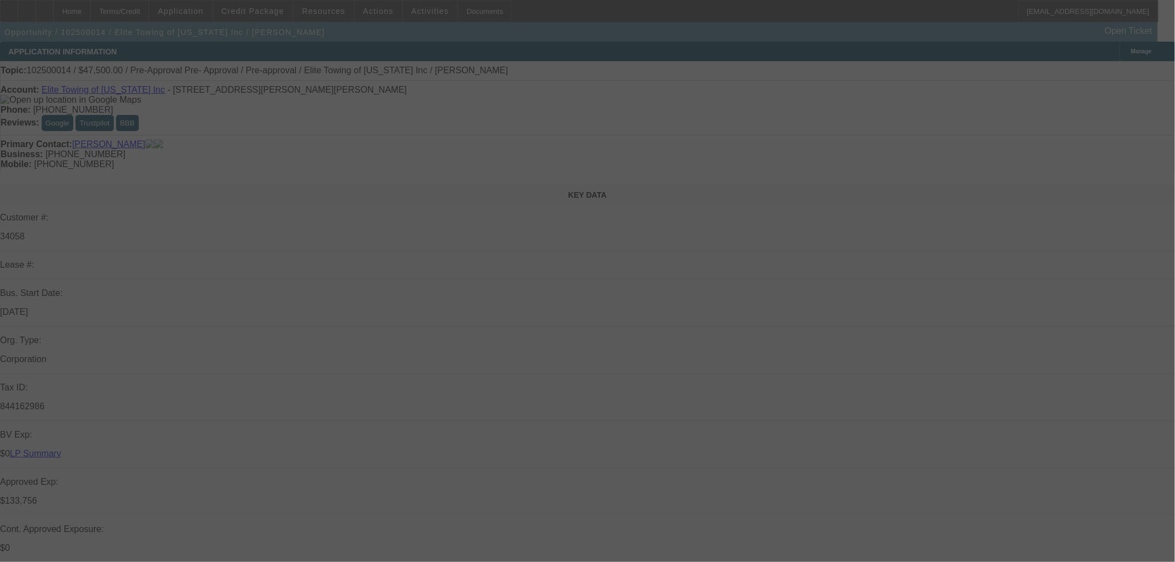
select select "0"
select select "6"
select select "0"
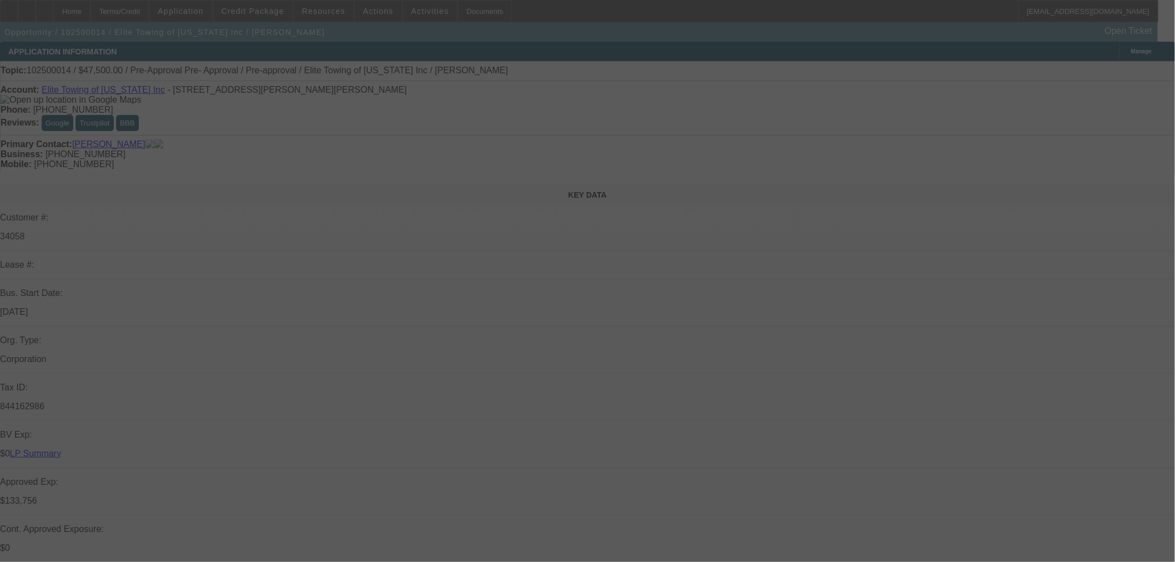
select select "6"
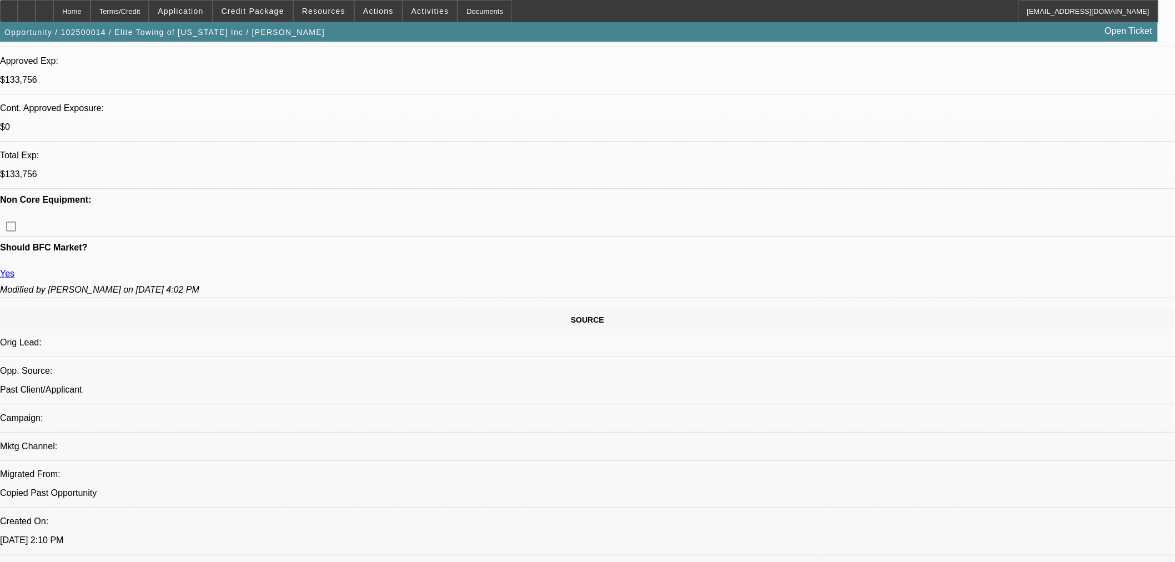
scroll to position [514, 0]
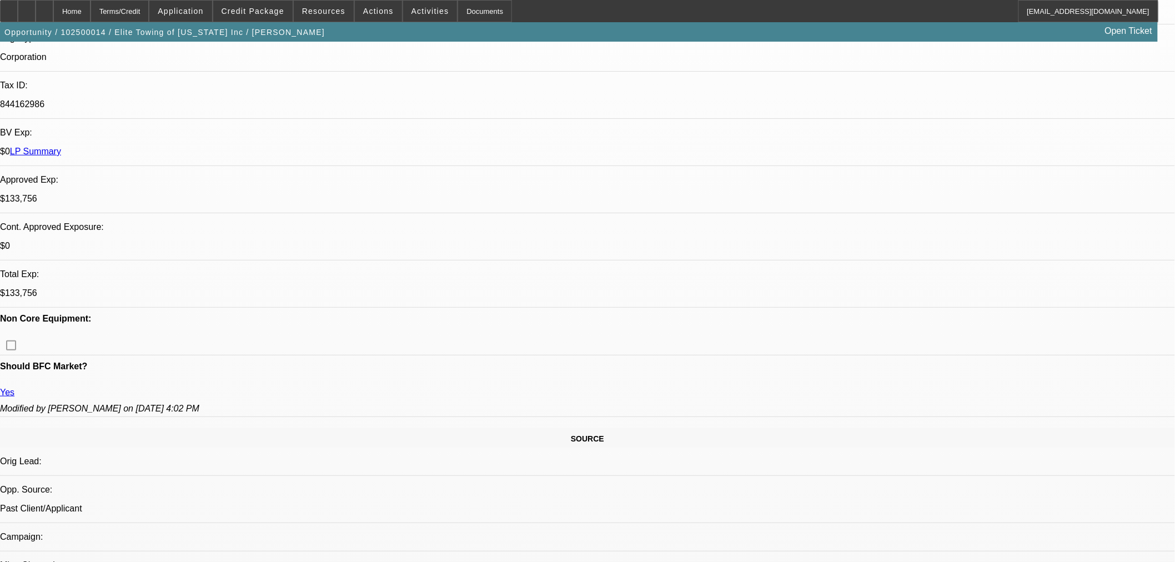
scroll to position [205, 0]
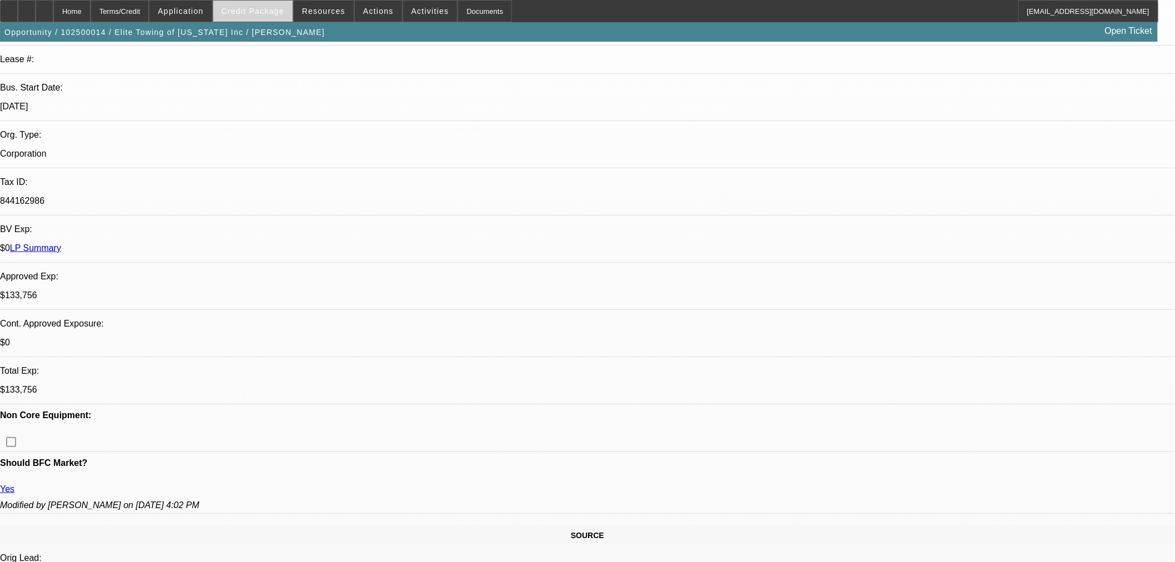
click at [278, 8] on span "Credit Package" at bounding box center [253, 11] width 63 height 9
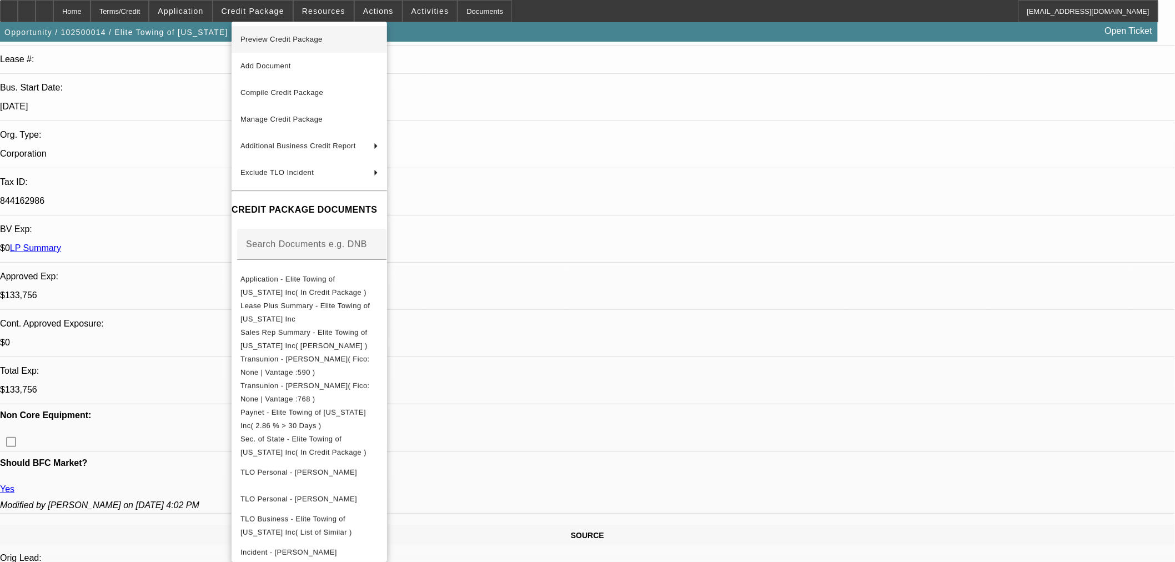
click at [328, 37] on span "Preview Credit Package" at bounding box center [309, 39] width 138 height 13
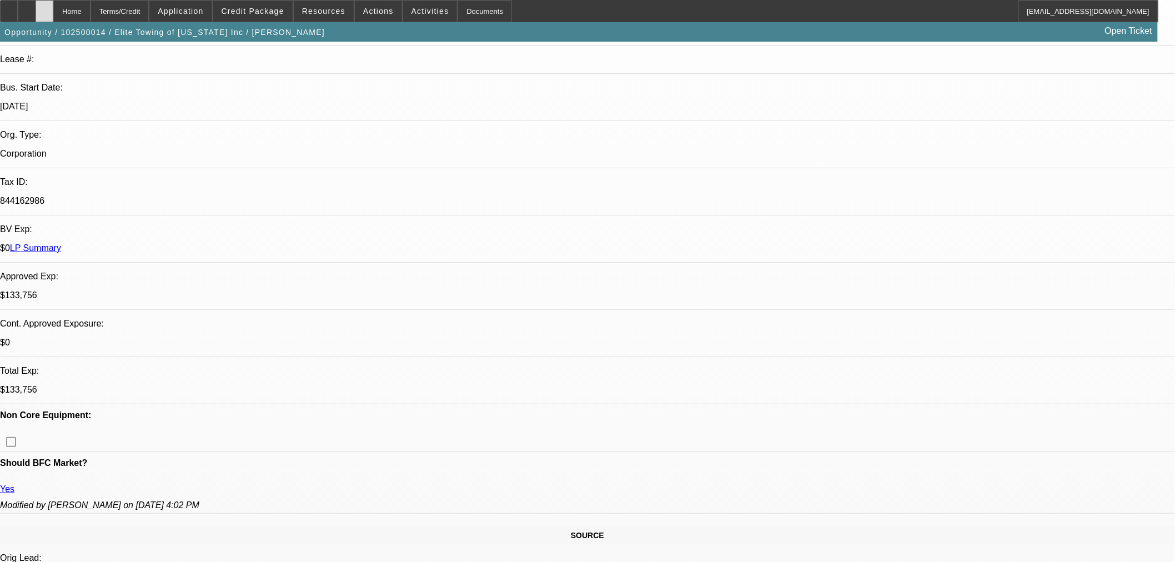
click at [44, 7] on icon at bounding box center [44, 7] width 0 height 0
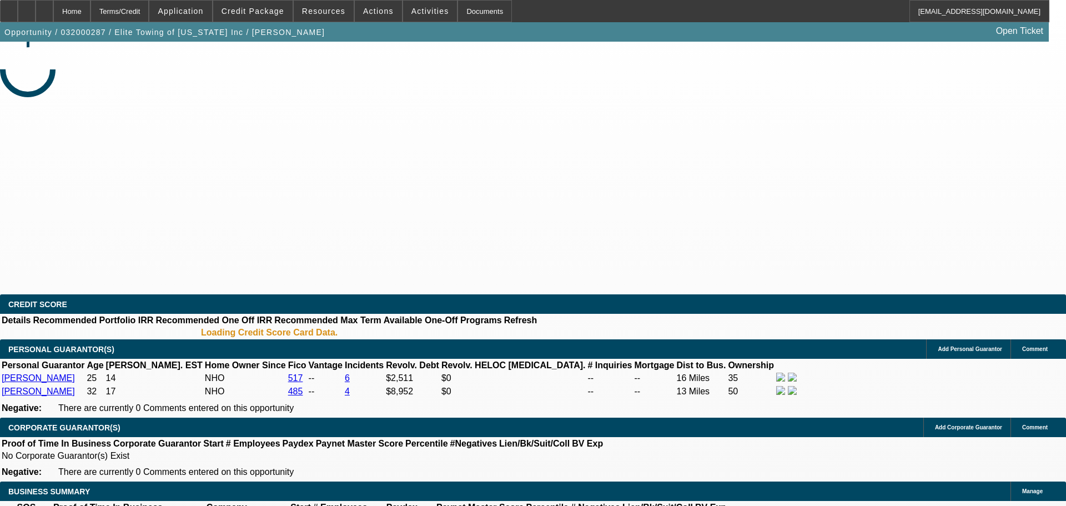
select select "0"
select select "2"
select select "0.1"
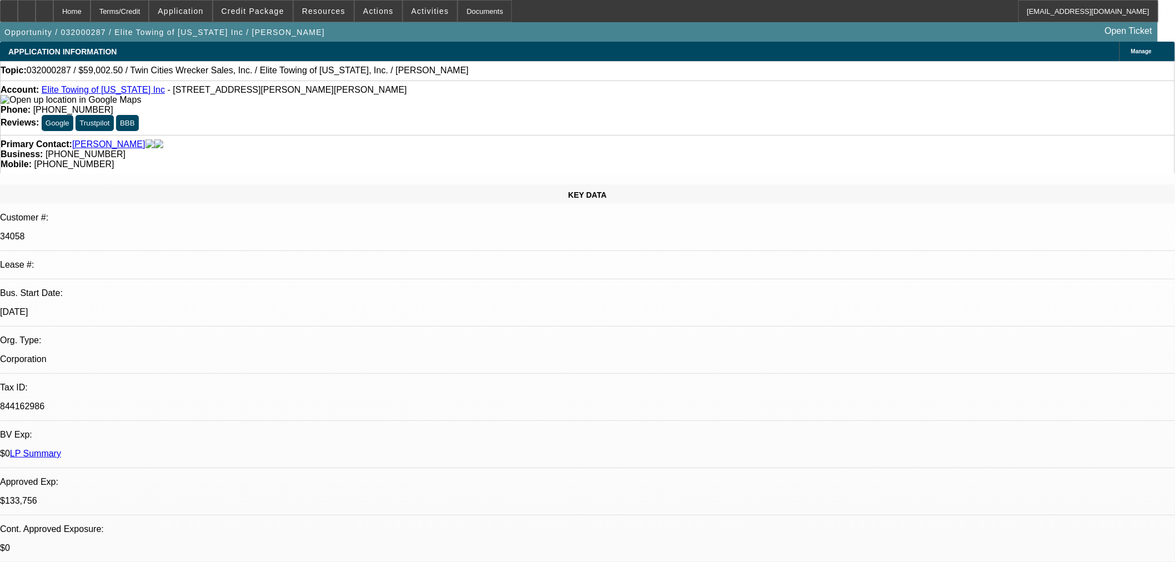
click at [278, 13] on span "Credit Package" at bounding box center [253, 11] width 63 height 9
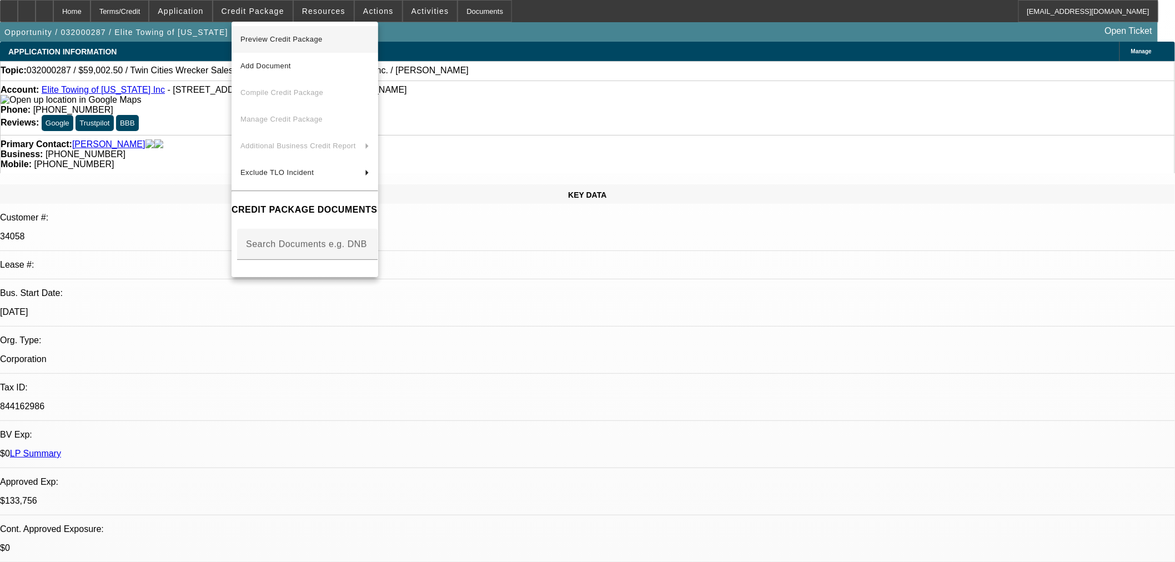
click at [285, 42] on span "Preview Credit Package" at bounding box center [281, 39] width 82 height 8
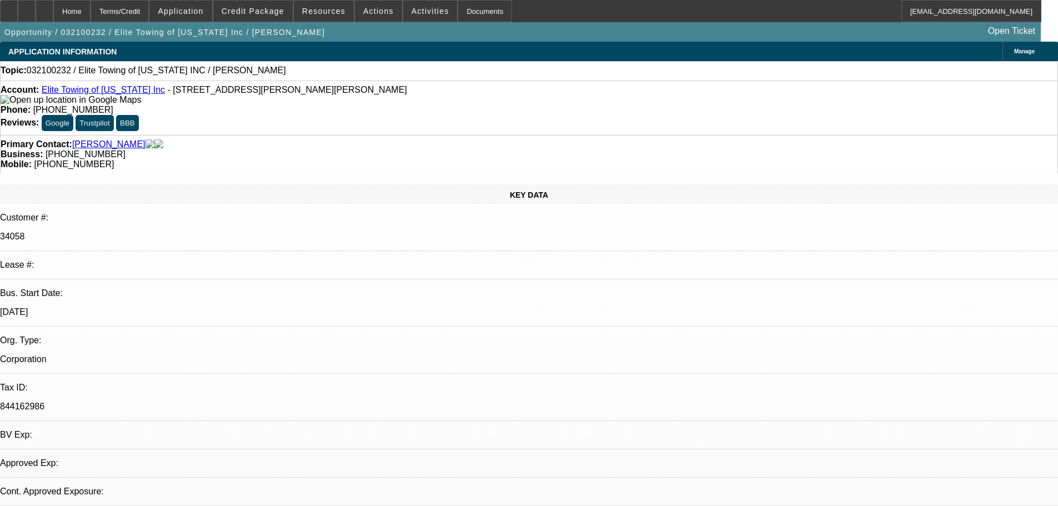
select select "0"
select select "1"
select select "2"
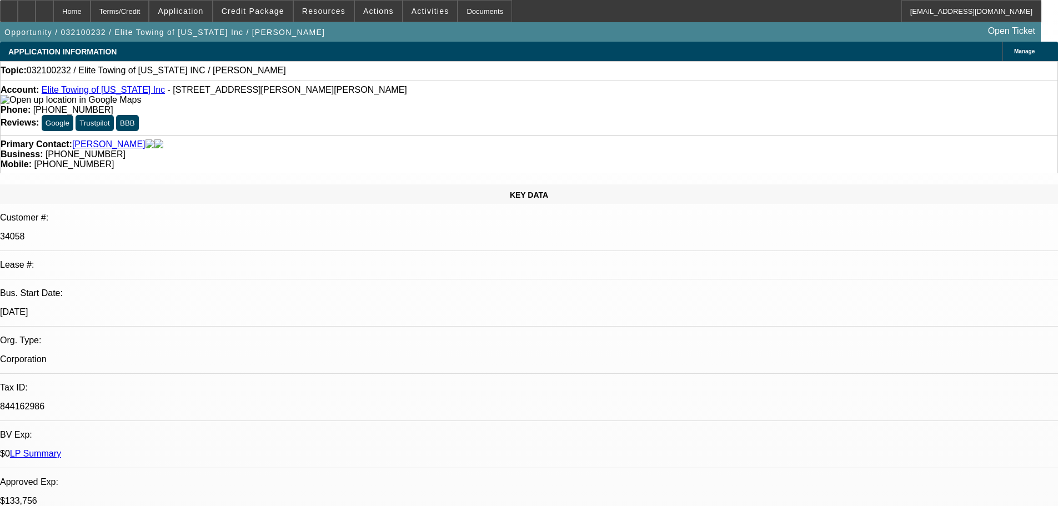
select select
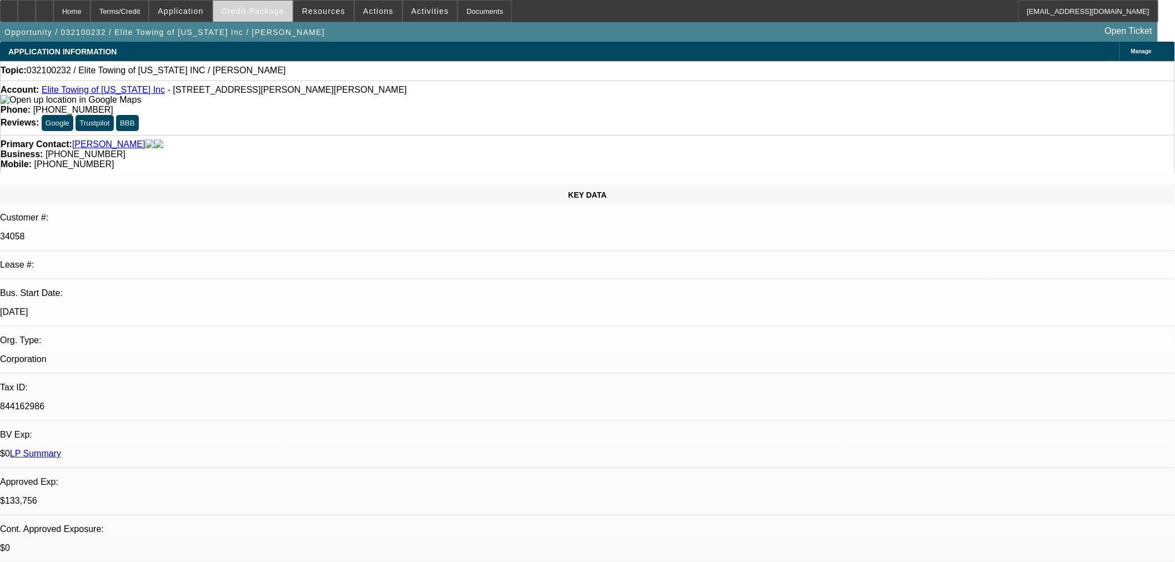
click at [276, 14] on span "Credit Package" at bounding box center [253, 11] width 63 height 9
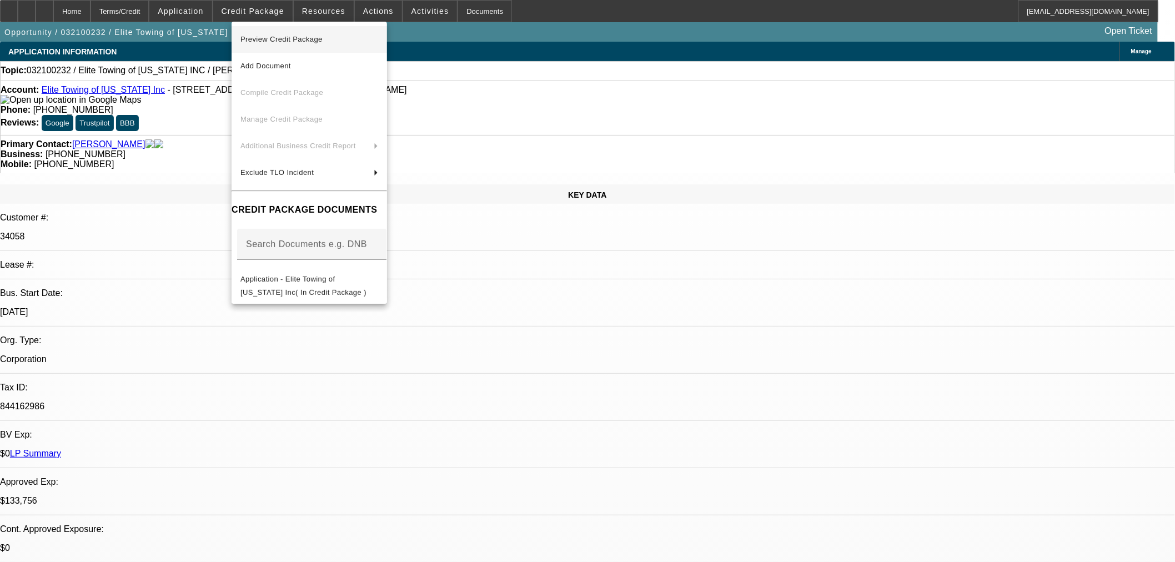
click at [306, 40] on span "Preview Credit Package" at bounding box center [281, 39] width 82 height 8
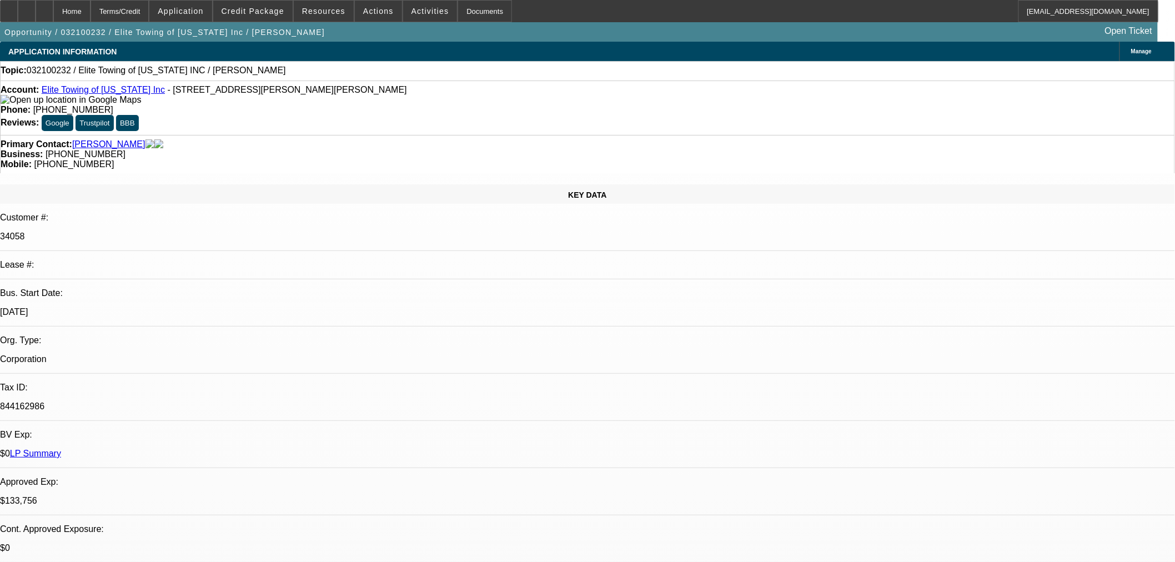
drag, startPoint x: 62, startPoint y: 497, endPoint x: 91, endPoint y: 500, distance: 29.5
click at [275, 14] on span "Credit Package" at bounding box center [253, 11] width 63 height 9
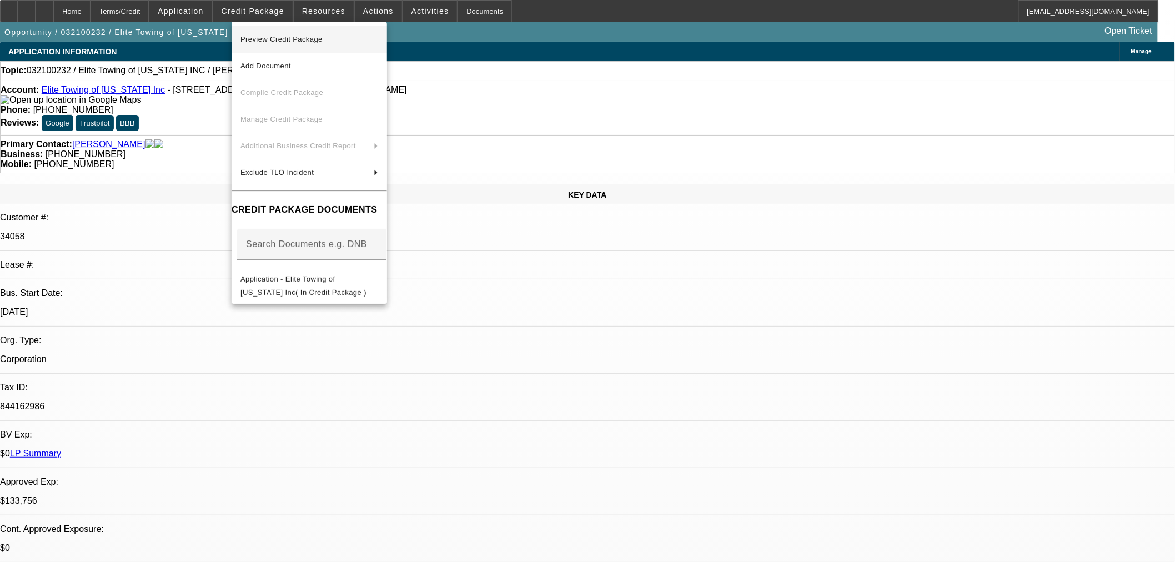
click at [286, 34] on span "Preview Credit Package" at bounding box center [309, 39] width 138 height 13
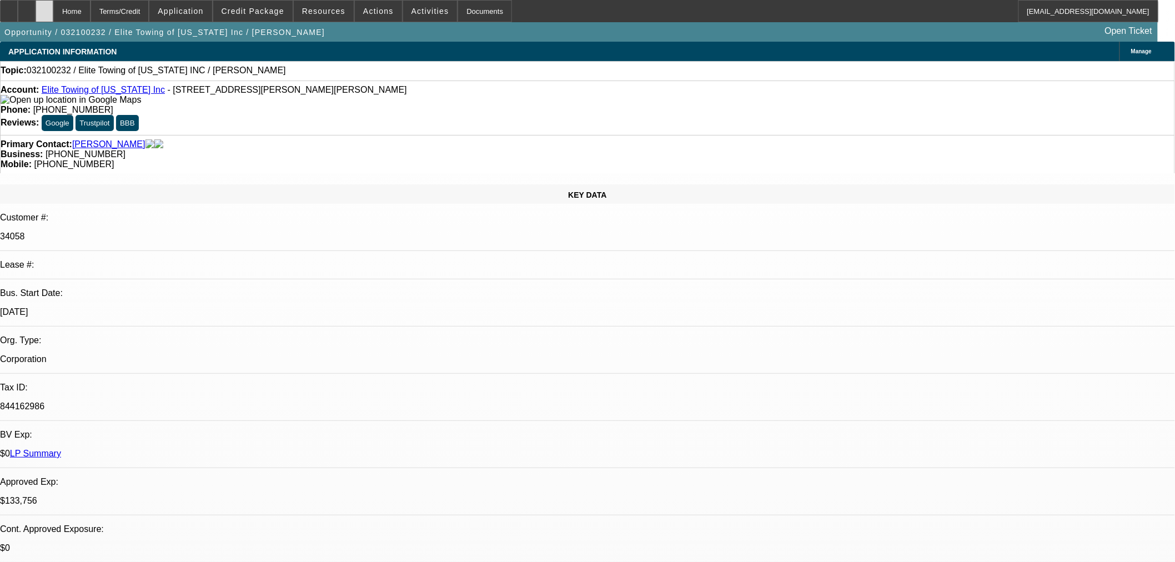
click at [44, 7] on icon at bounding box center [44, 7] width 0 height 0
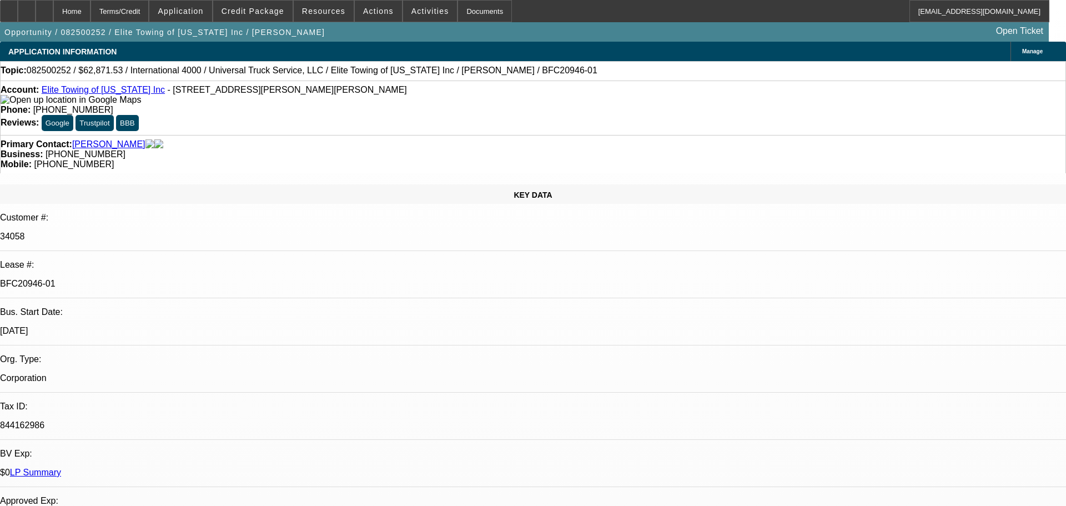
select select "0.1"
select select "0"
select select "6"
select select "0.1"
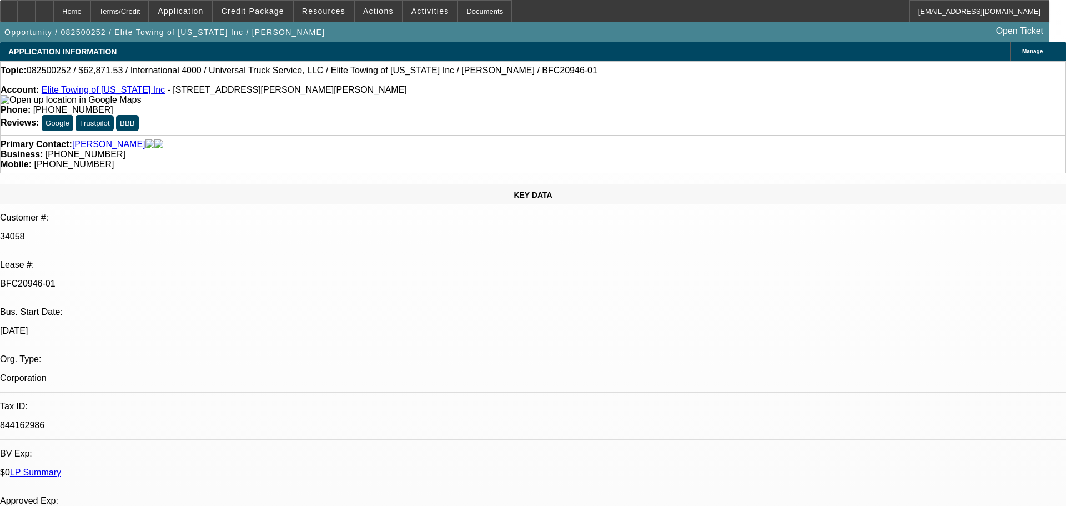
select select "0"
select select "6"
select select "0.1"
select select "0"
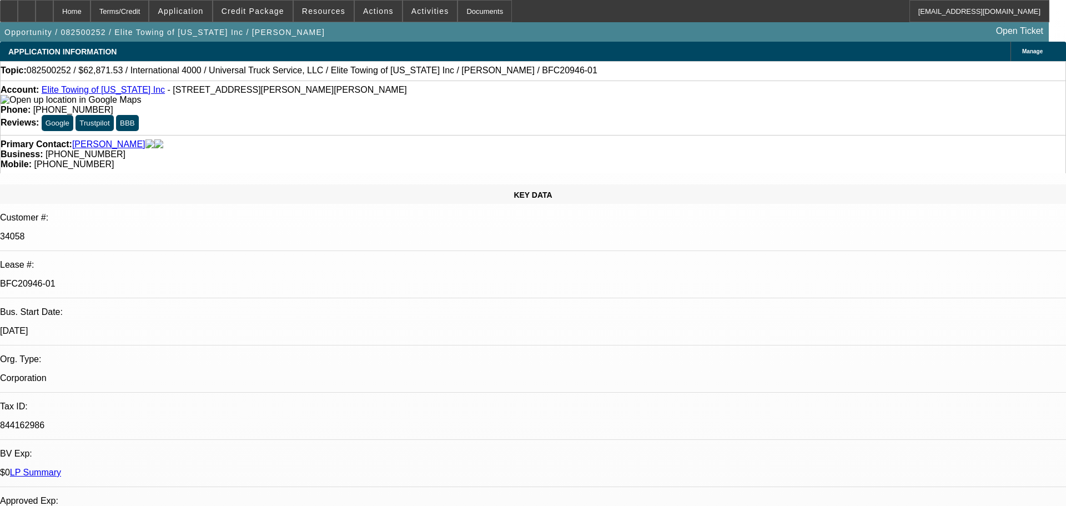
select select "0"
select select "6"
select select "0"
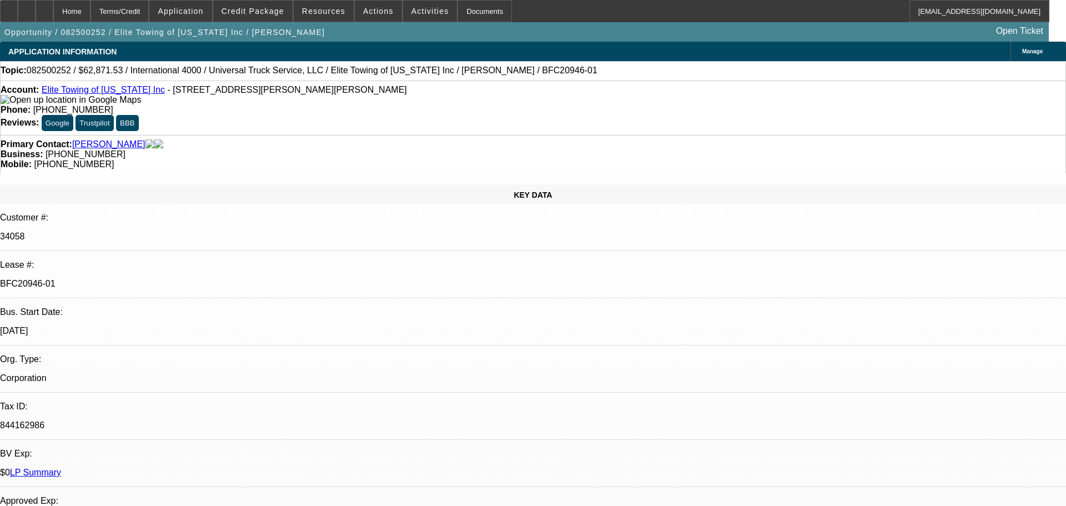
select select "6"
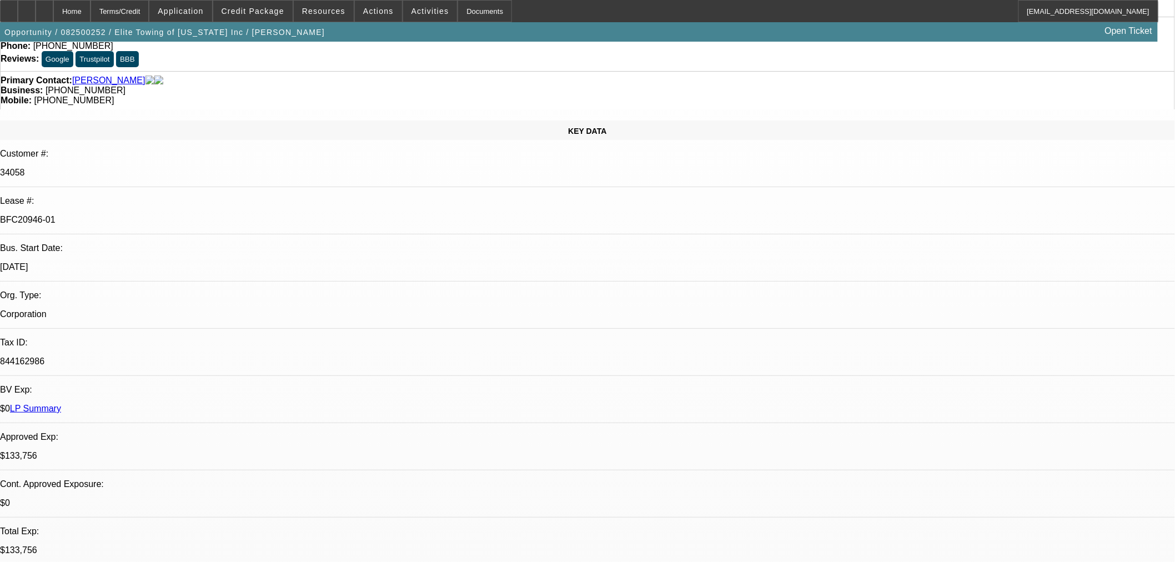
scroll to position [103, 0]
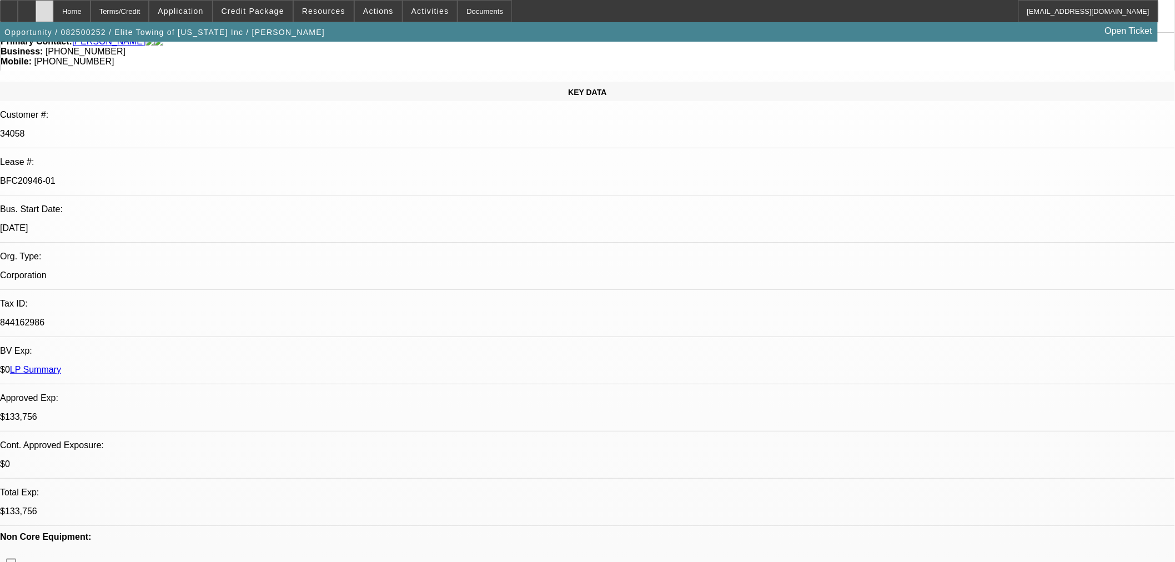
click at [44, 7] on icon at bounding box center [44, 7] width 0 height 0
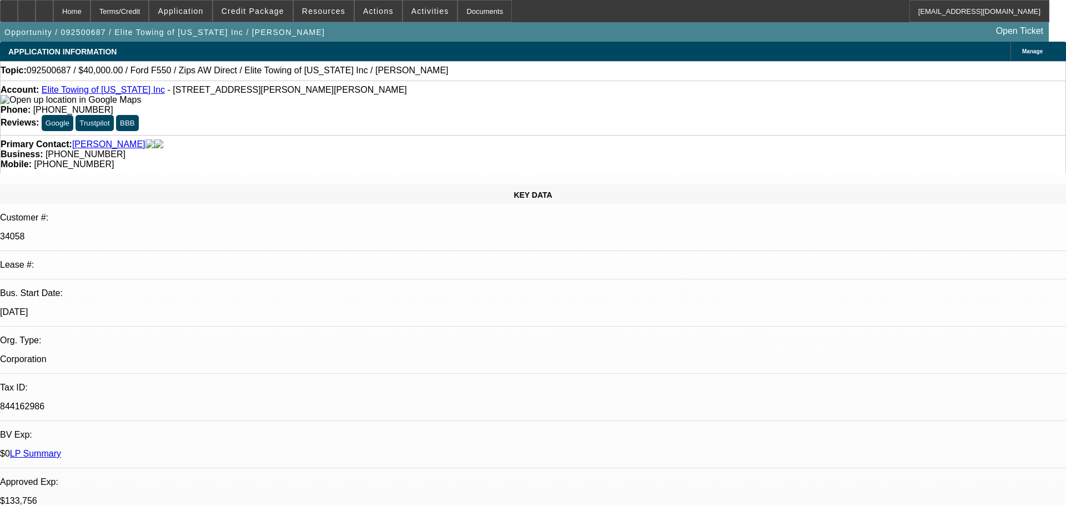
select select "0.2"
select select "2"
select select "0"
select select "6"
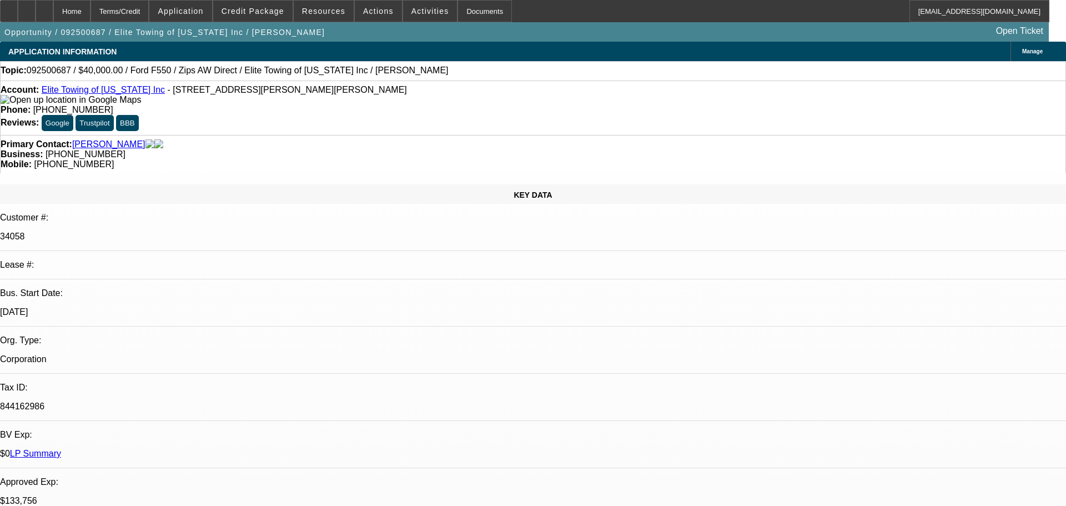
select select "0"
select select "2"
select select "0"
select select "6"
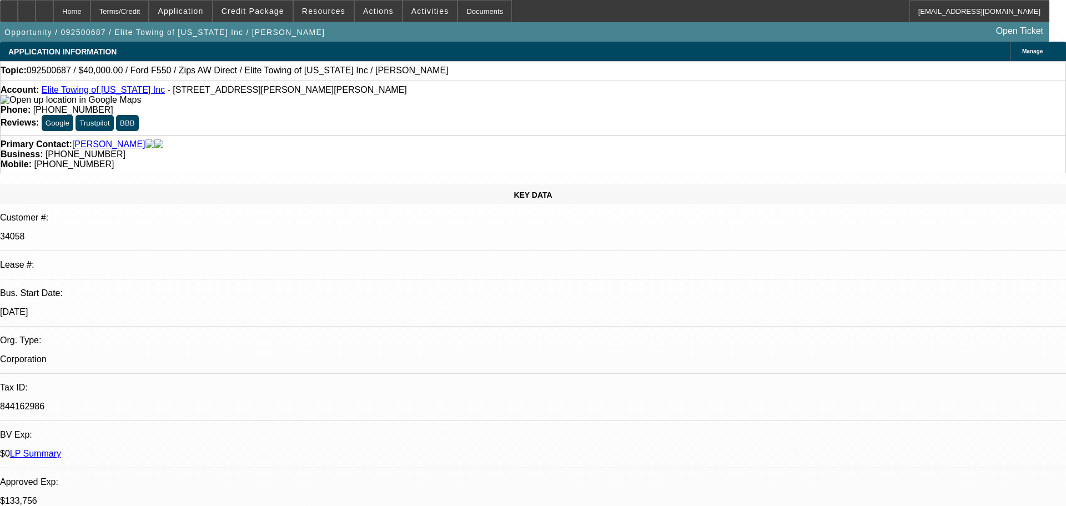
select select "0.1"
select select "2"
select select "0"
select select "6"
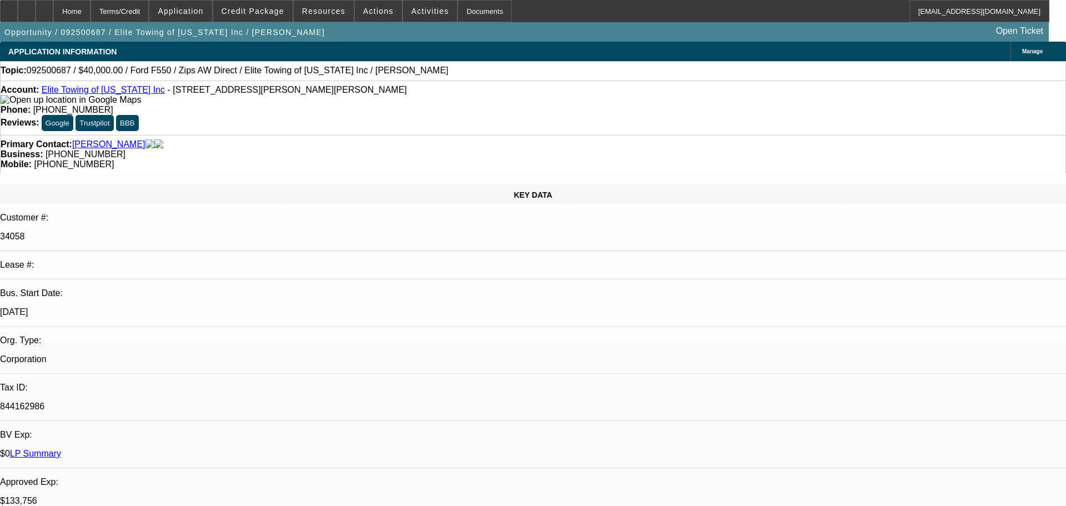
select select "0.1"
select select "0"
select select "2"
select select "0"
select select "6"
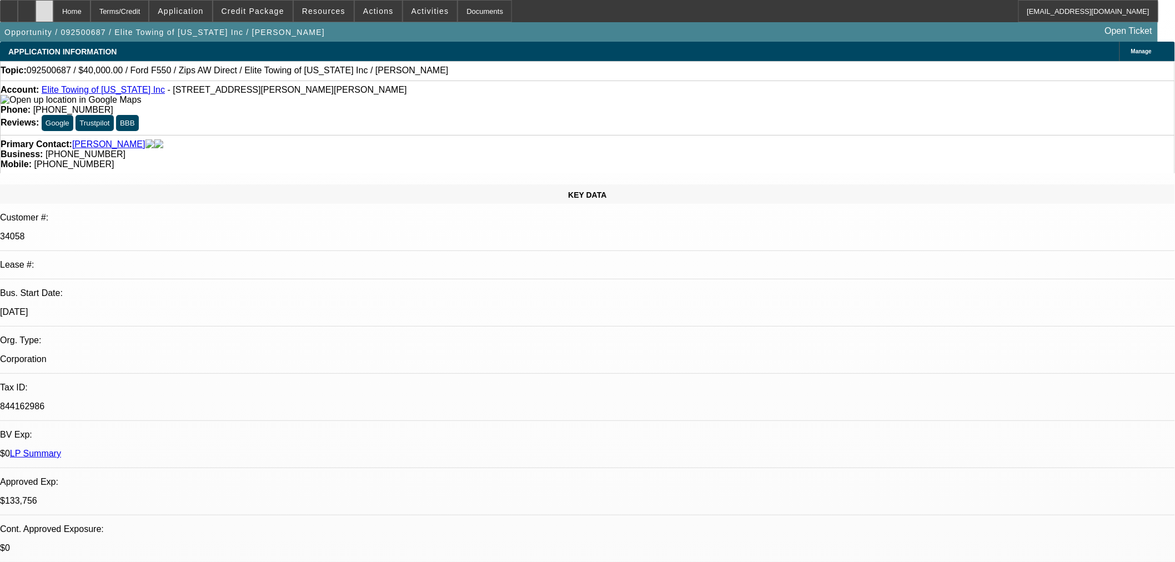
click at [44, 7] on icon at bounding box center [44, 7] width 0 height 0
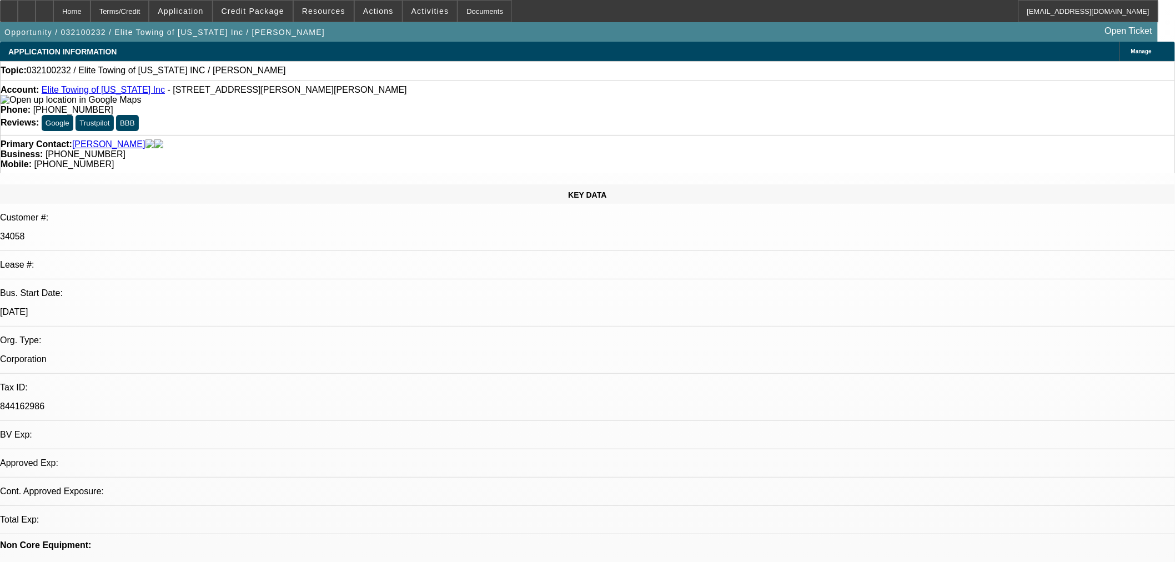
select select "0"
select select "2"
select select "0"
drag, startPoint x: 75, startPoint y: 13, endPoint x: 111, endPoint y: 29, distance: 39.5
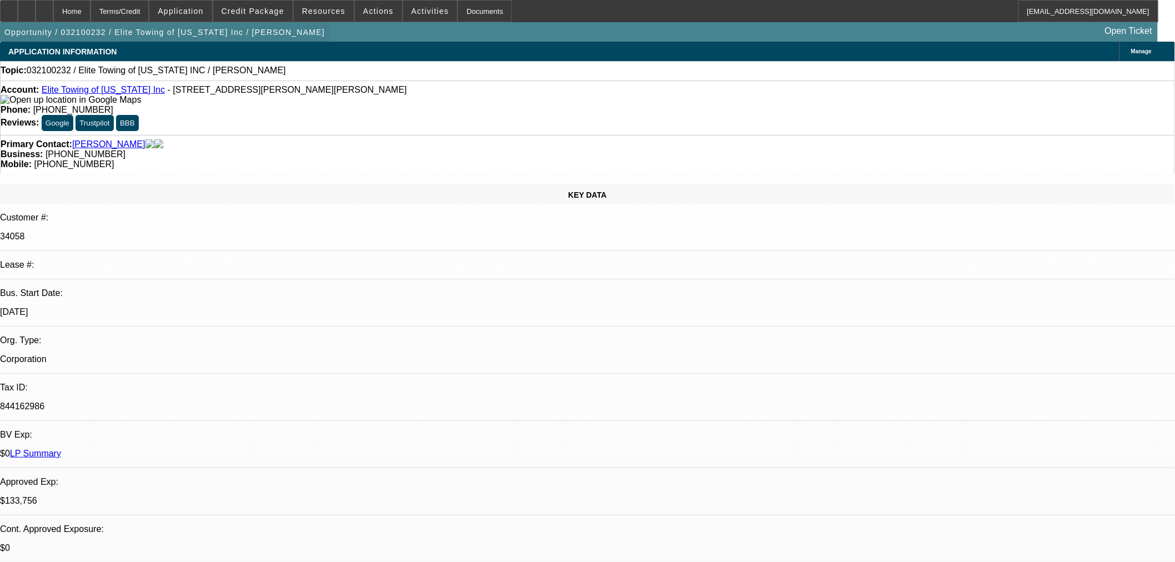
click at [53, 13] on div at bounding box center [45, 11] width 18 height 22
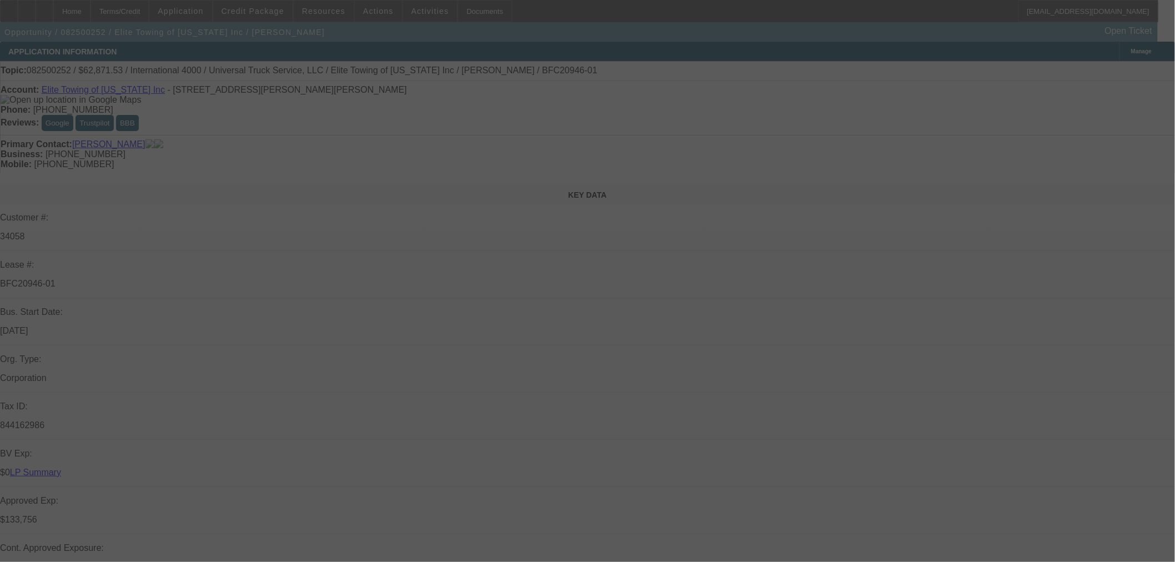
scroll to position [58, 0]
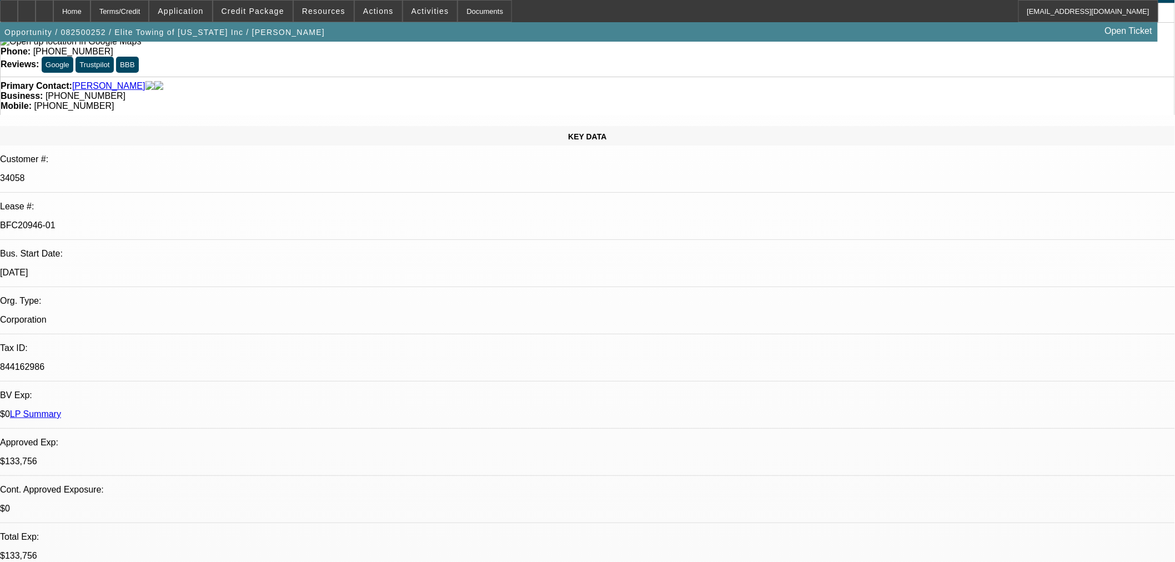
select select "0.1"
select select "0"
select select "6"
select select "0.1"
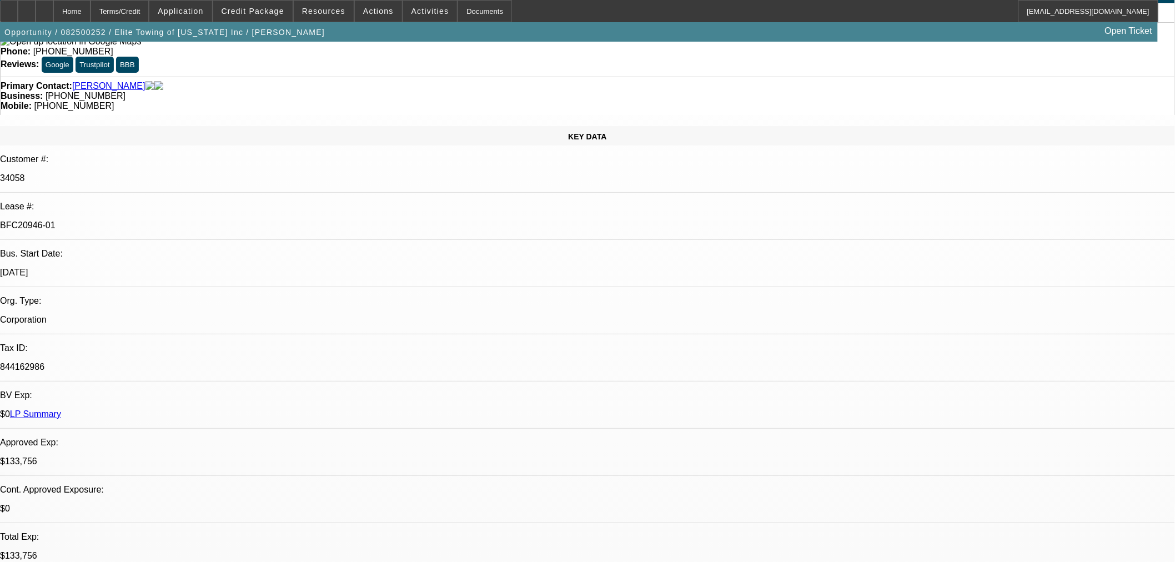
select select "0"
select select "6"
select select "0.1"
select select "0"
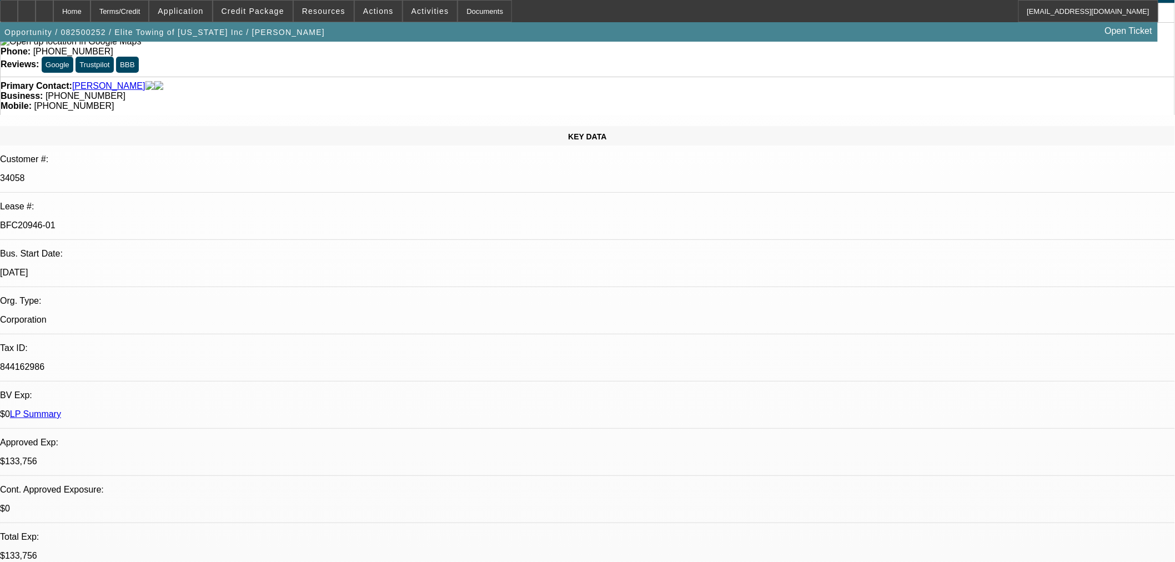
select select "0"
select select "6"
select select "0"
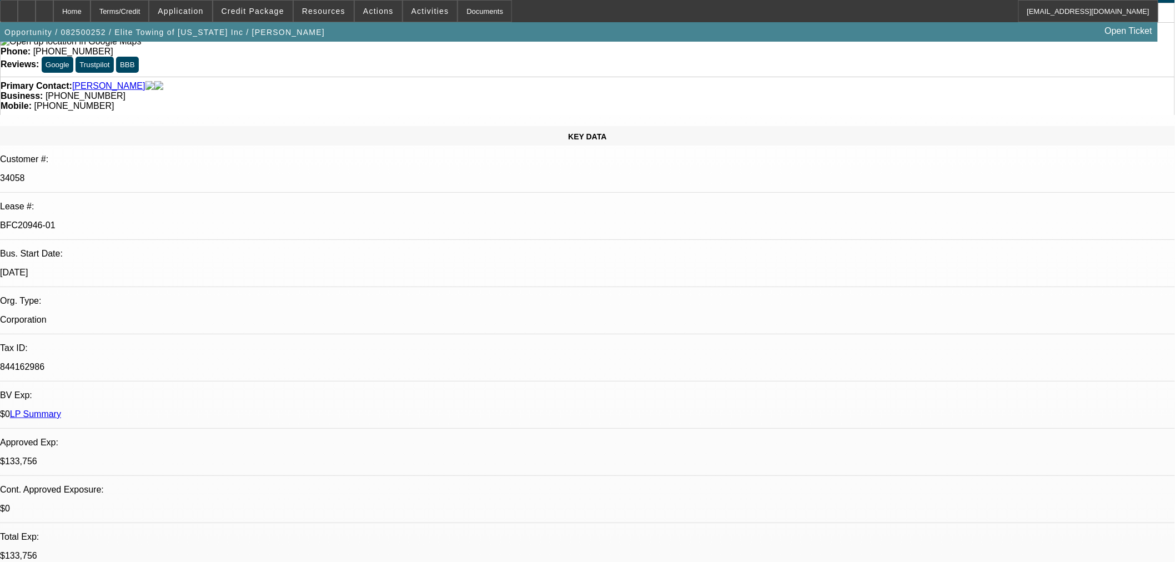
select select "6"
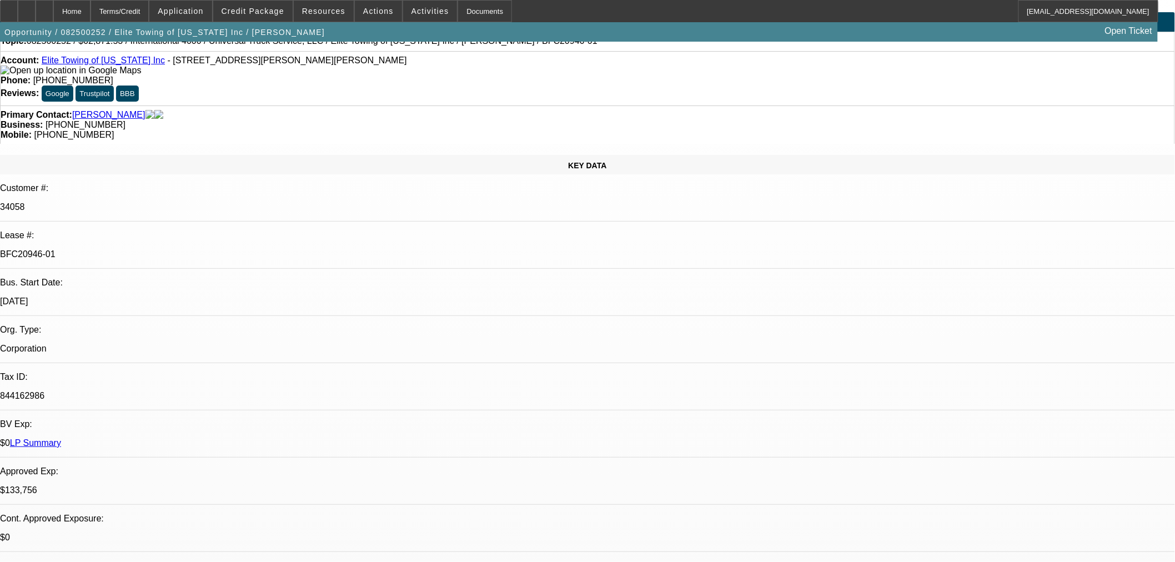
scroll to position [0, 0]
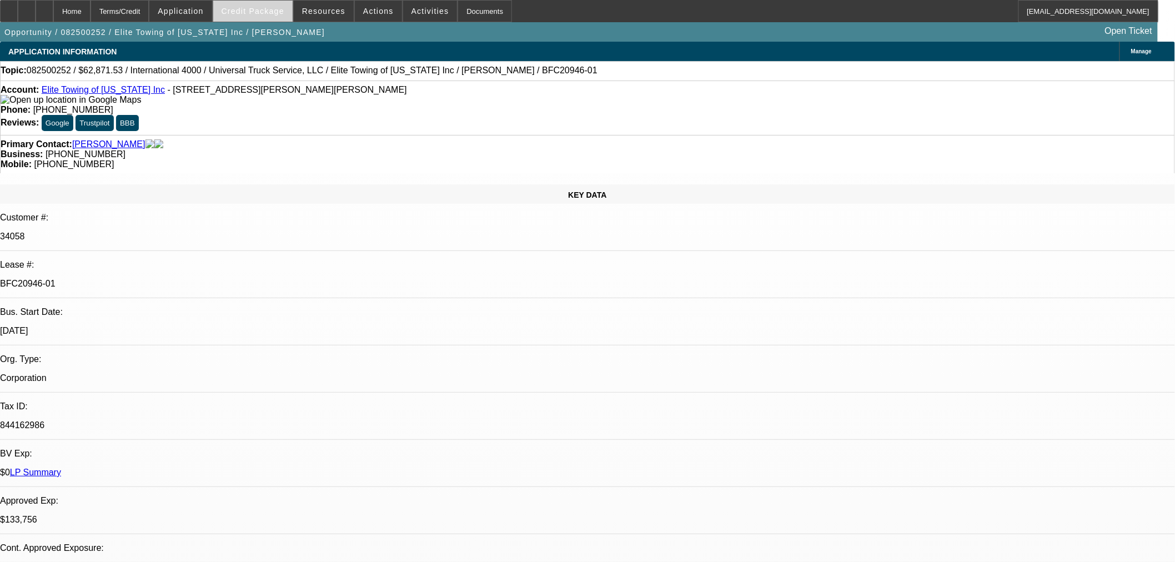
click at [263, 13] on span "Credit Package" at bounding box center [253, 11] width 63 height 9
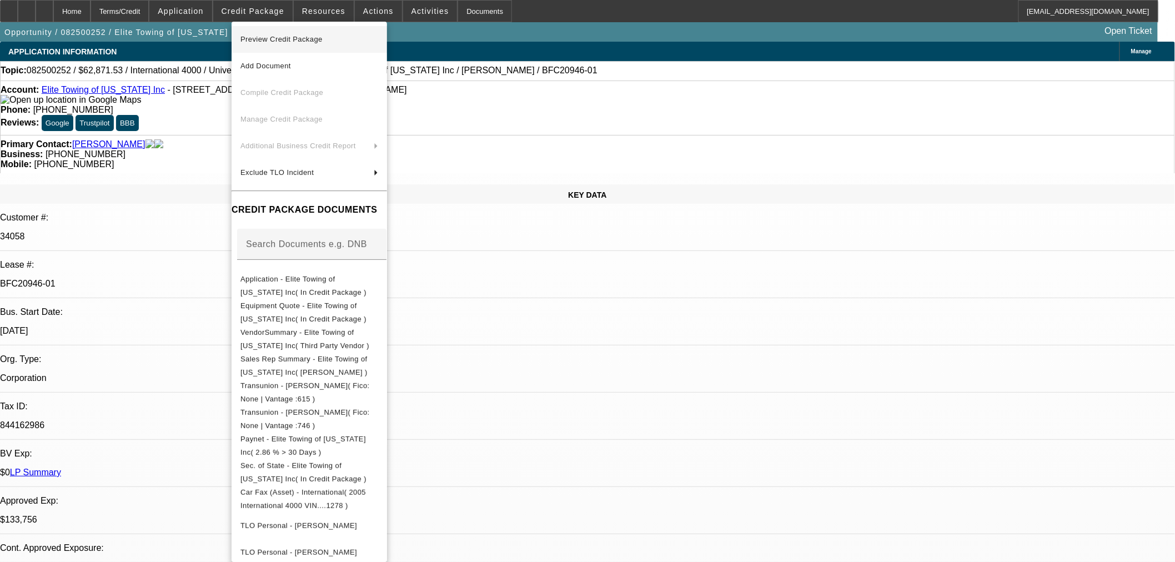
click at [288, 38] on span "Preview Credit Package" at bounding box center [281, 39] width 82 height 8
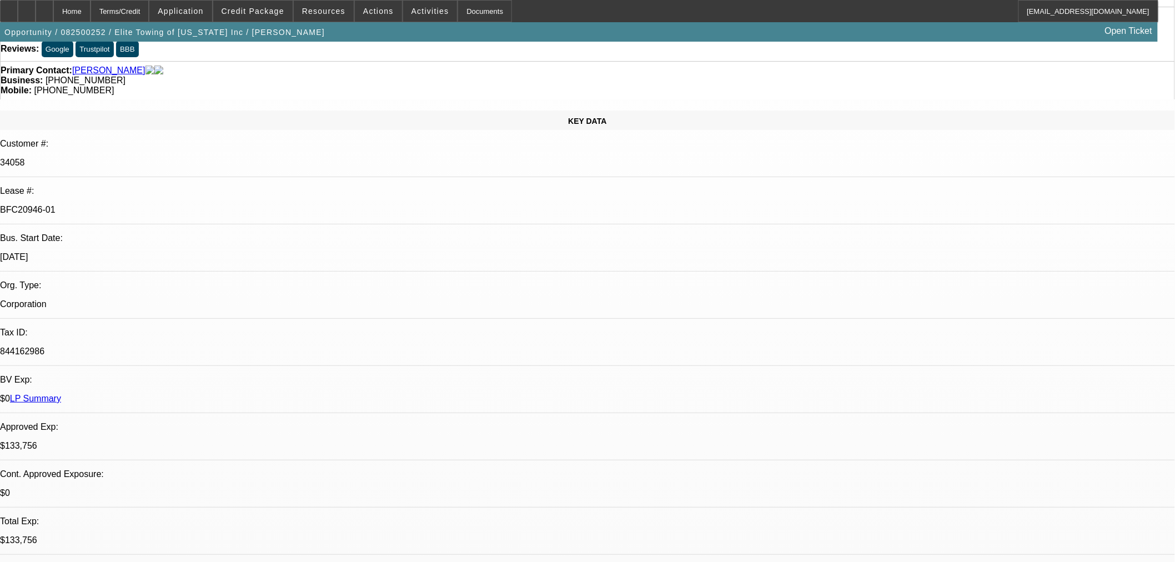
scroll to position [103, 0]
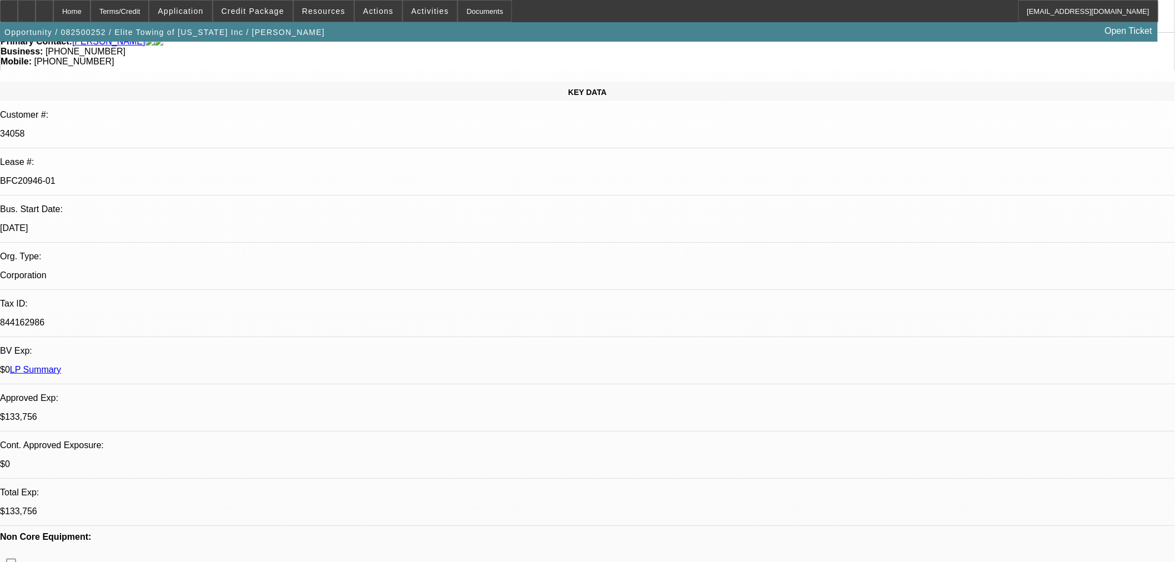
click at [53, 9] on div at bounding box center [45, 11] width 18 height 22
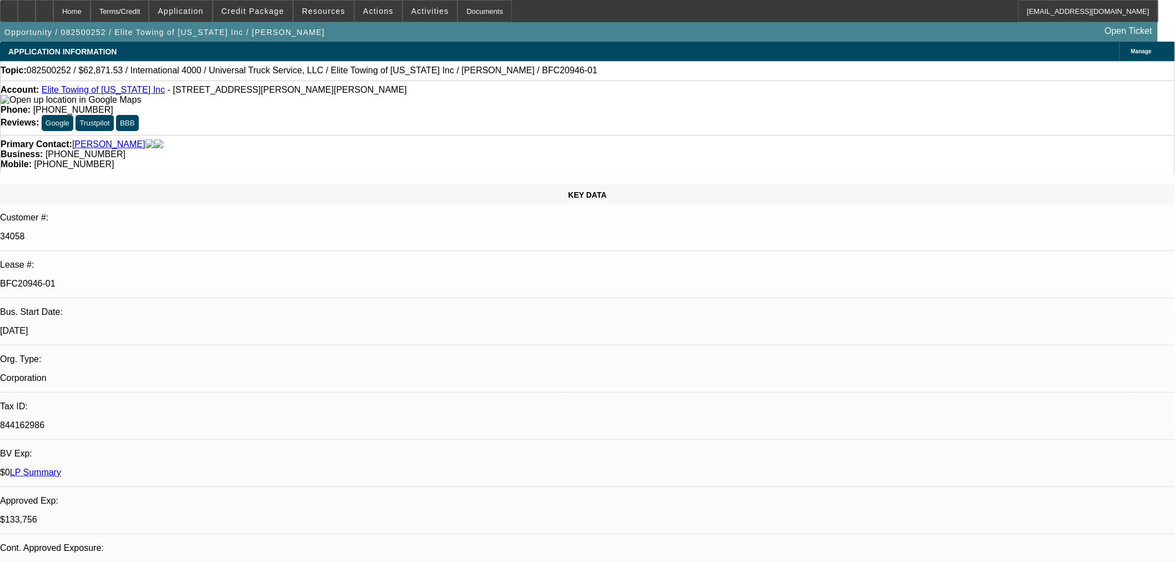
select select "0.1"
select select "0"
select select "6"
select select "0.1"
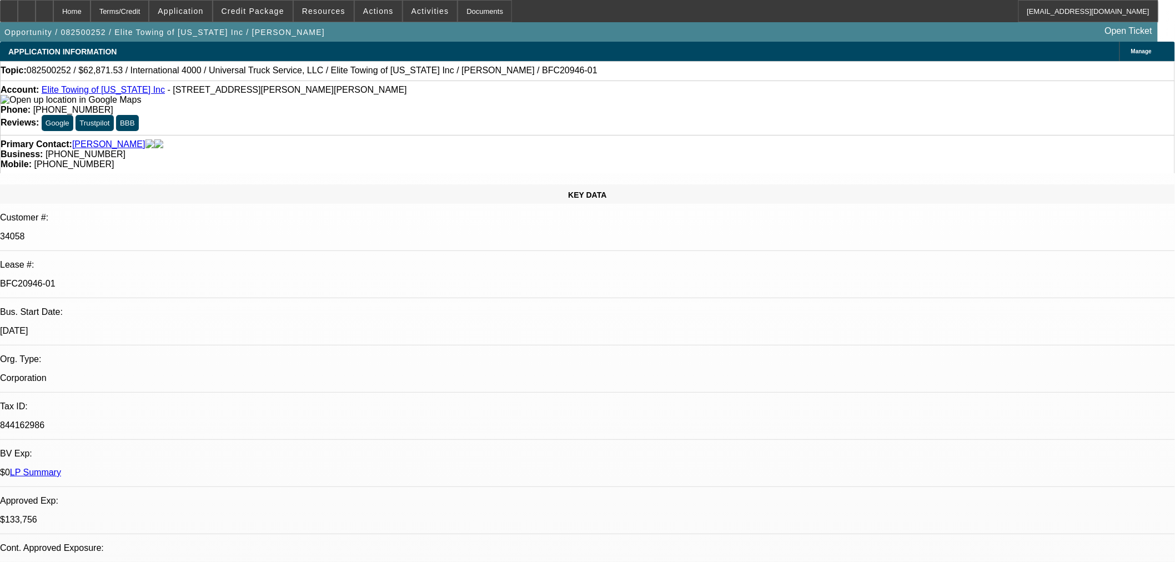
select select "0"
select select "6"
select select "0.1"
select select "0"
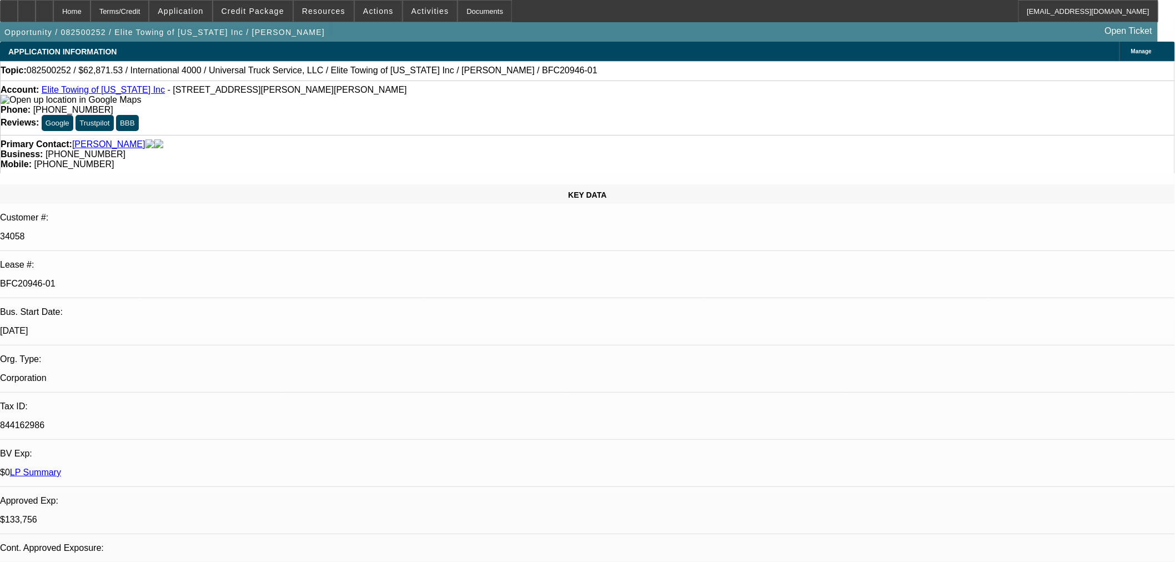
select select "0"
select select "6"
select select "0"
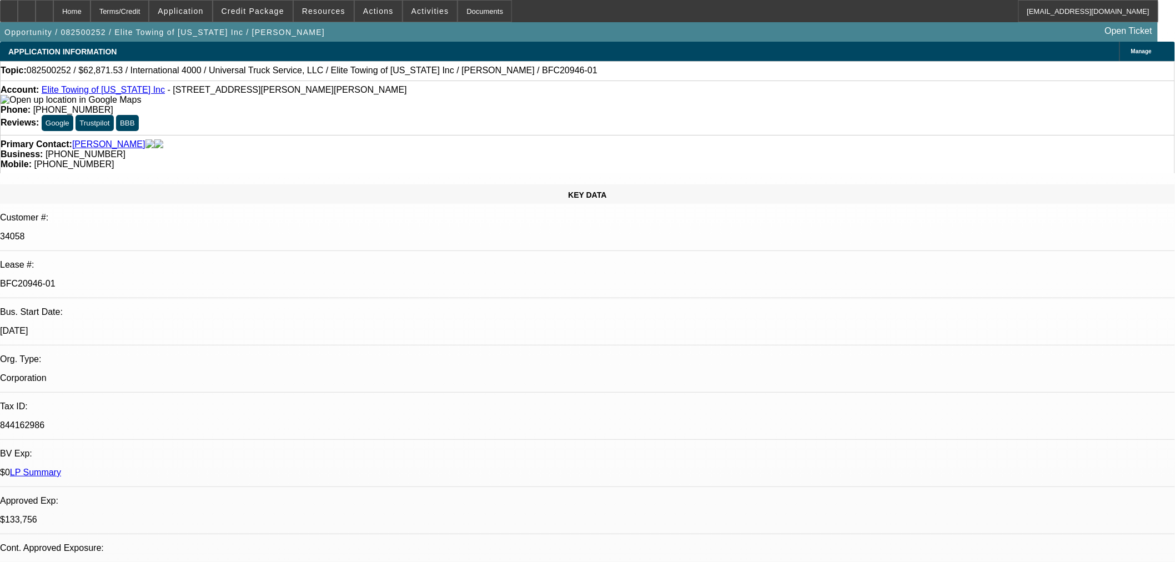
select select "6"
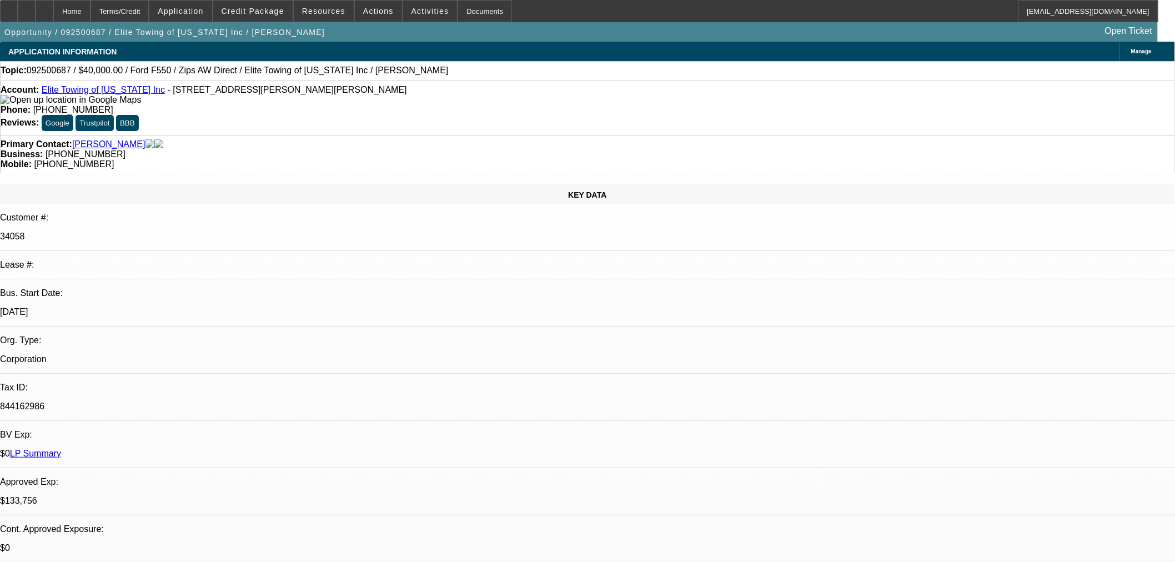
select select "0.2"
select select "2"
select select "0"
select select "6"
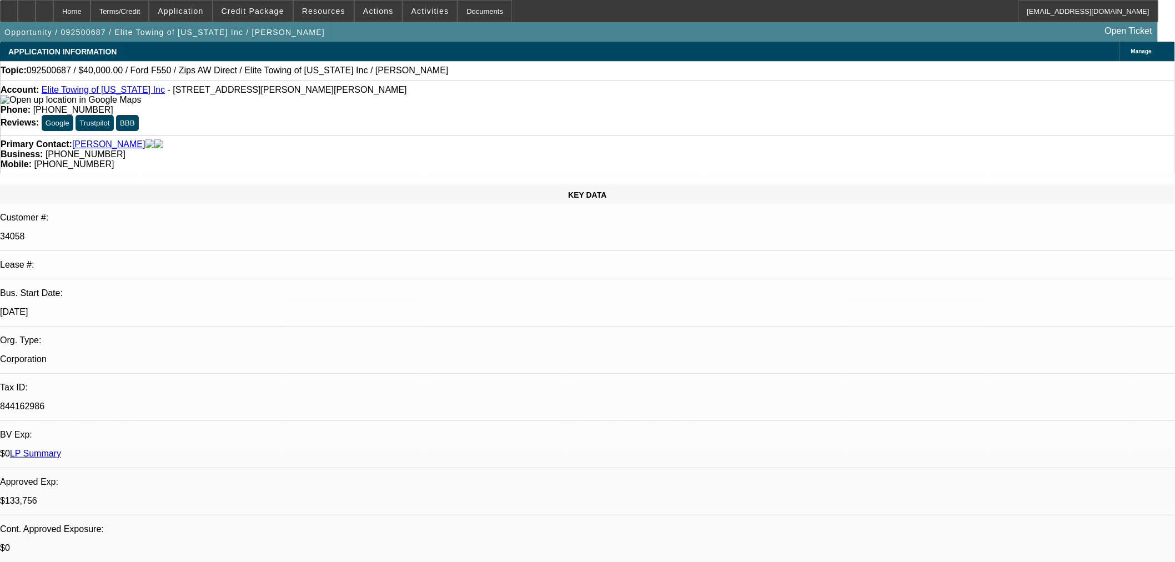
select select "0"
select select "2"
select select "0"
select select "6"
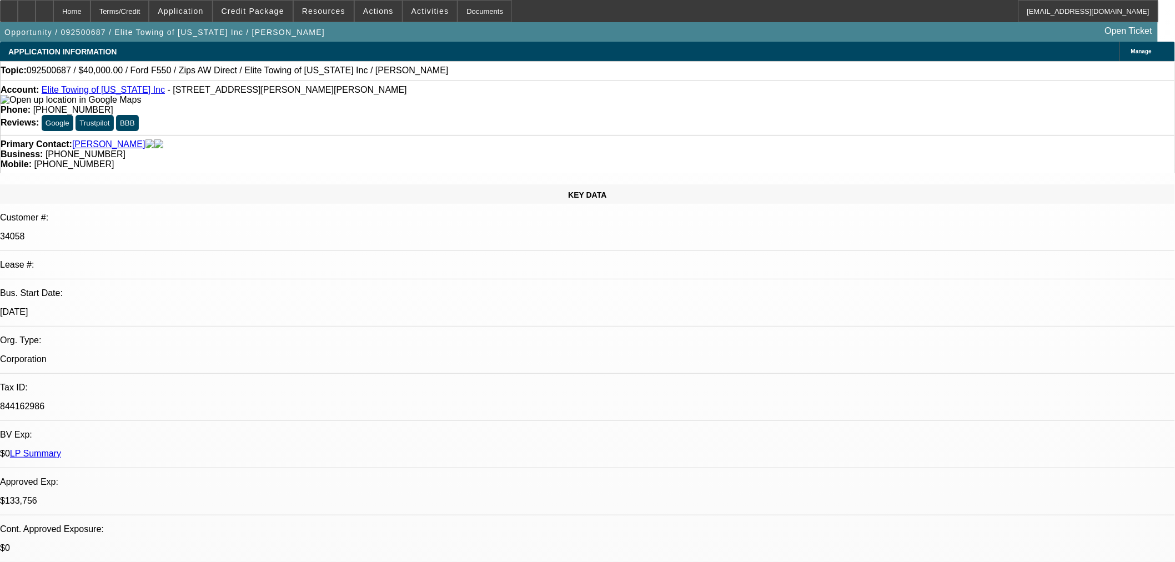
select select "0.1"
select select "2"
select select "0"
select select "6"
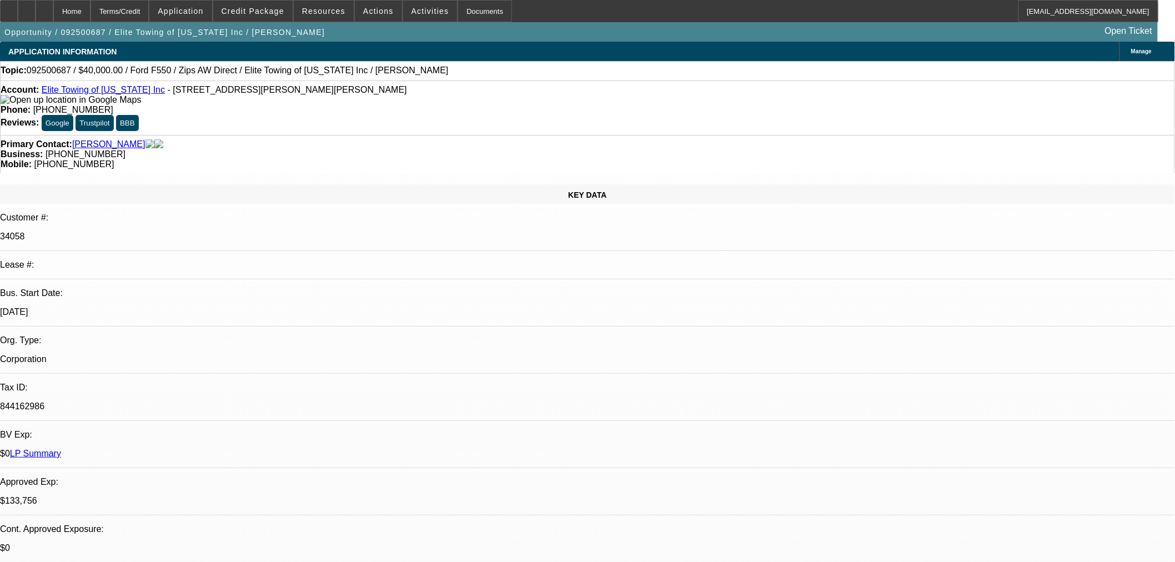
select select "0.1"
select select "0"
select select "2"
select select "0"
select select "6"
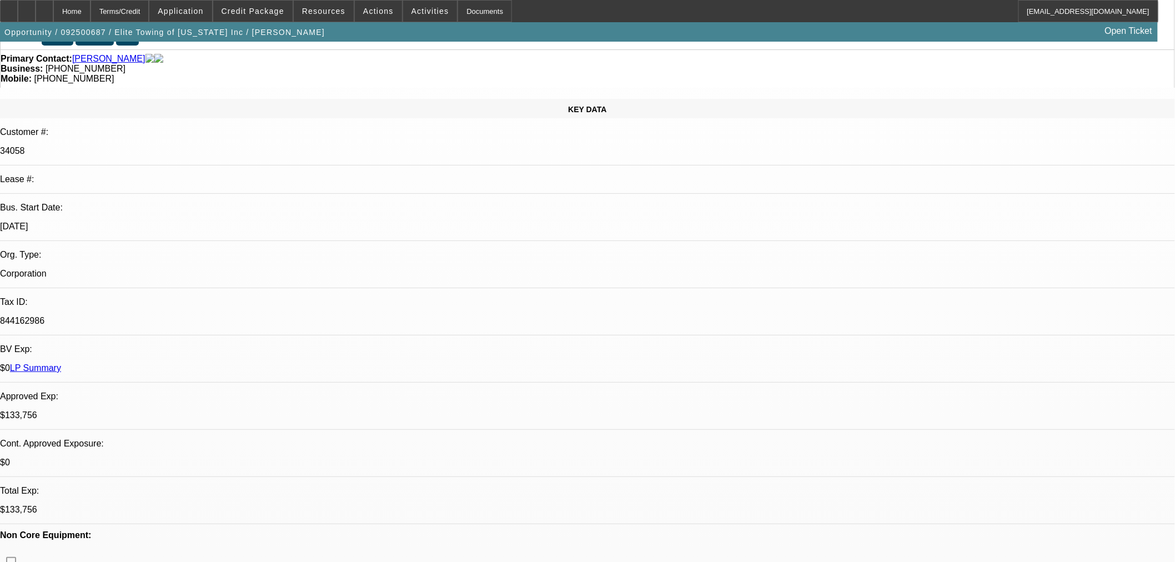
scroll to position [103, 0]
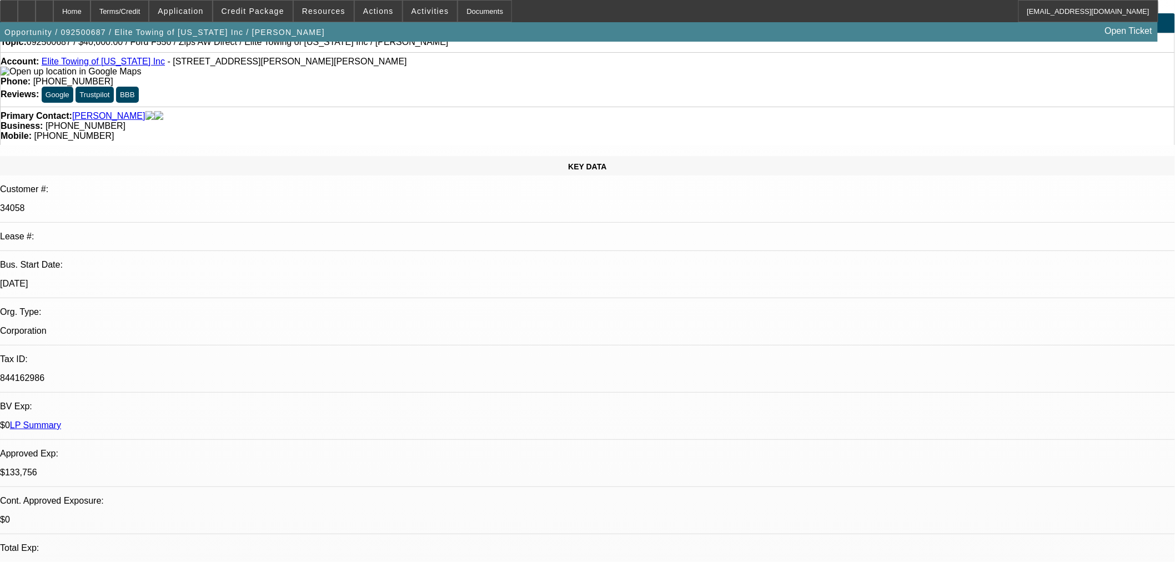
scroll to position [0, 0]
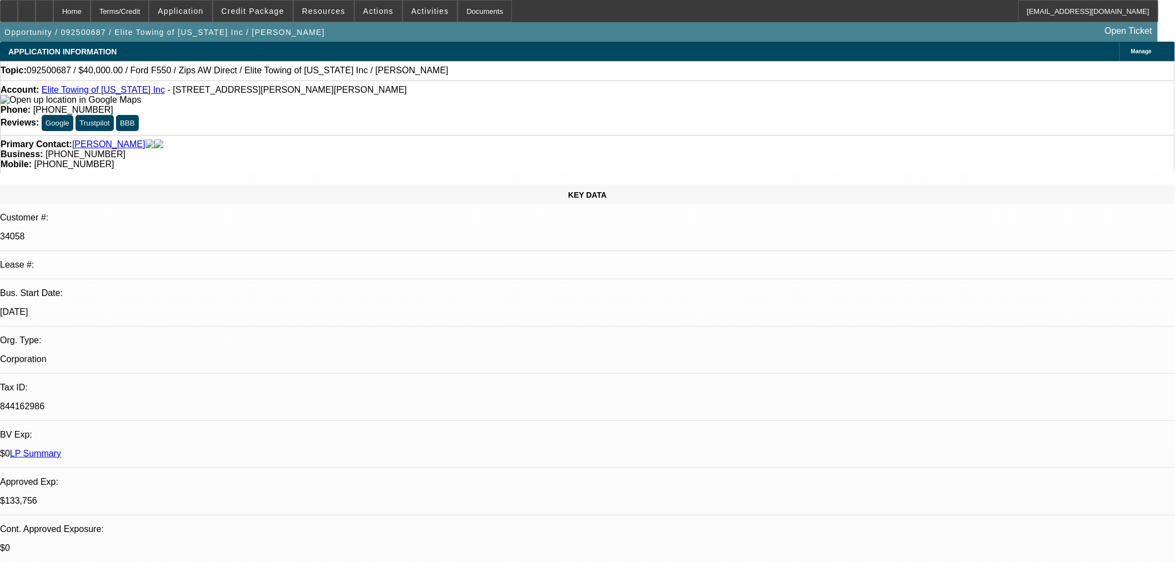
click at [111, 93] on link "Elite Towing of [US_STATE] Inc" at bounding box center [103, 89] width 123 height 9
click at [98, 94] on link "Elite Towing of [US_STATE] Inc" at bounding box center [103, 89] width 123 height 9
select select "0"
select select "6"
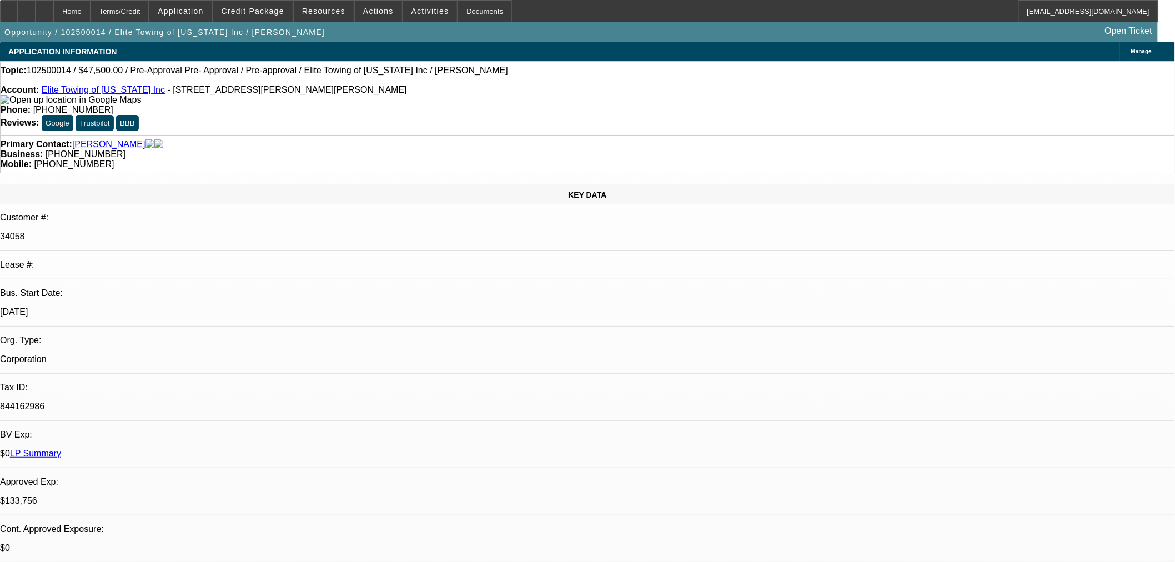
select select "0"
select select "6"
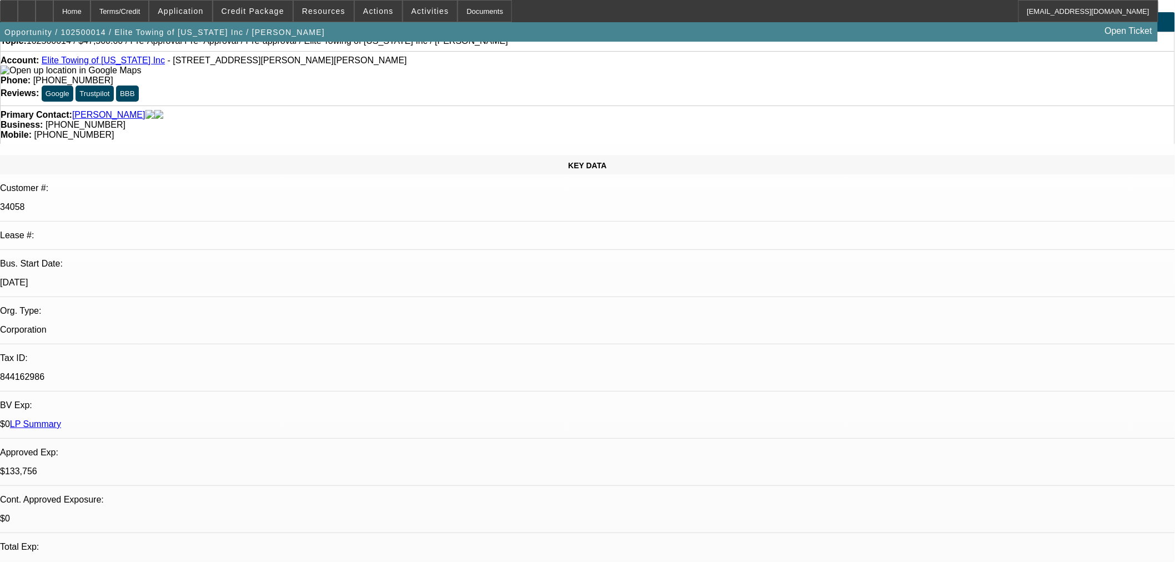
scroll to position [0, 0]
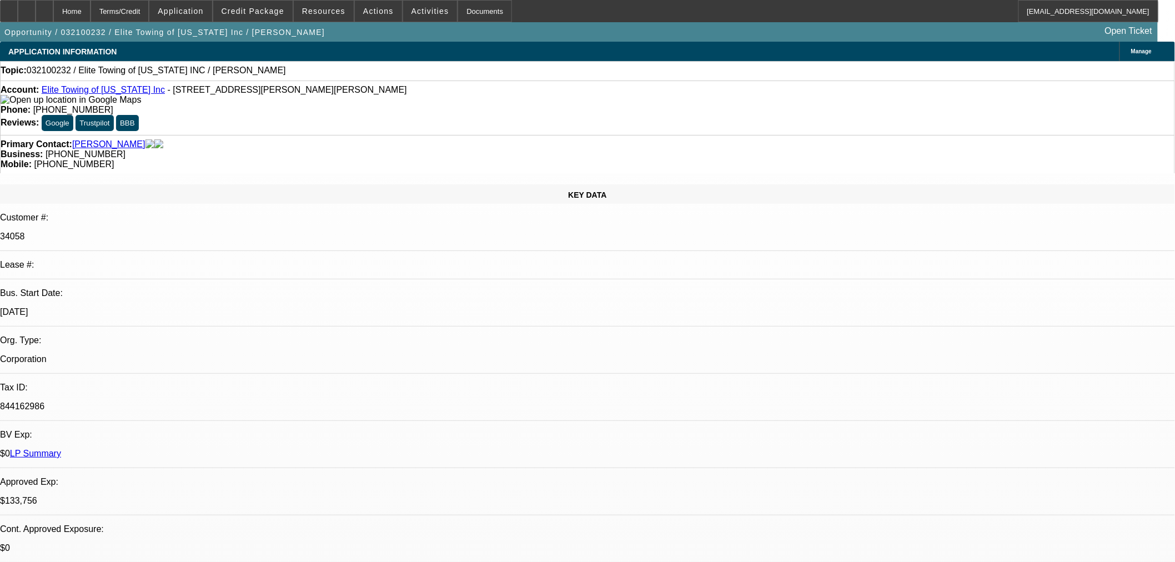
select select "0"
select select "2"
select select "0"
click at [109, 93] on link "Elite Towing of Minnesota Inc" at bounding box center [103, 89] width 123 height 9
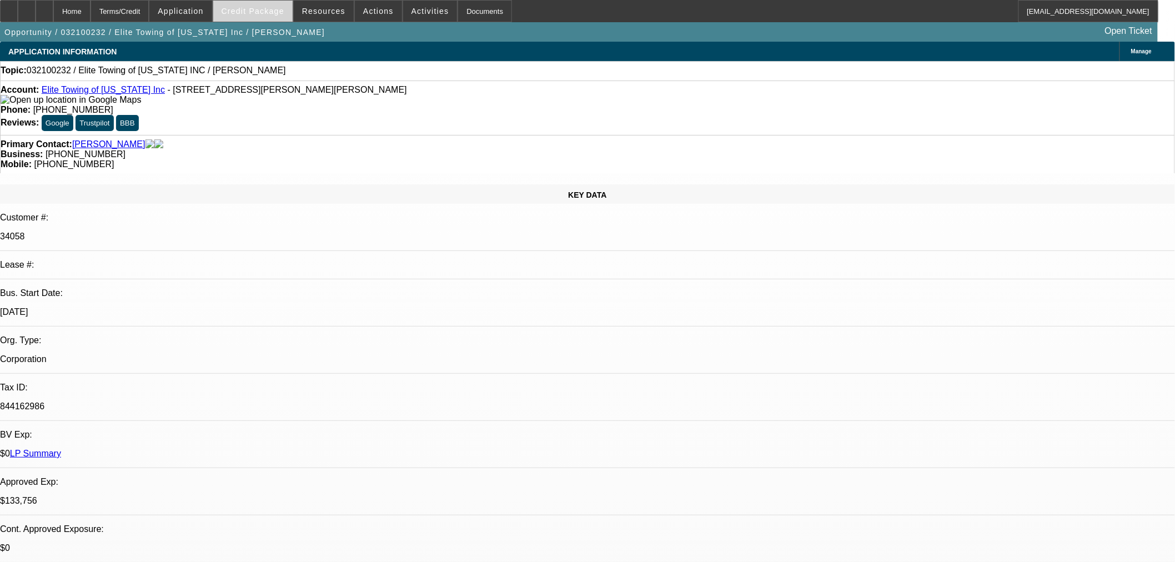
click at [273, 14] on span "Credit Package" at bounding box center [253, 11] width 63 height 9
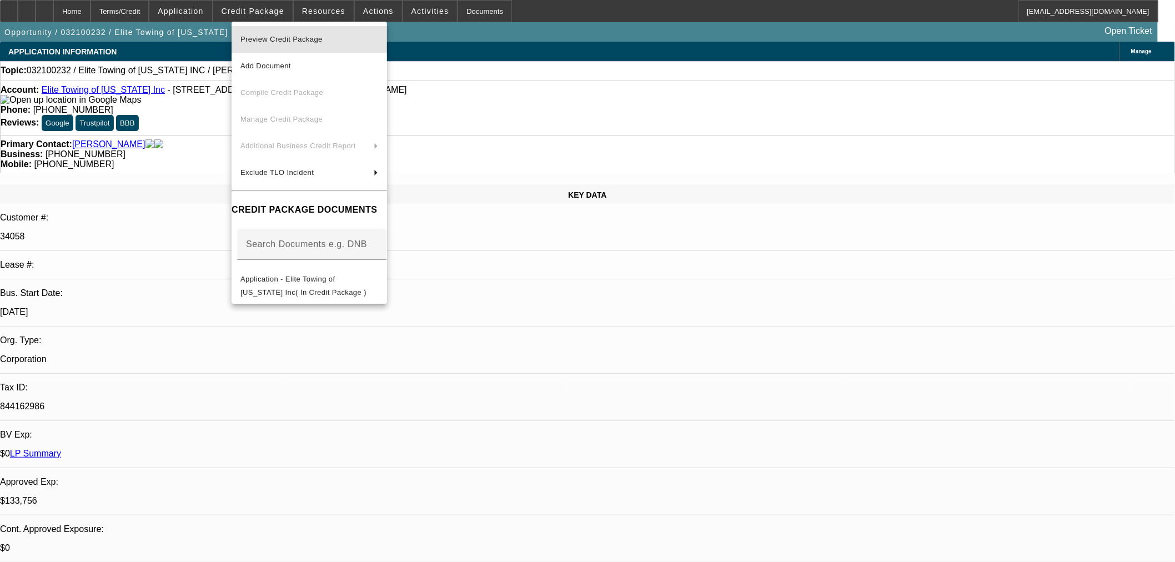
click at [288, 37] on span "Preview Credit Package" at bounding box center [281, 39] width 82 height 8
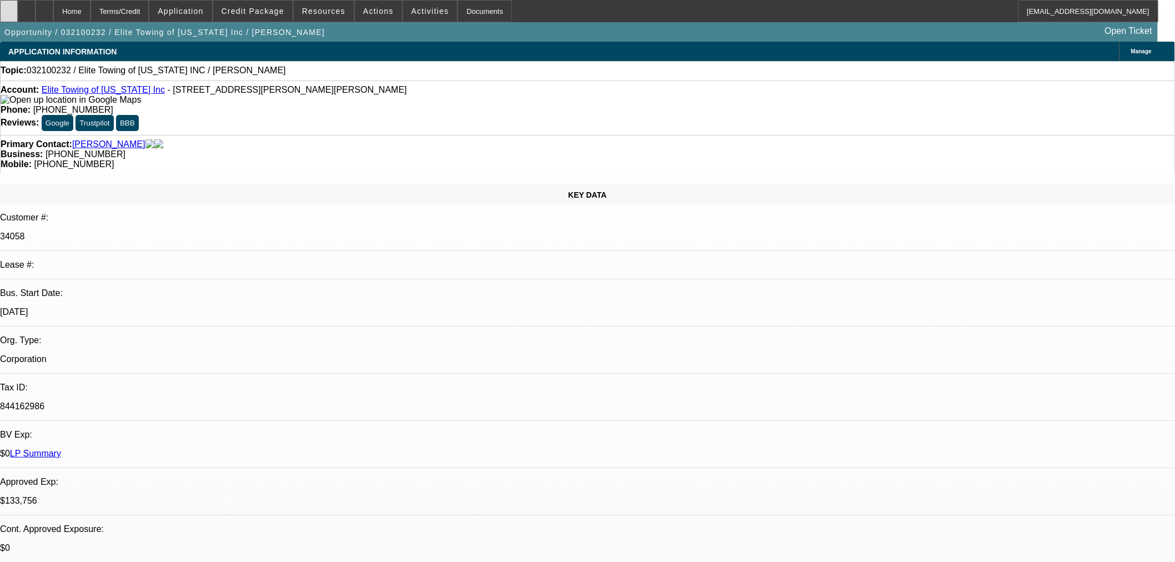
click at [18, 12] on div at bounding box center [9, 11] width 18 height 22
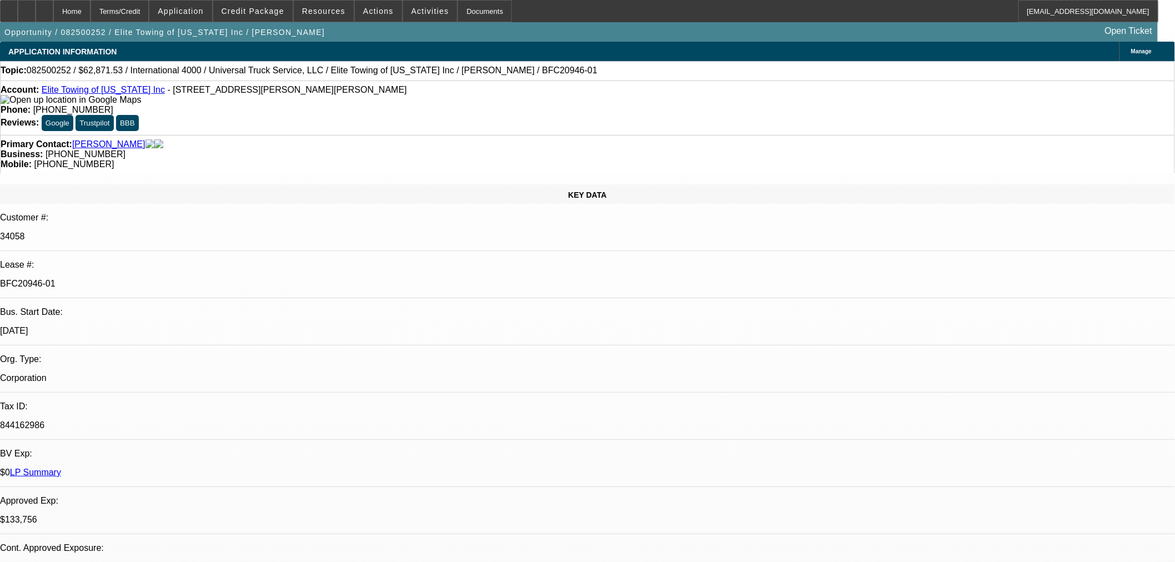
select select "0.1"
select select "0"
select select "6"
select select "0.1"
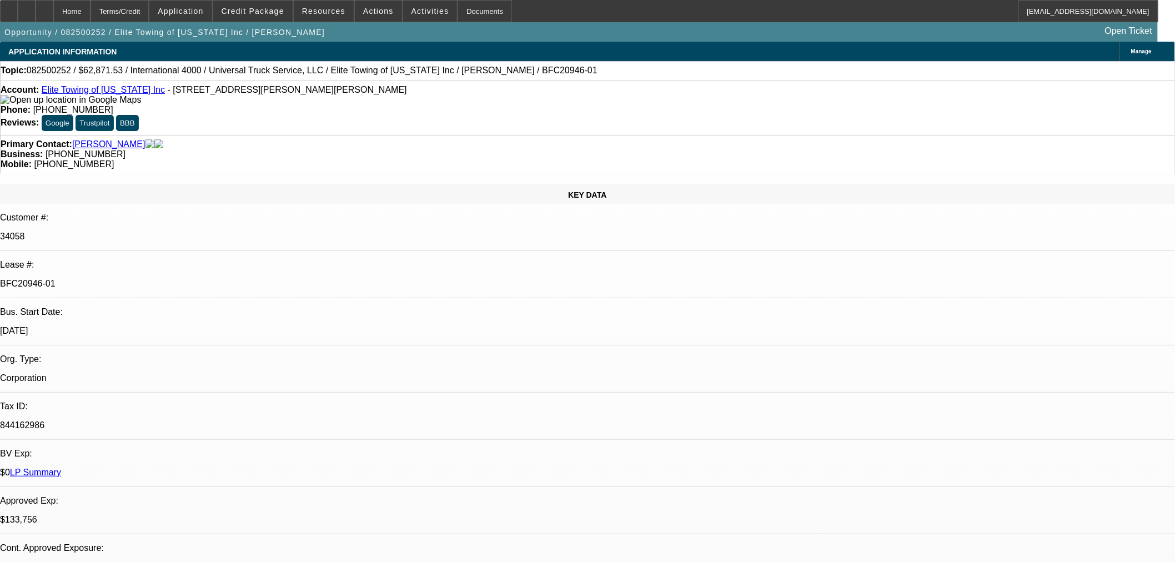
select select "0"
select select "6"
select select "0.1"
select select "0"
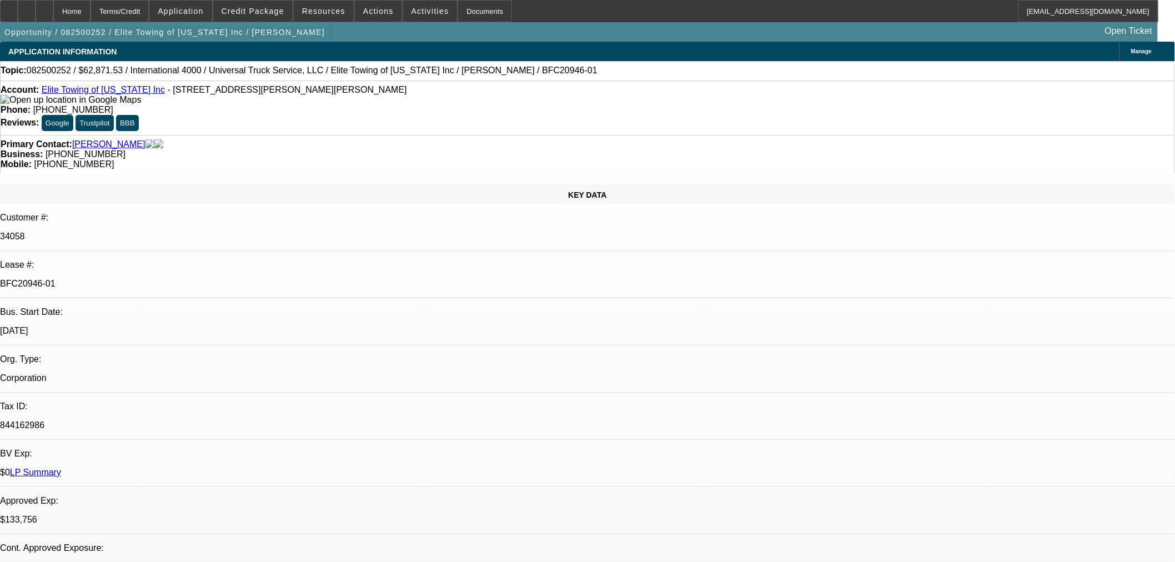
select select "0"
select select "6"
select select "0"
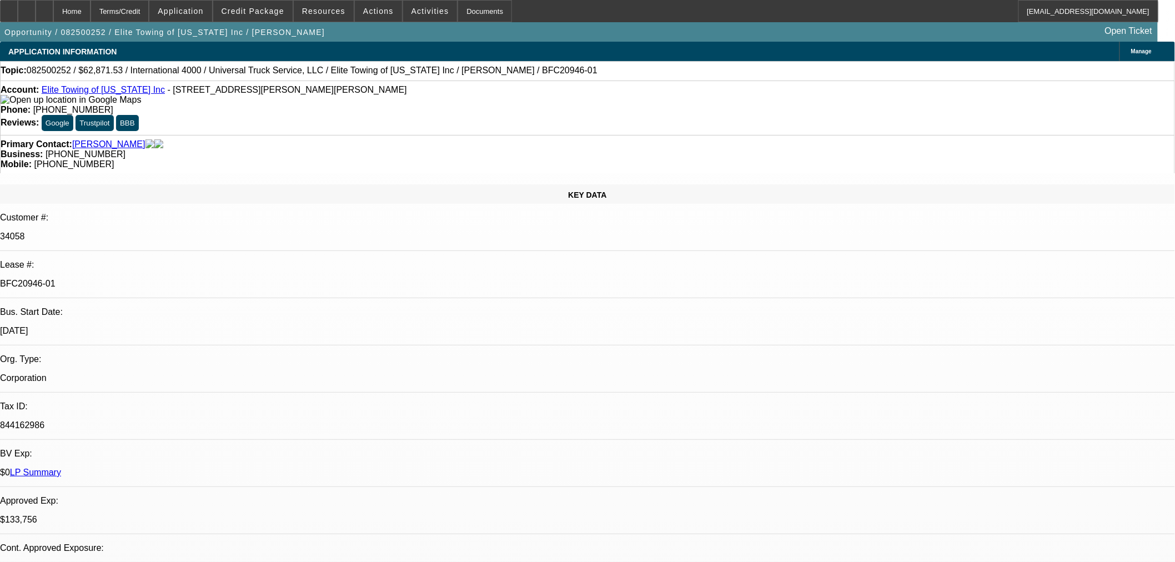
select select "6"
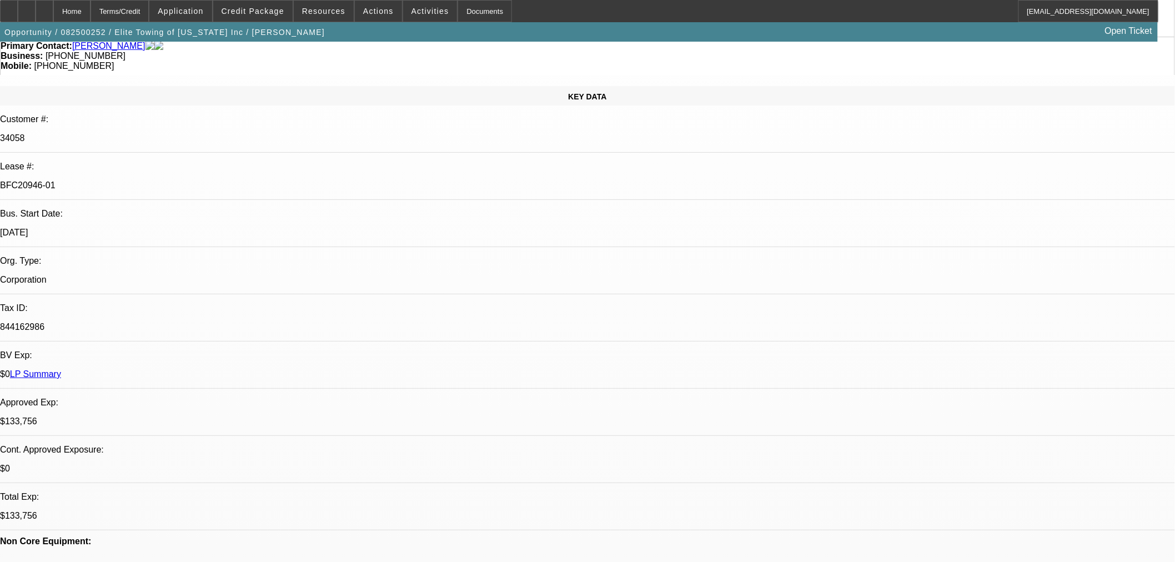
scroll to position [103, 0]
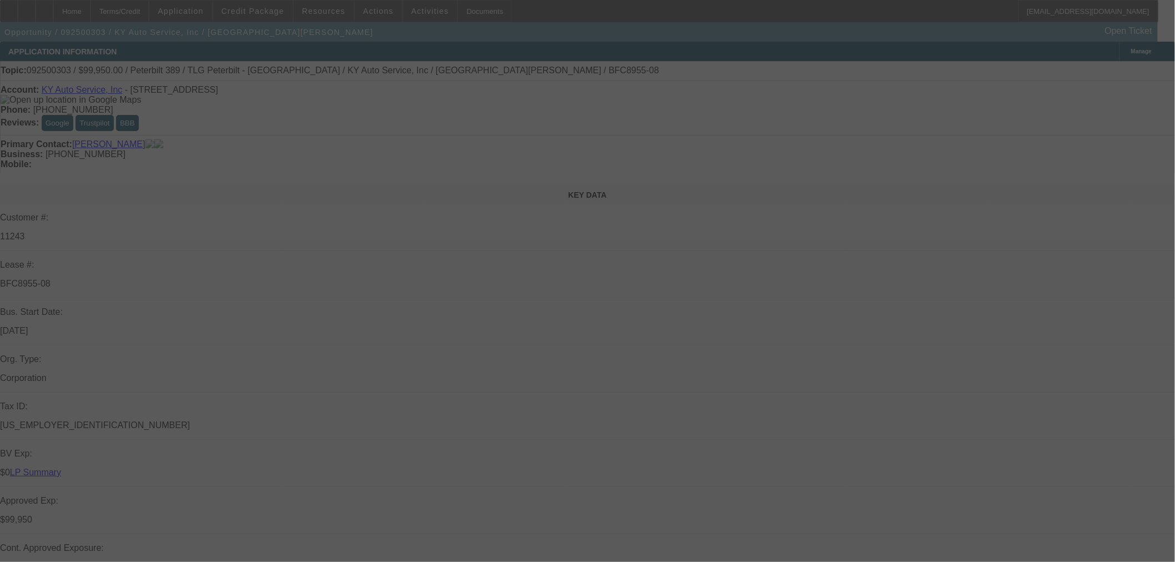
select select "0"
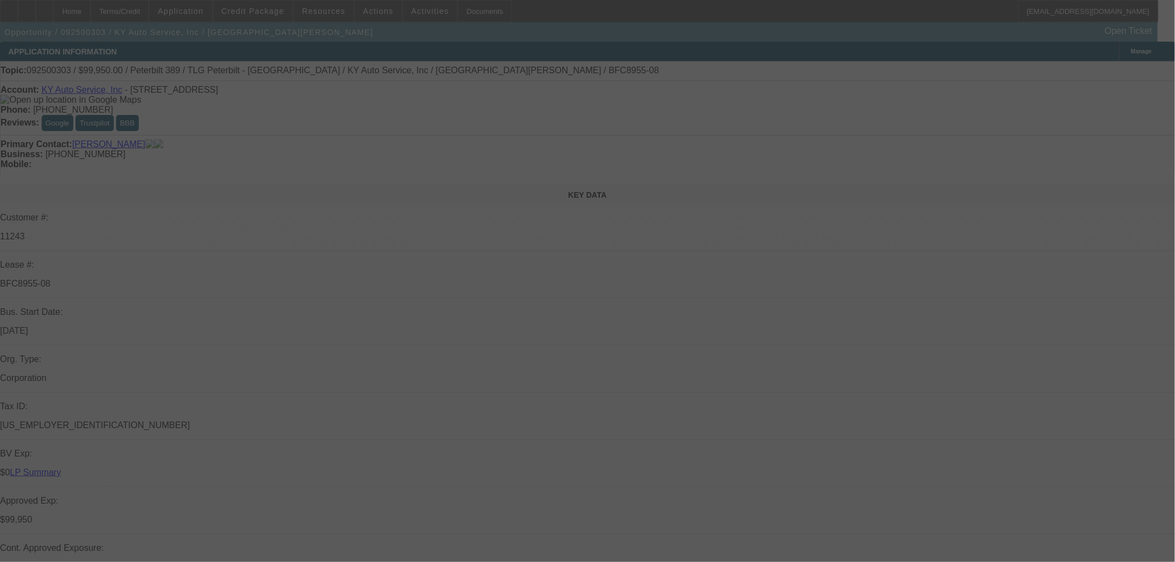
select select "0"
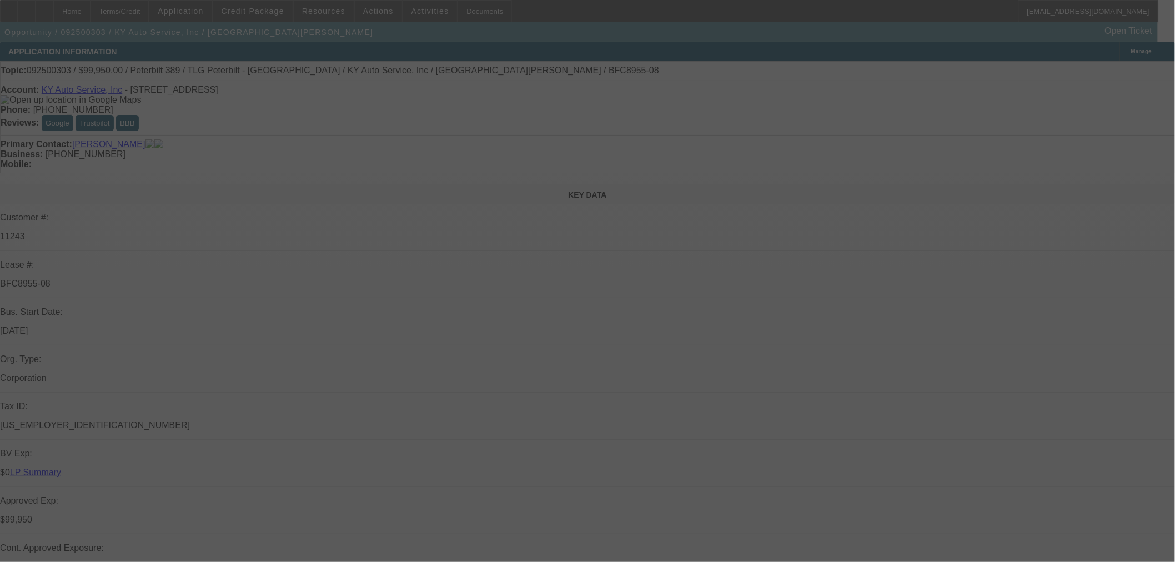
select select "0"
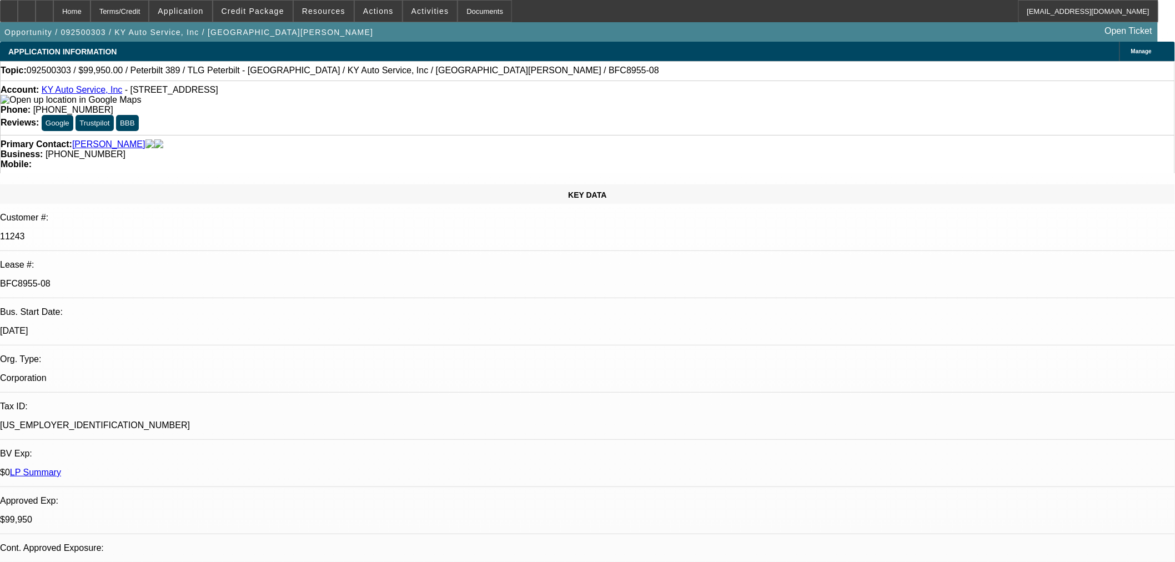
select select "1"
select select "6"
select select "2"
select select "6"
select select "2"
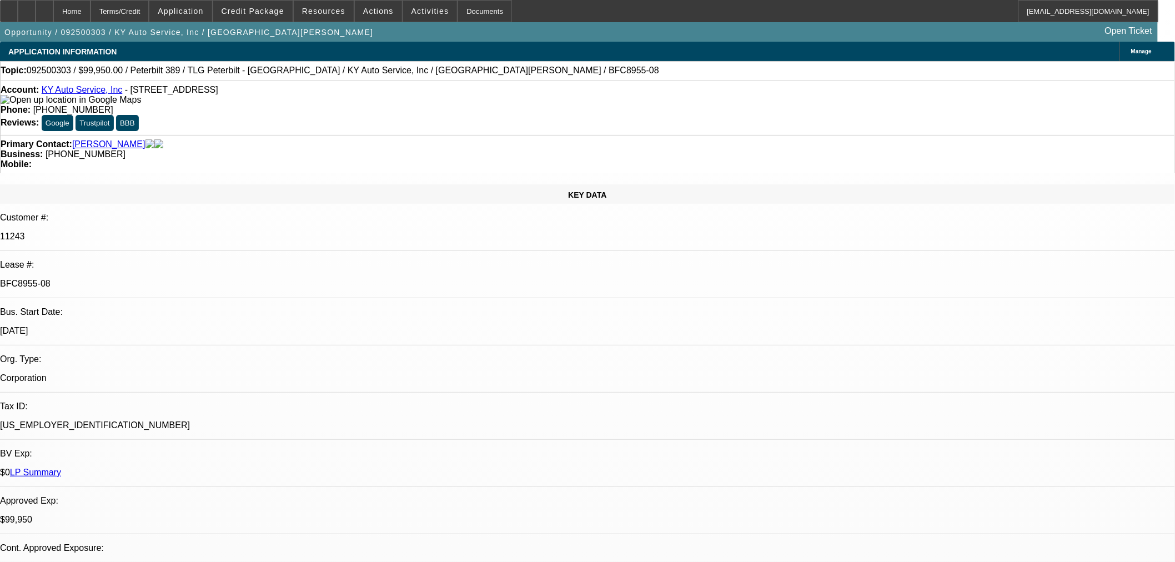
select select "6"
select select "2"
select select "6"
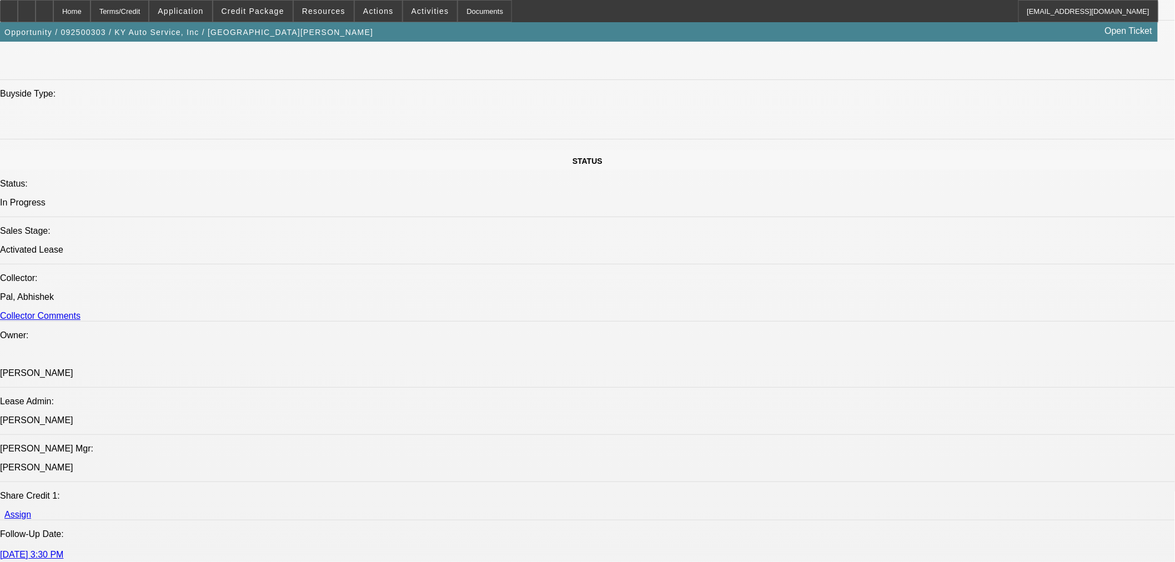
scroll to position [1234, 0]
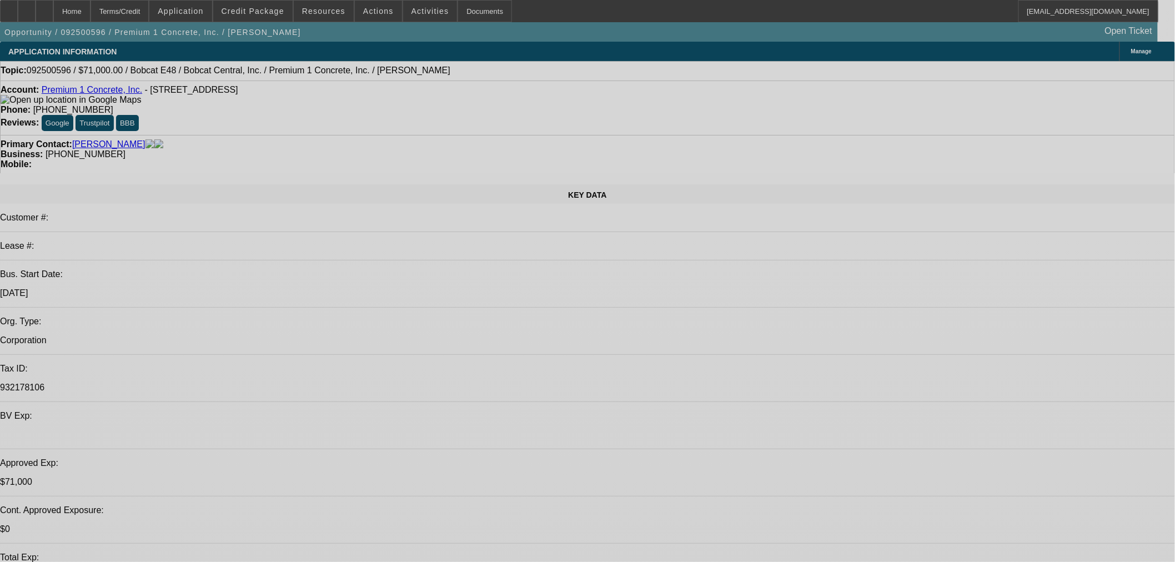
select select "0"
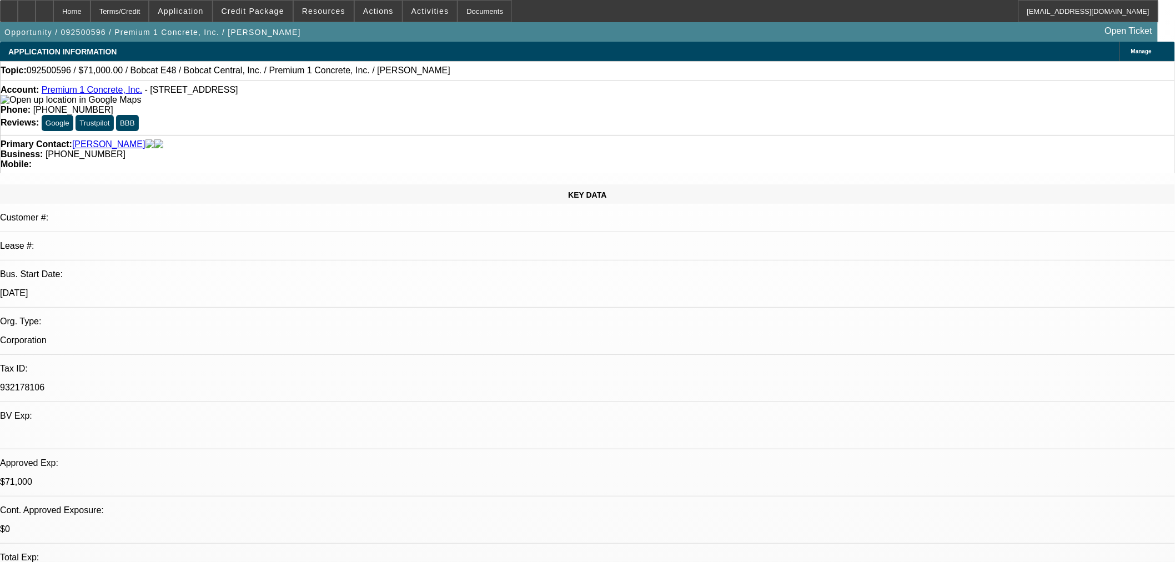
select select "2"
select select "0.1"
select select "4"
select select "2"
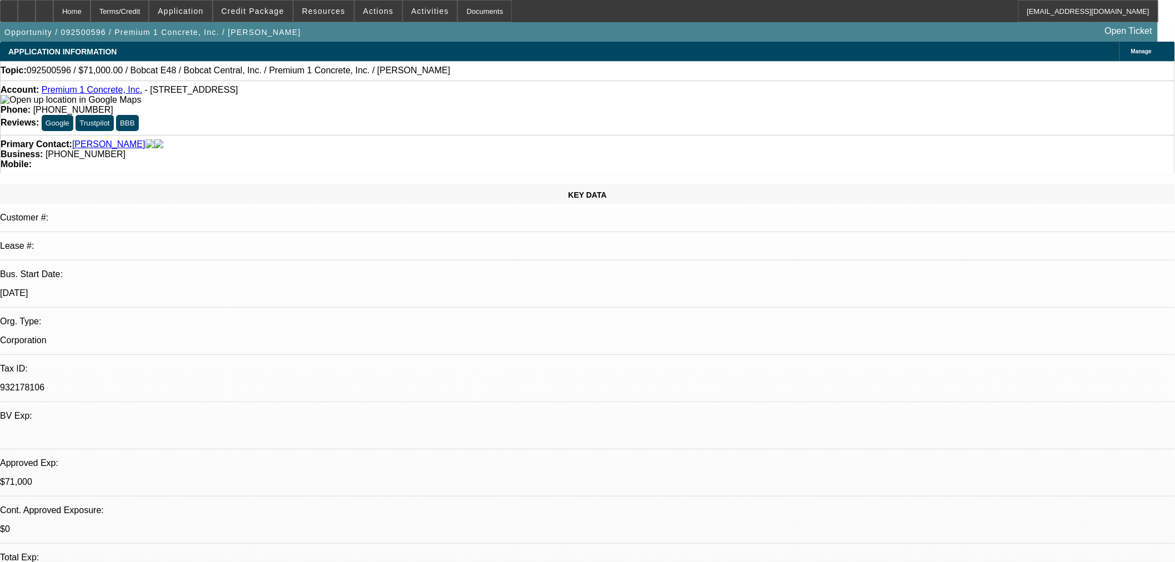
select select "2"
select select "0.1"
select select "4"
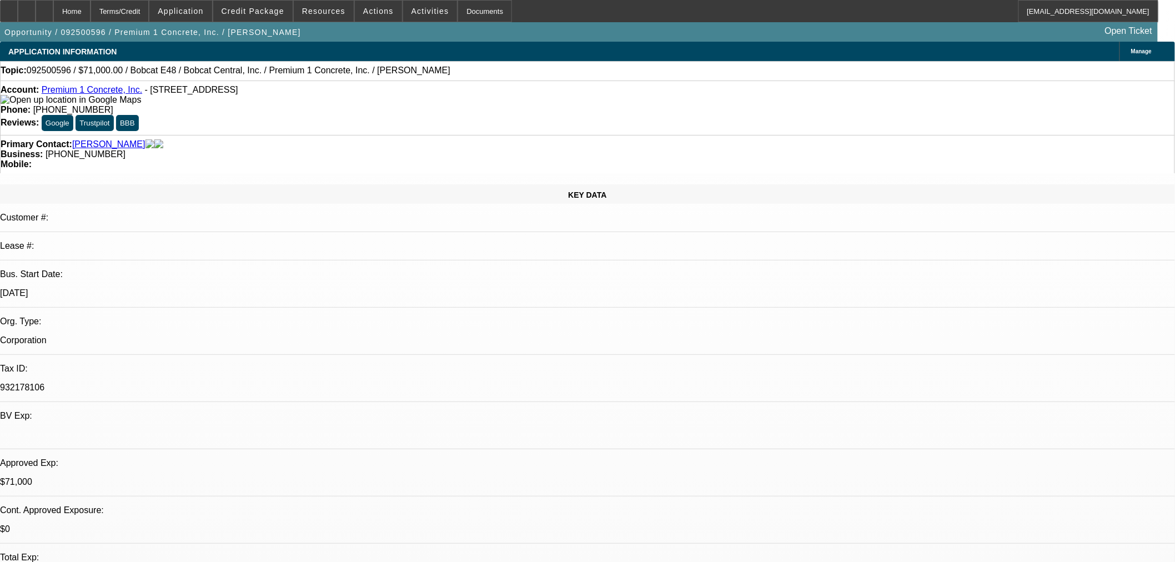
radio input "true"
type textarea "Seth / Rep had a questions on how security deposits work. Just waiting to hear …"
radio input "true"
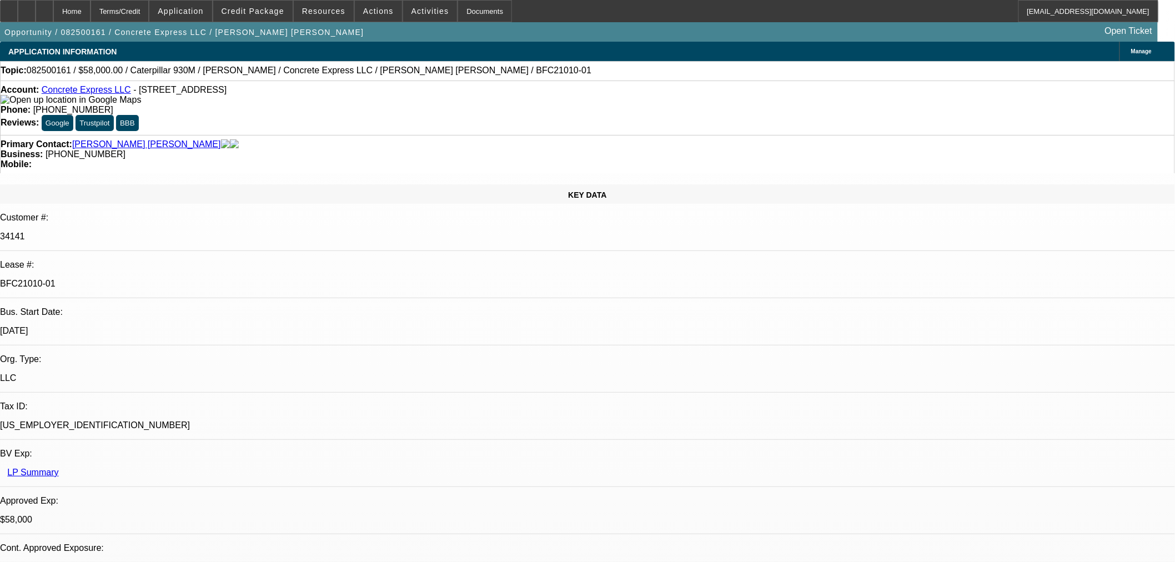
select select "0"
select select "2"
select select "0"
select select "6"
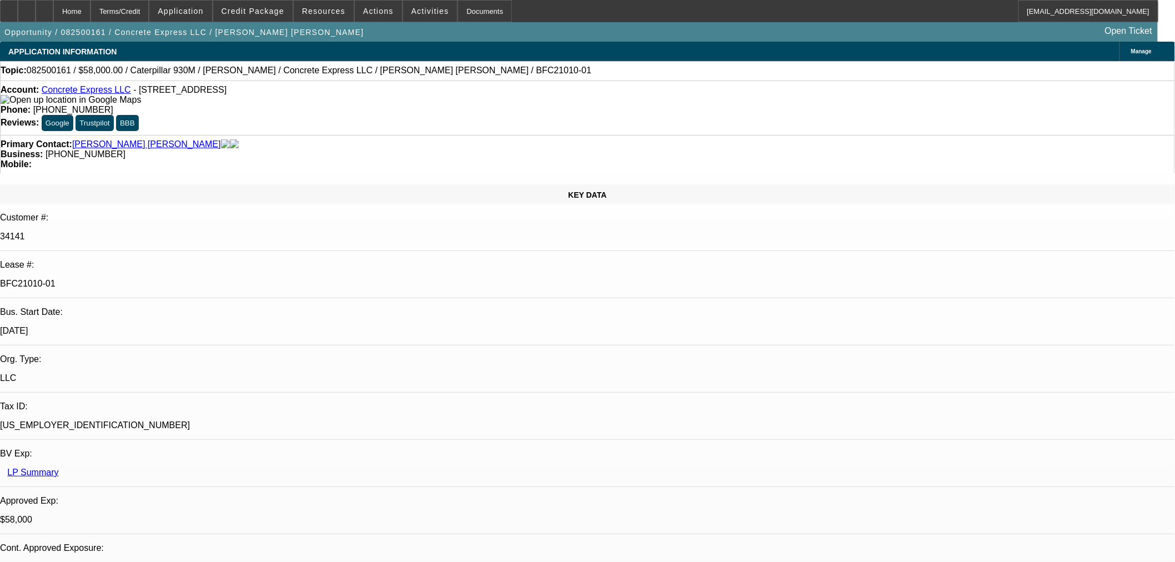
select select "0"
select select "2"
select select "0"
select select "6"
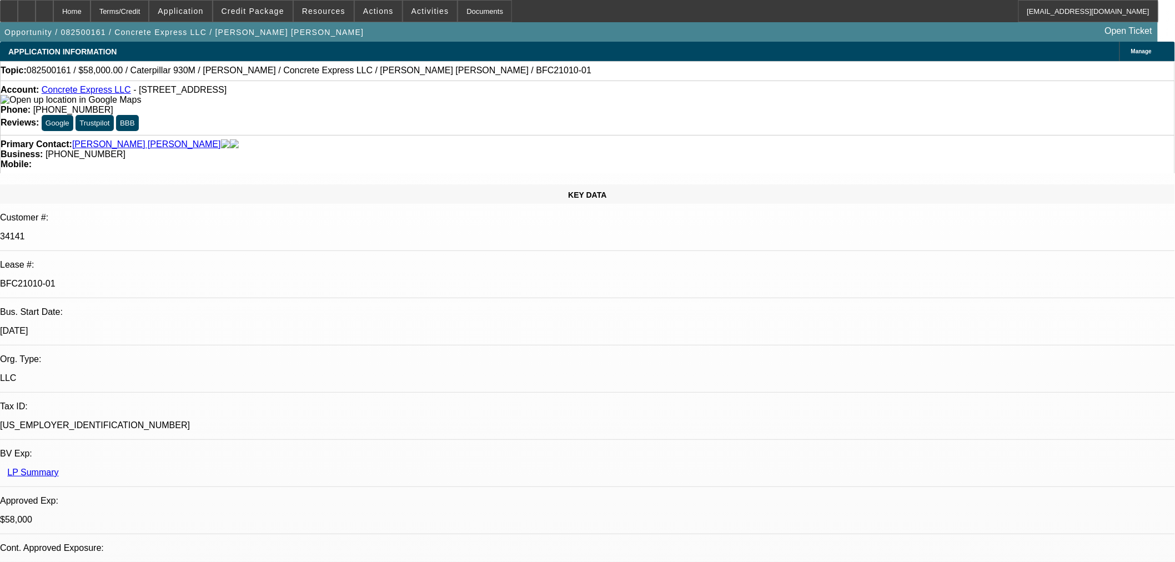
select select "0.15"
select select "2"
select select "0"
select select "6"
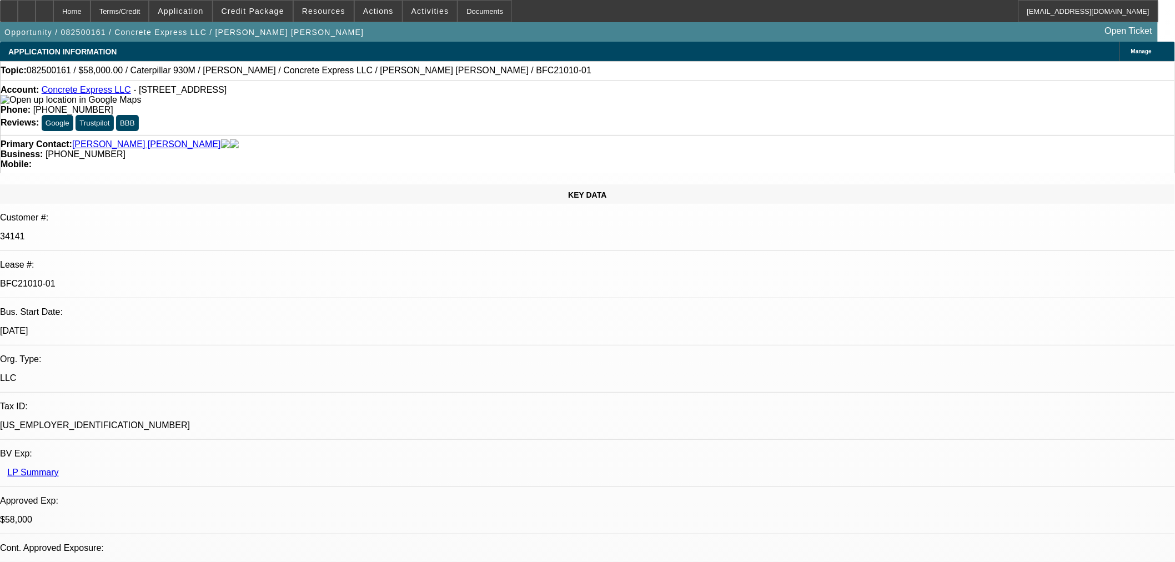
select select "0.15"
select select "2"
select select "0"
select select "6"
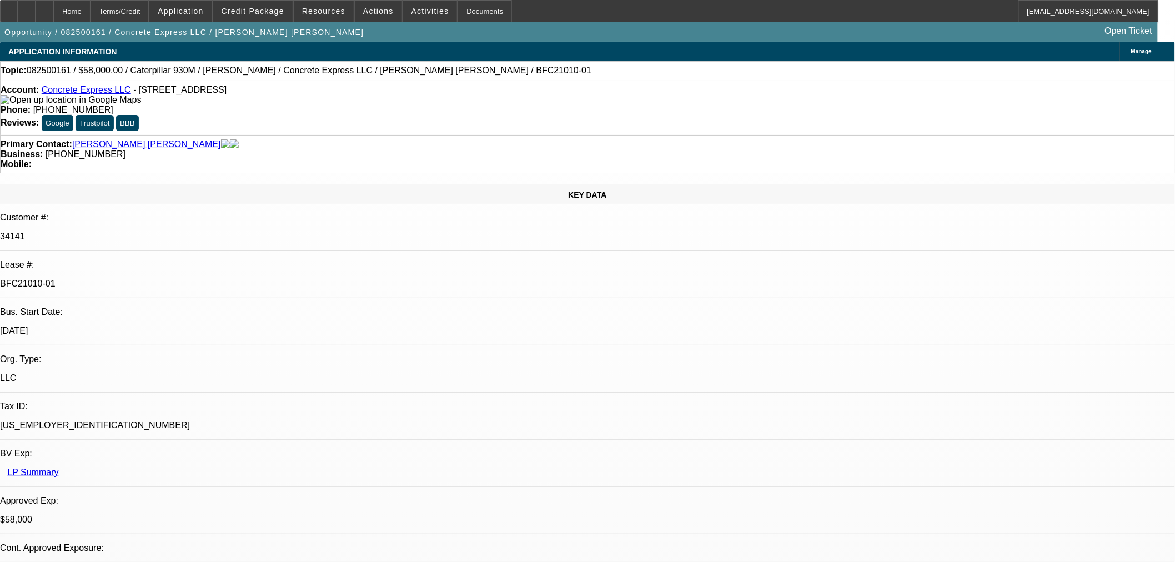
radio input "true"
type textarea "When I talked to [PERSON_NAME], he was going to go over the new approval and ad…"
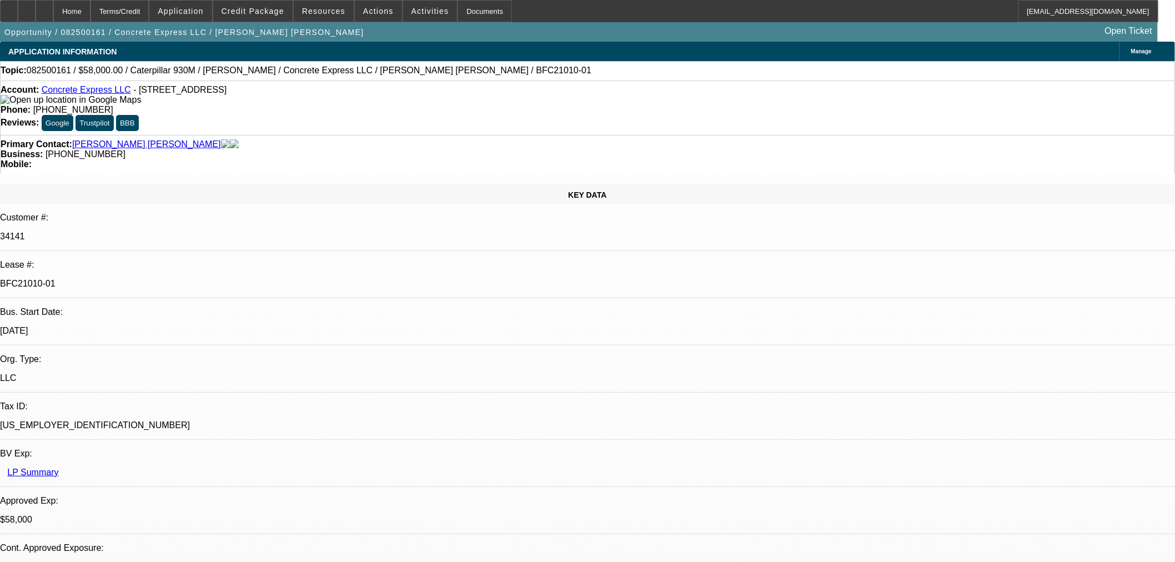
radio input "true"
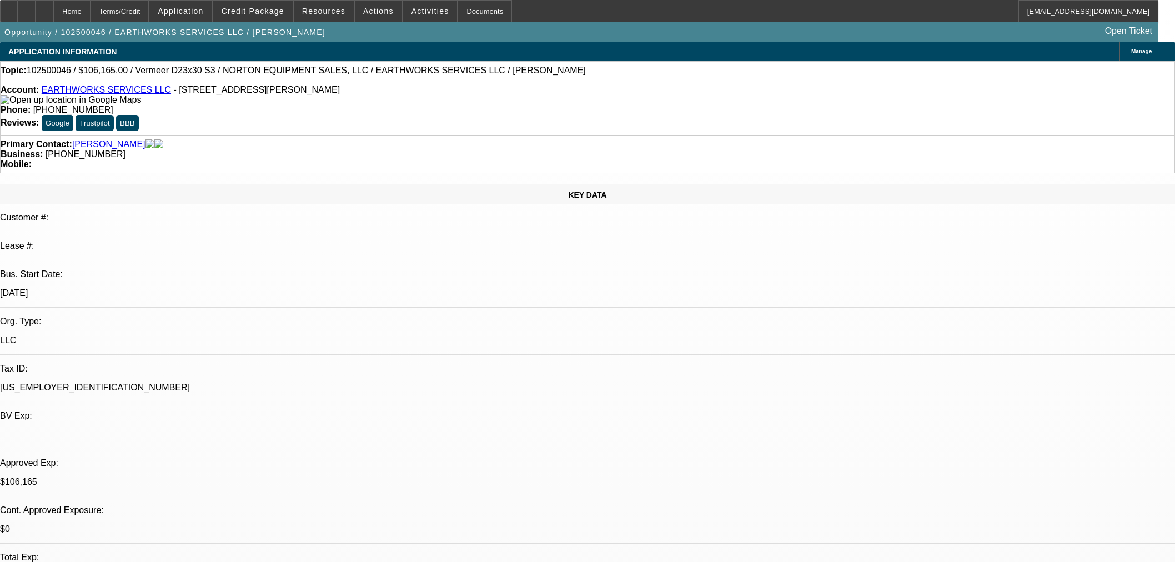
select select "0.15"
select select "2"
select select "0"
select select "6"
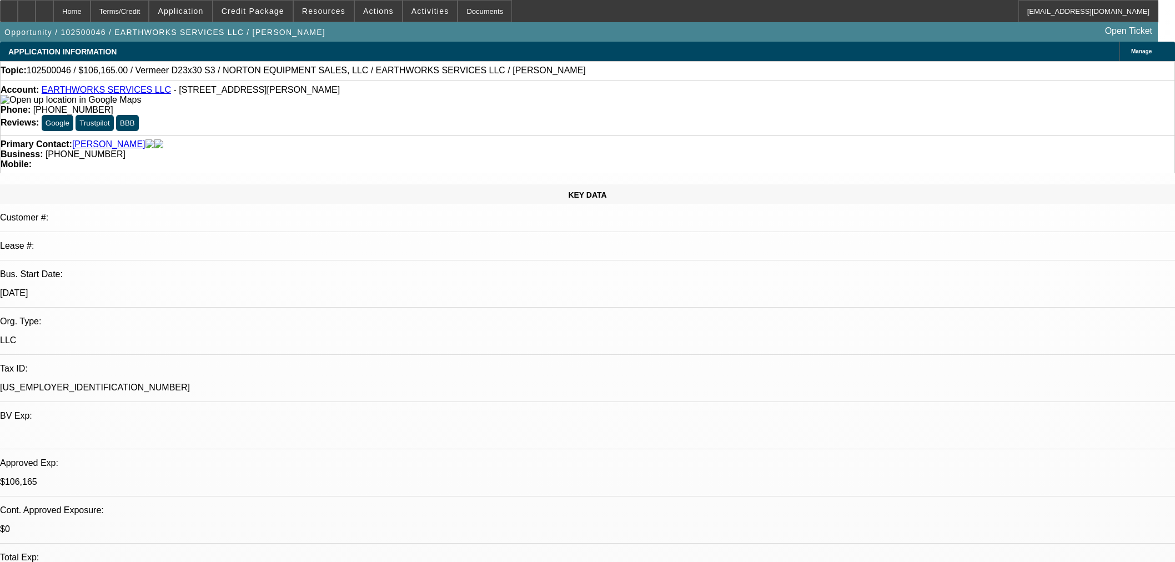
select select "0.15"
select select "2"
select select "0"
select select "6"
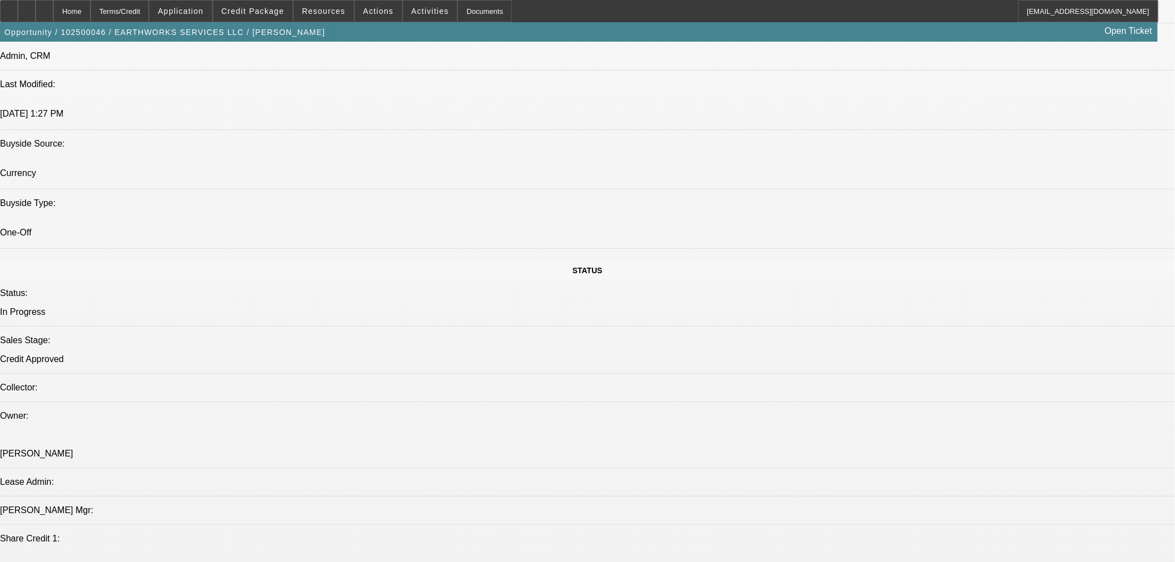
scroll to position [1130, 0]
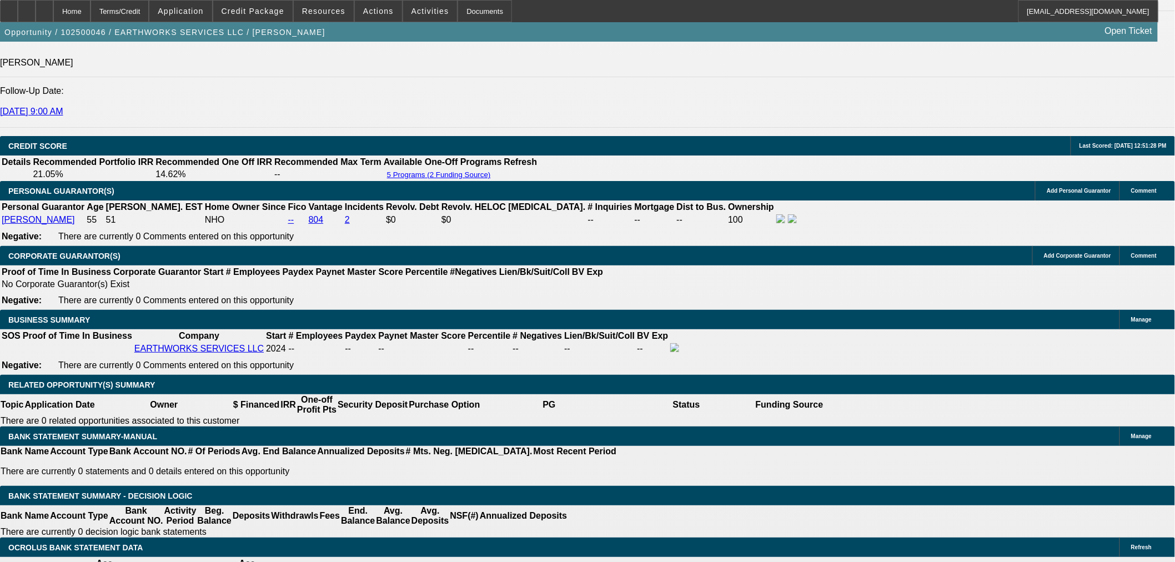
scroll to position [1645, 0]
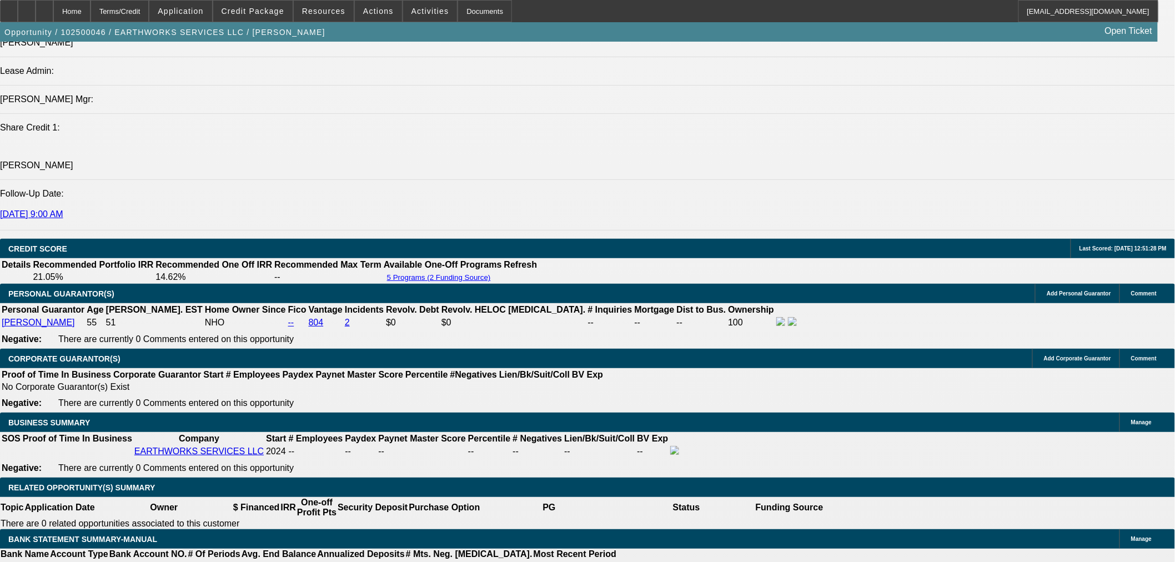
scroll to position [1234, 0]
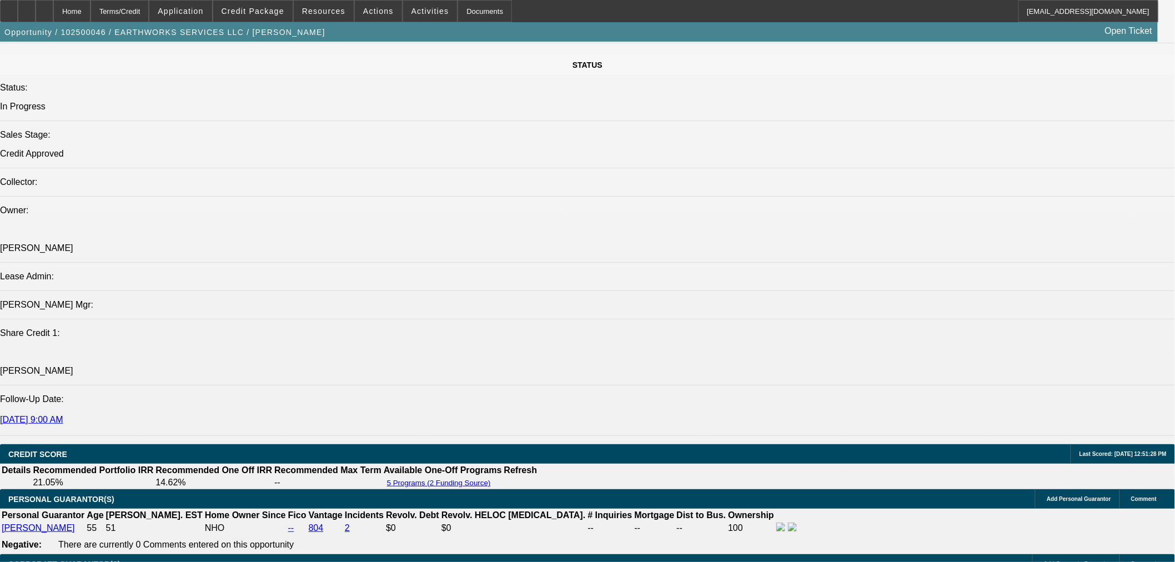
radio input "true"
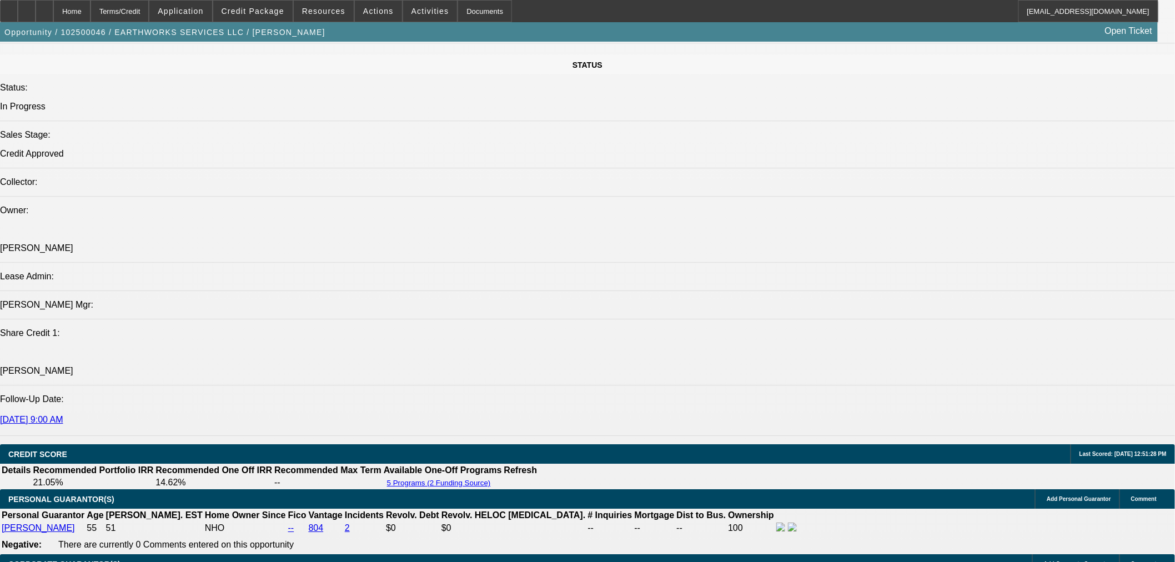
type textarea "TT Marcellus. Tried Angela. She did not answer. Sounds like she has an approval…"
radio input "true"
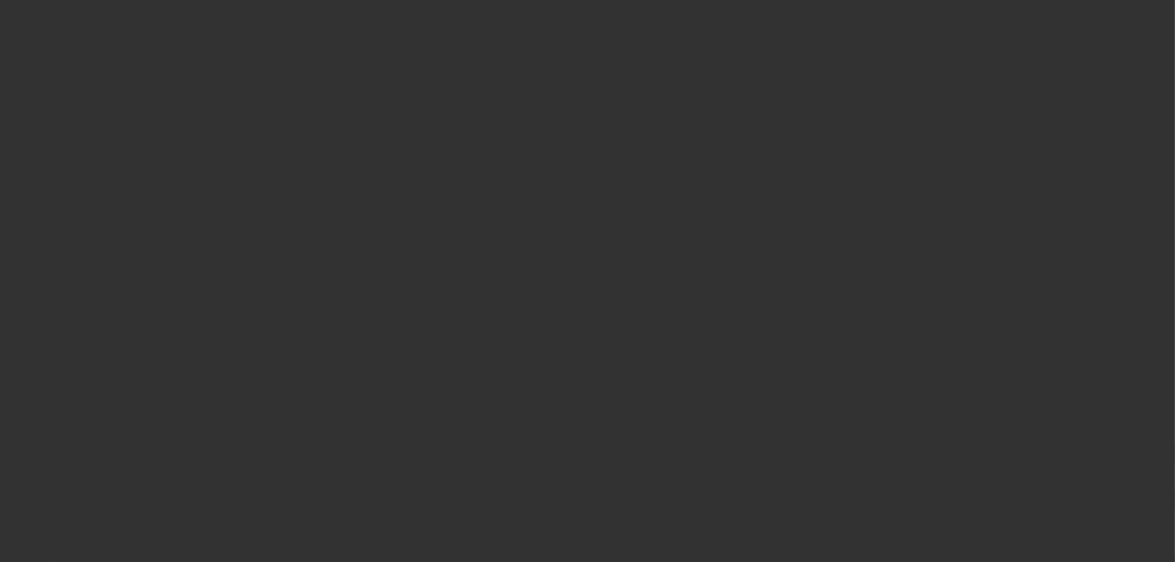
scroll to position [0, 0]
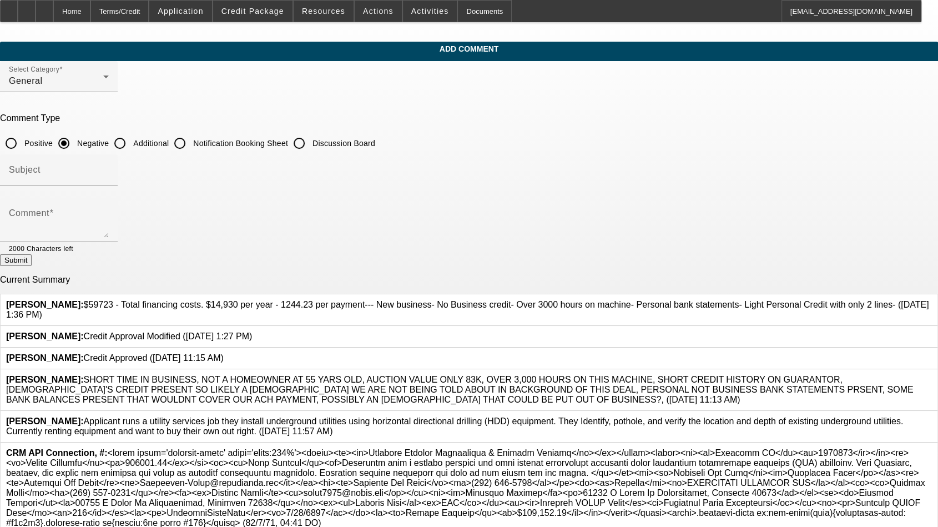
click at [310, 135] on input "Discussion Board" at bounding box center [299, 143] width 22 height 22
radio input "true"
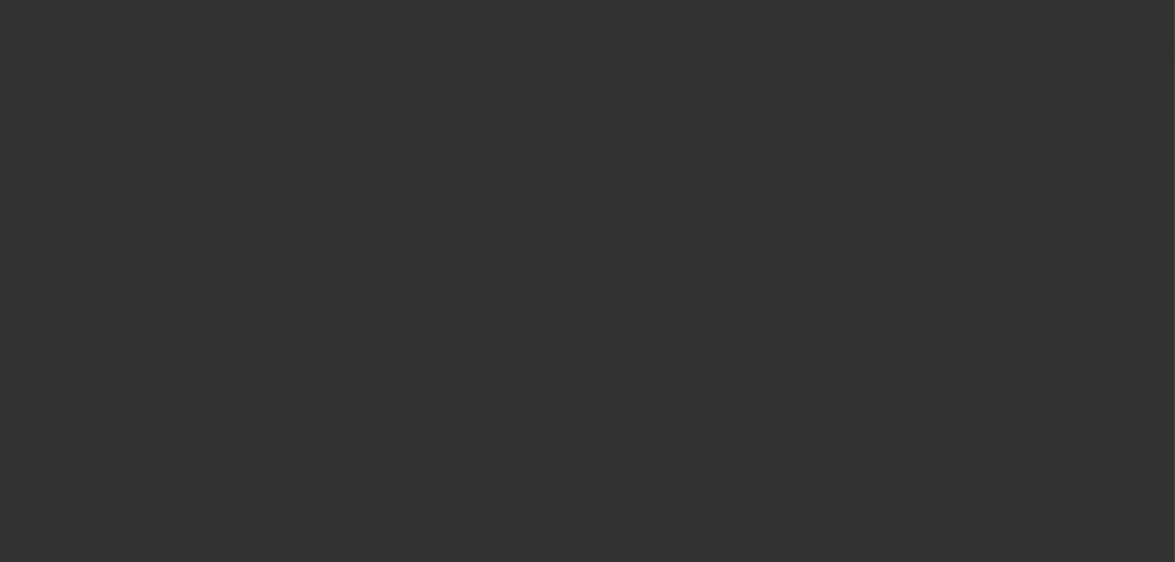
select select "0.15"
select select "2"
select select "0"
select select "0.15"
select select "2"
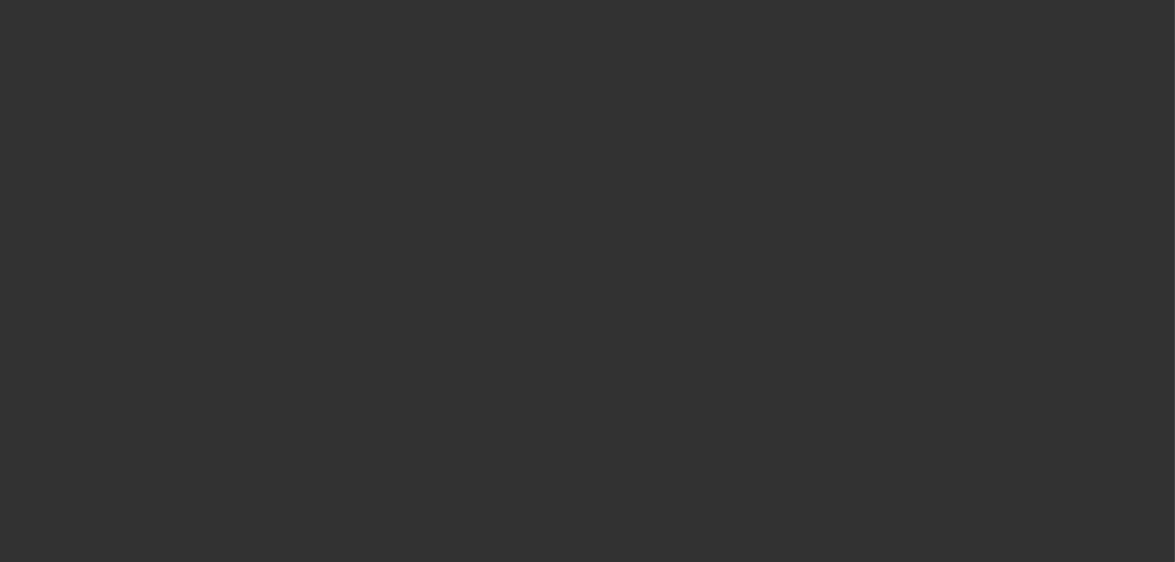
select select "0"
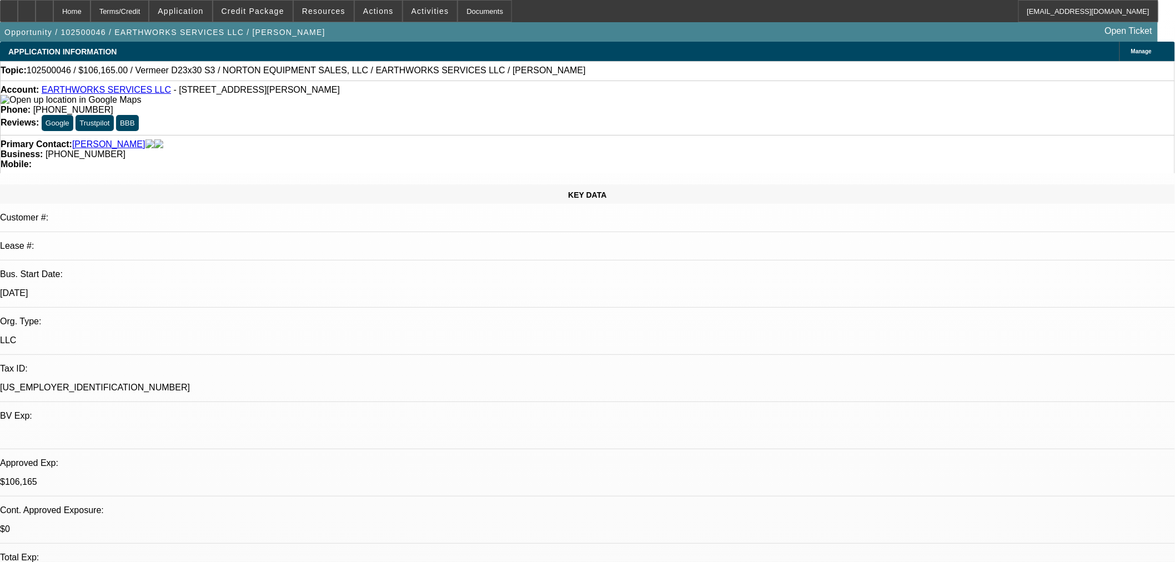
select select "1"
select select "2"
select select "6"
select select "1"
select select "2"
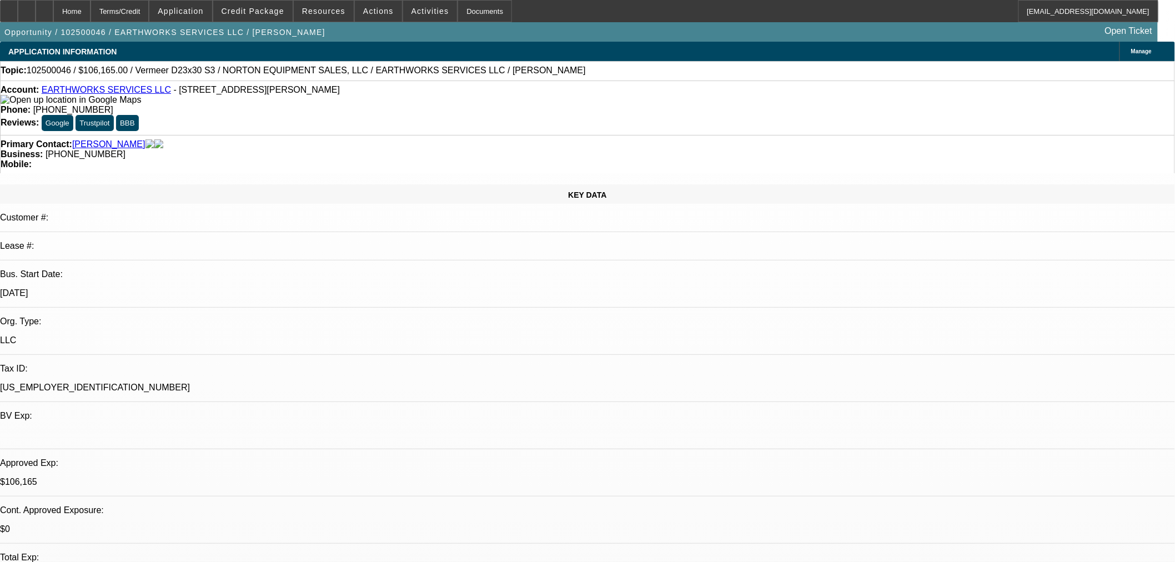
select select "6"
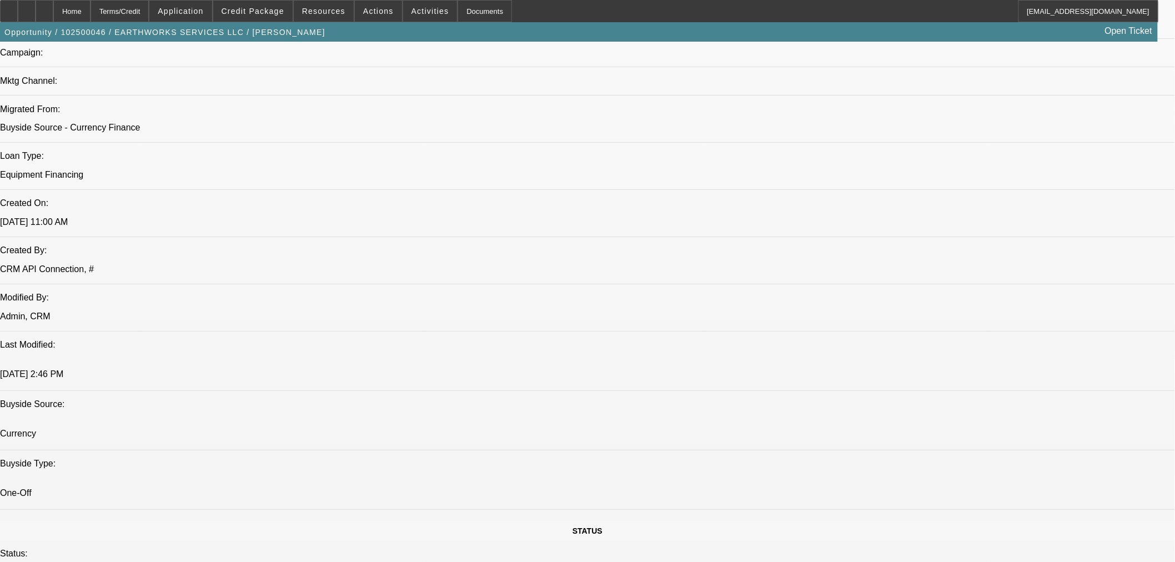
scroll to position [822, 0]
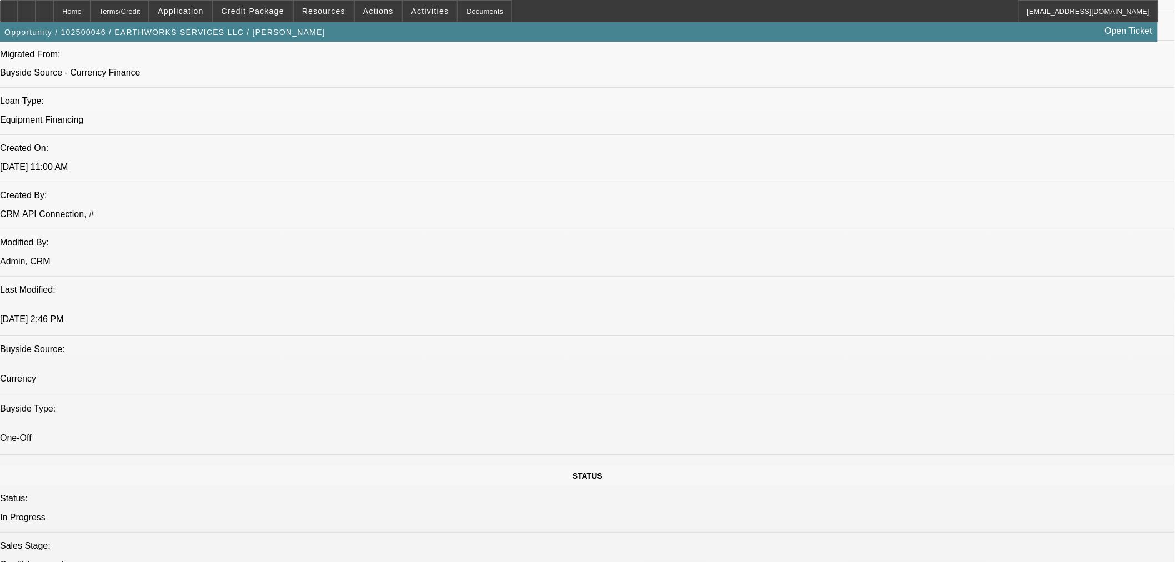
drag, startPoint x: 1086, startPoint y: 368, endPoint x: 1092, endPoint y: 390, distance: 23.0
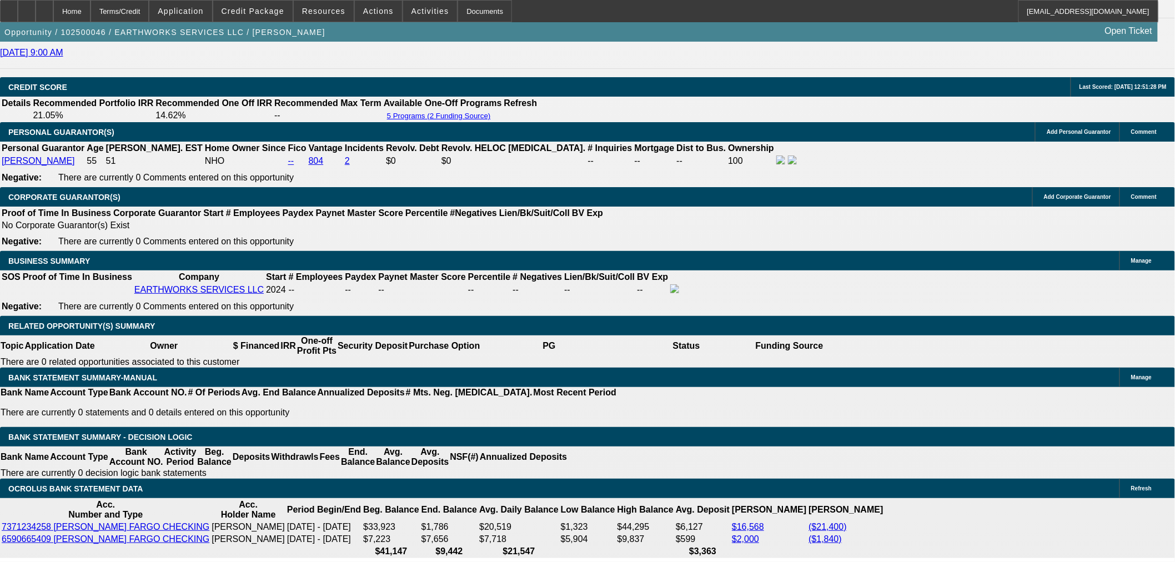
scroll to position [1645, 0]
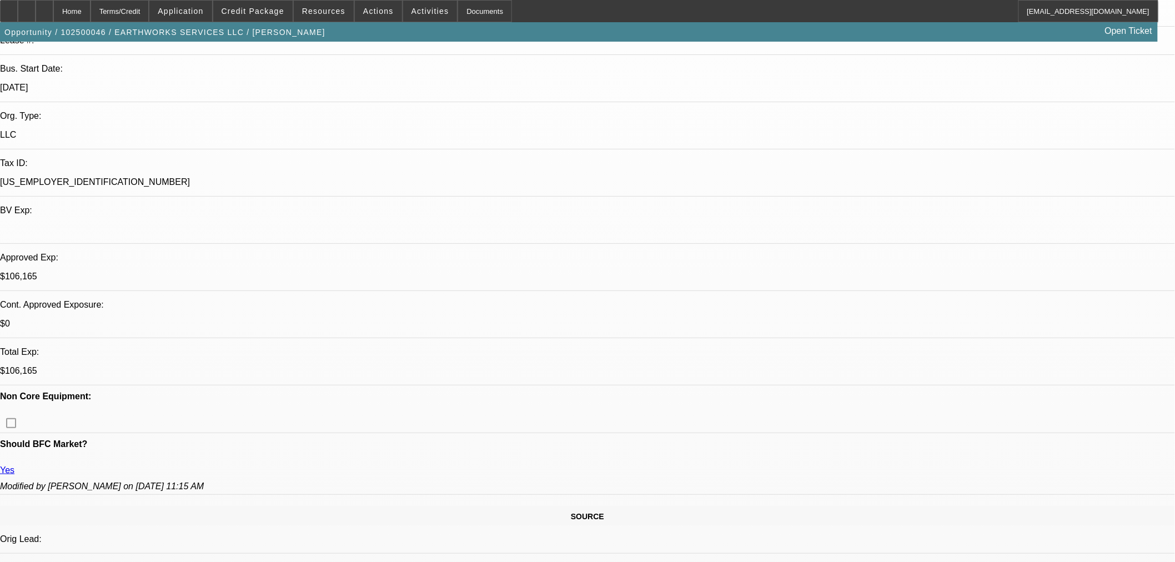
scroll to position [103, 0]
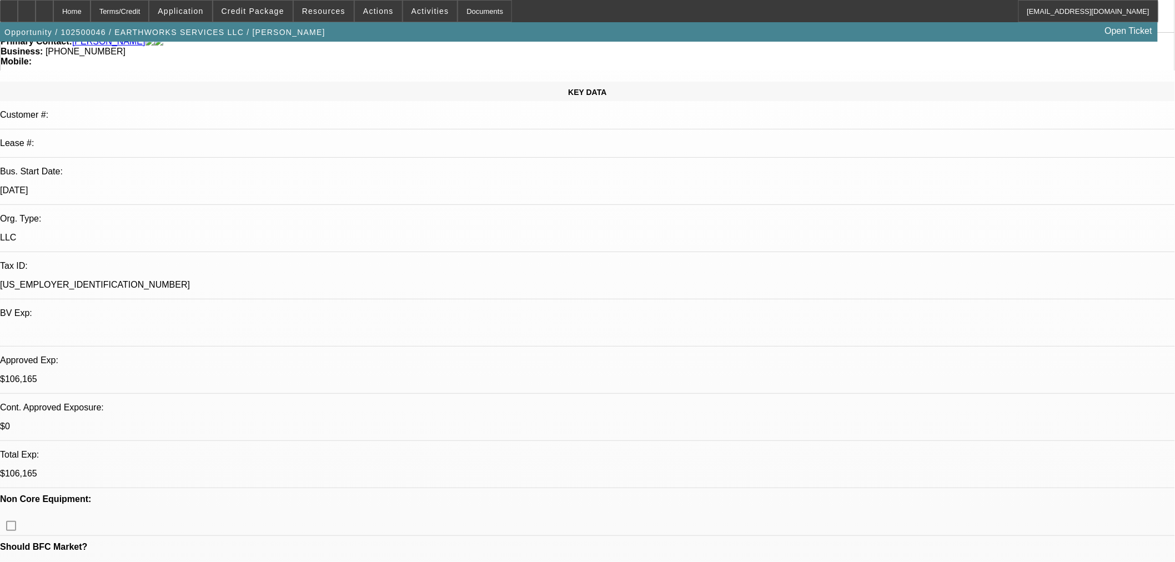
drag, startPoint x: 163, startPoint y: 99, endPoint x: 140, endPoint y: 102, distance: 22.4
click at [140, 185] on div "[DATE]" at bounding box center [587, 190] width 1175 height 10
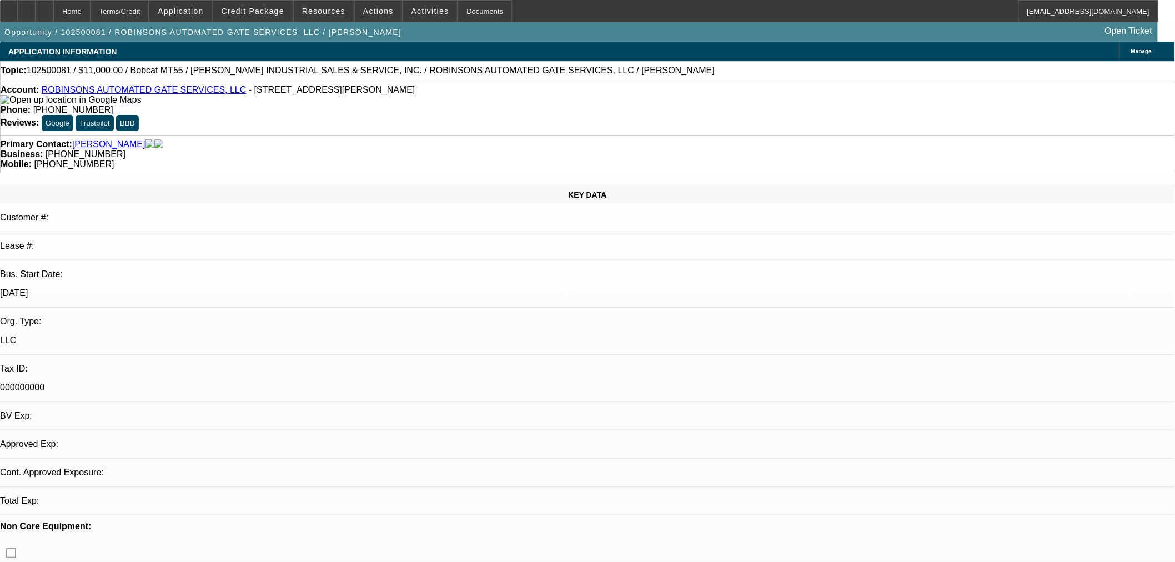
select select "0"
select select "2"
select select "0"
select select "2"
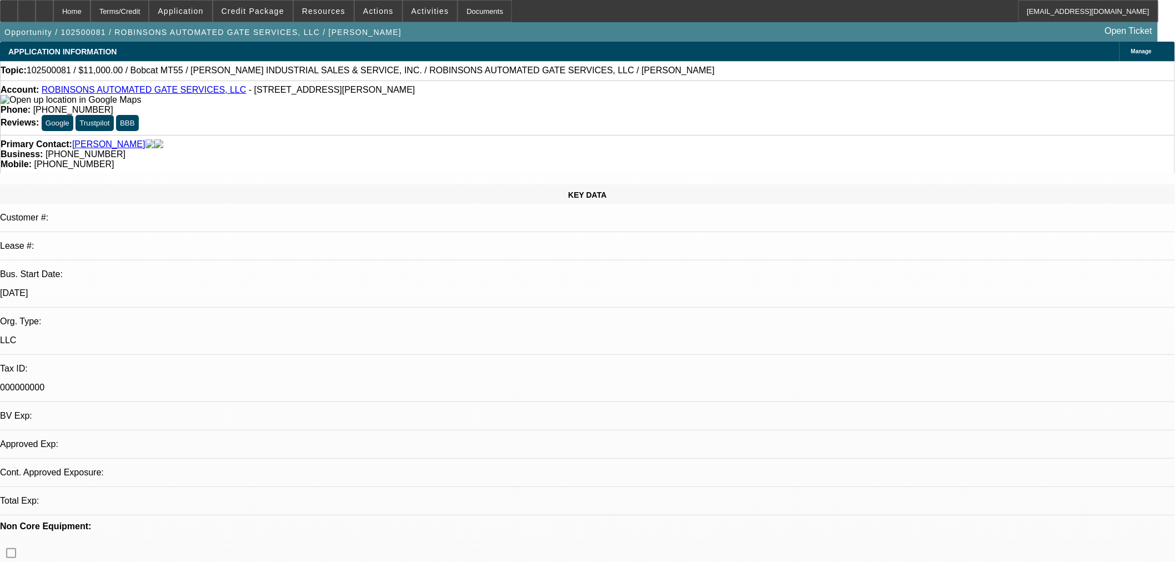
select select "0"
select select "2"
select select "0"
select select "1"
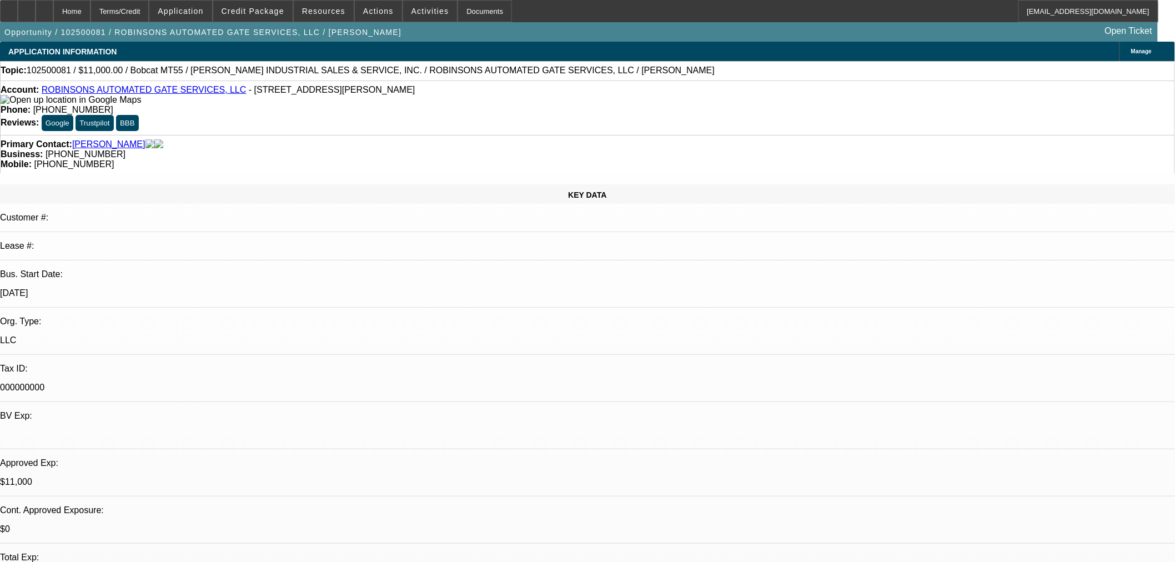
select select "2"
select select "6"
select select "1"
select select "2"
select select "6"
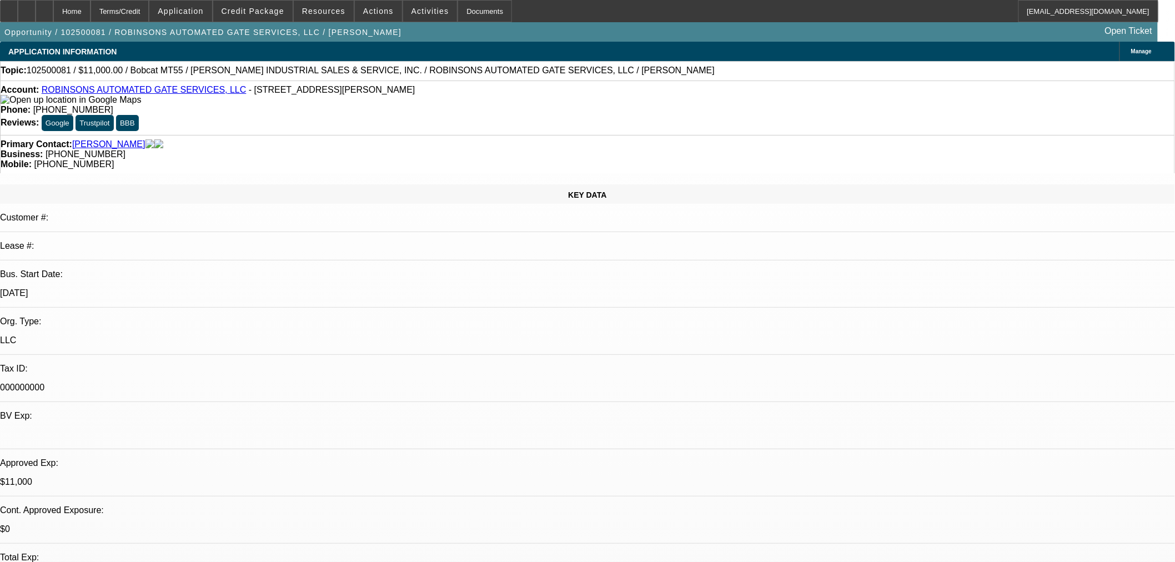
select select "1"
select select "2"
select select "6"
